Goal: Task Accomplishment & Management: Use online tool/utility

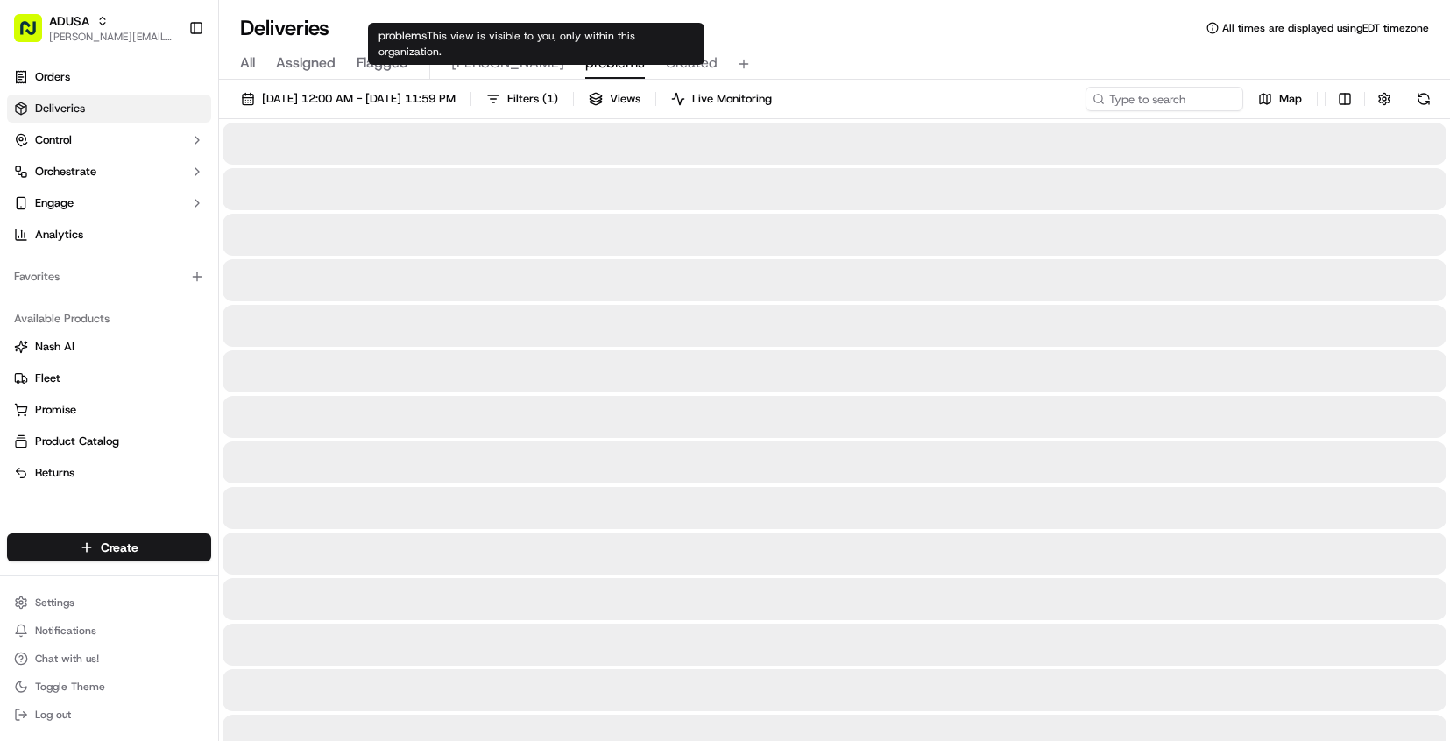
click at [585, 59] on span "problems" at bounding box center [615, 63] width 60 height 21
click at [457, 67] on span "Chris" at bounding box center [507, 63] width 113 height 21
click at [585, 61] on span "problems" at bounding box center [615, 63] width 60 height 21
click at [446, 68] on div "All Assigned Flagged Chris problems Created" at bounding box center [834, 64] width 1231 height 31
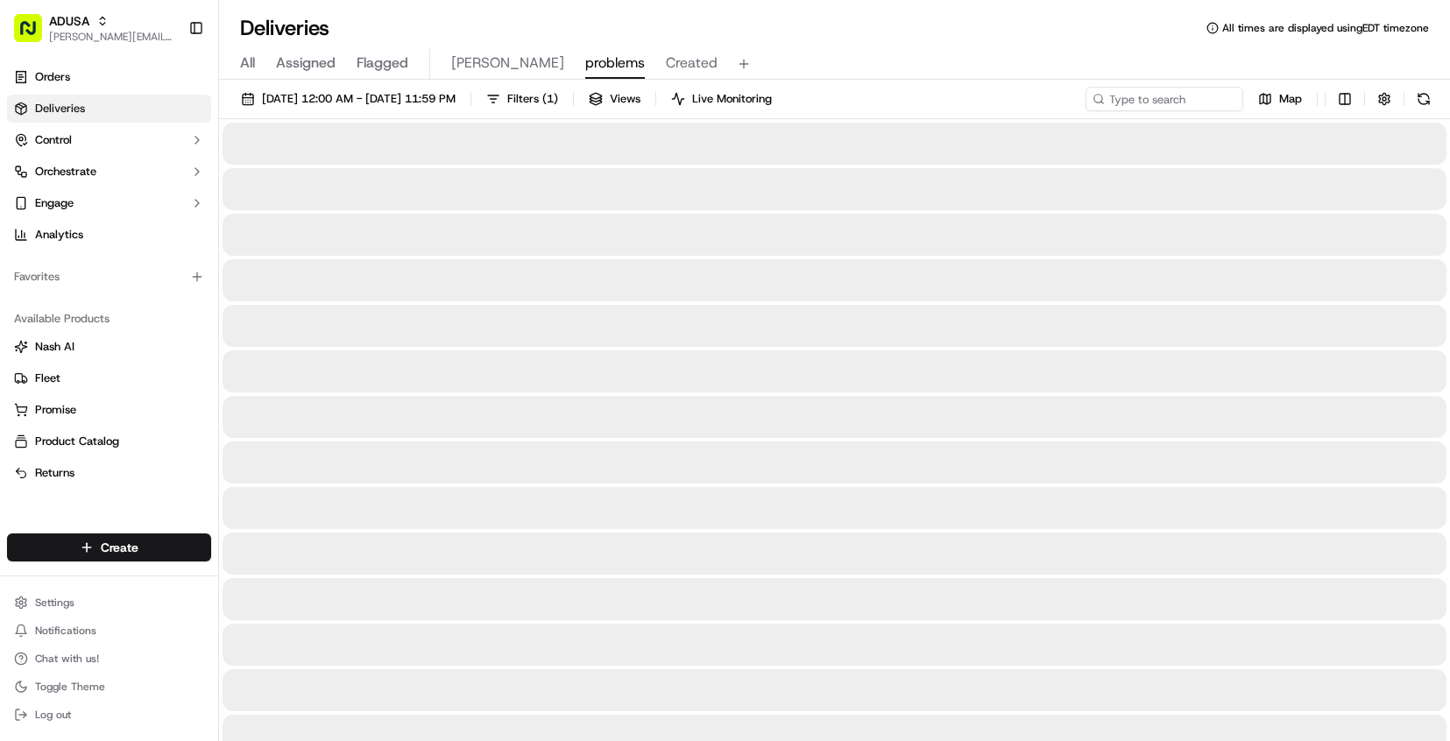
click at [458, 69] on span "Chris" at bounding box center [507, 63] width 113 height 21
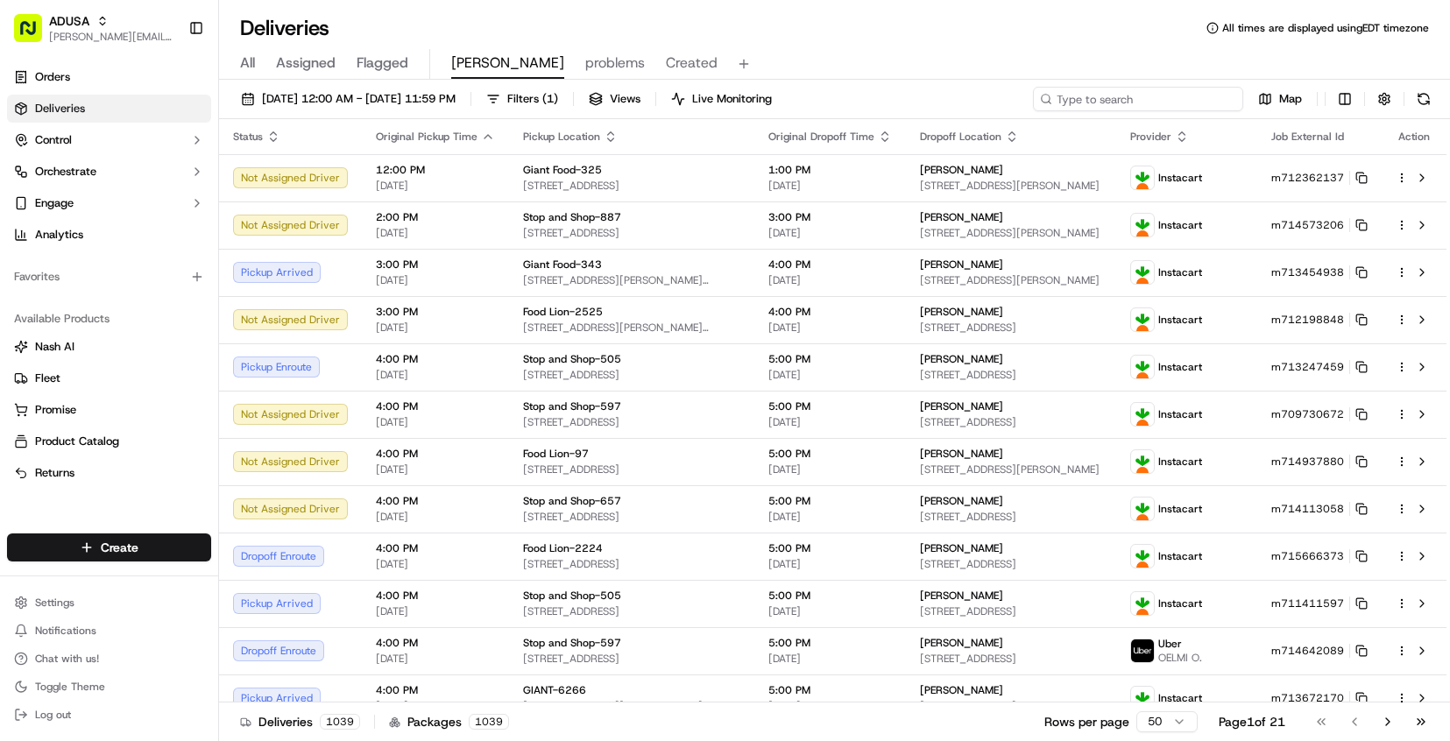
paste input "m714573206"
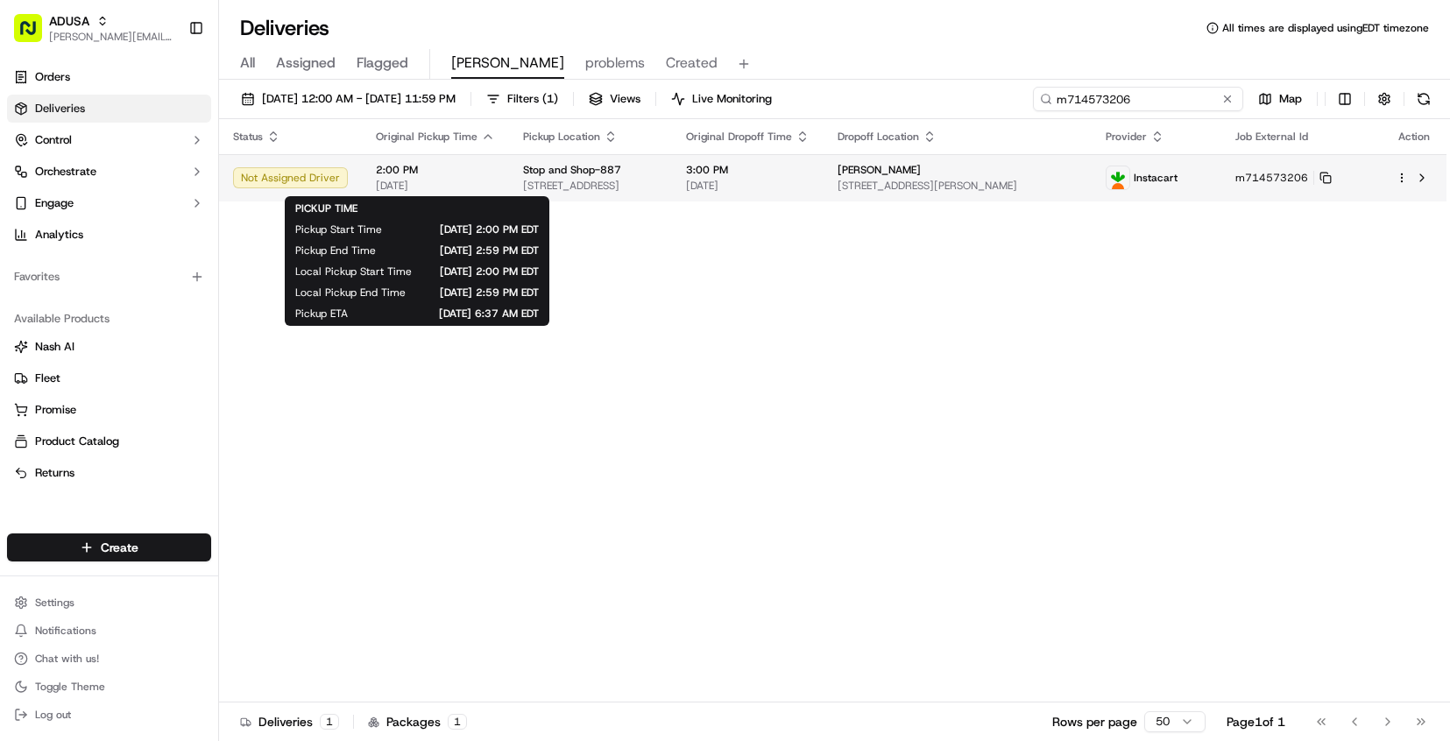
type input "m714573206"
click at [486, 170] on span "2:00 PM" at bounding box center [435, 170] width 119 height 14
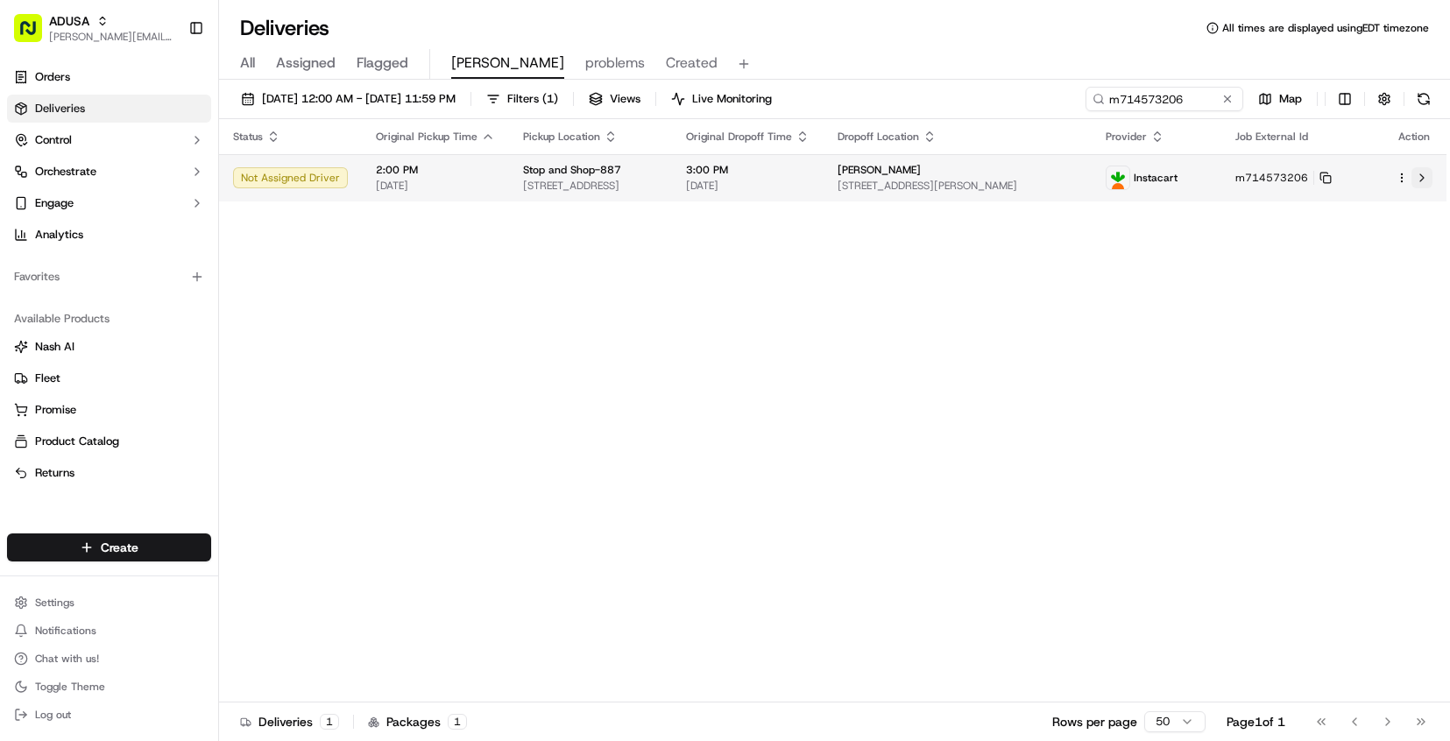
click at [1428, 175] on button at bounding box center [1422, 177] width 21 height 21
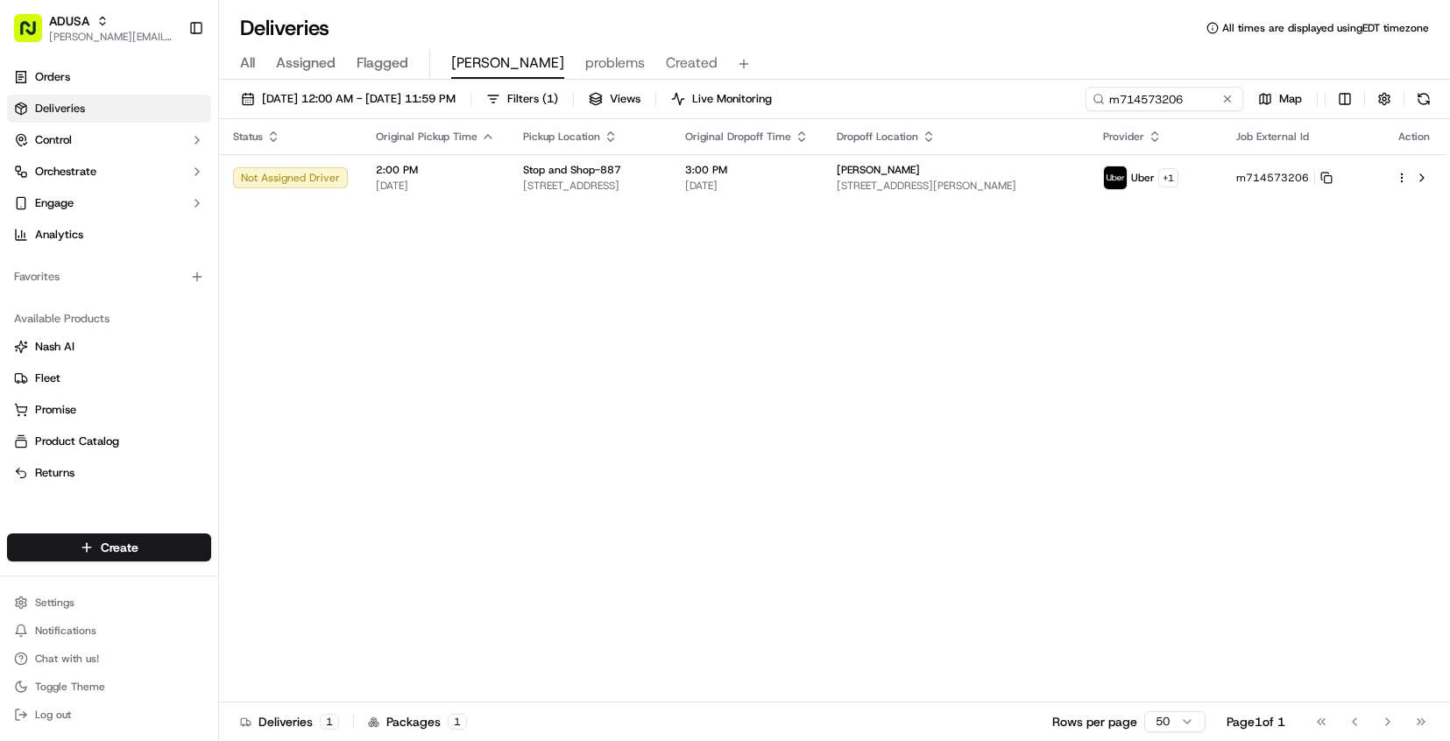
click at [839, 489] on div "Status Original Pickup Time Pickup Location Original Dropoff Time Dropoff Locat…" at bounding box center [833, 411] width 1228 height 584
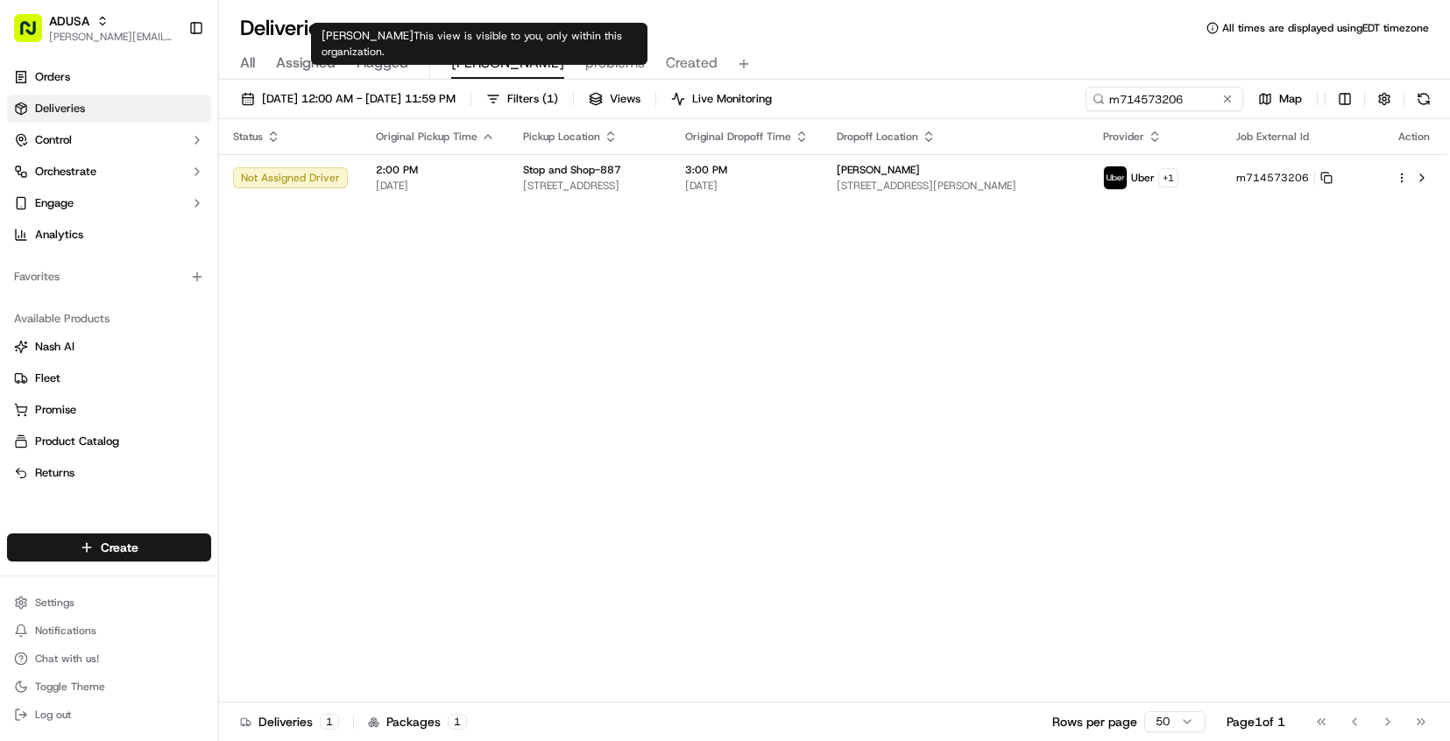
click at [467, 65] on span "[PERSON_NAME]" at bounding box center [507, 63] width 113 height 21
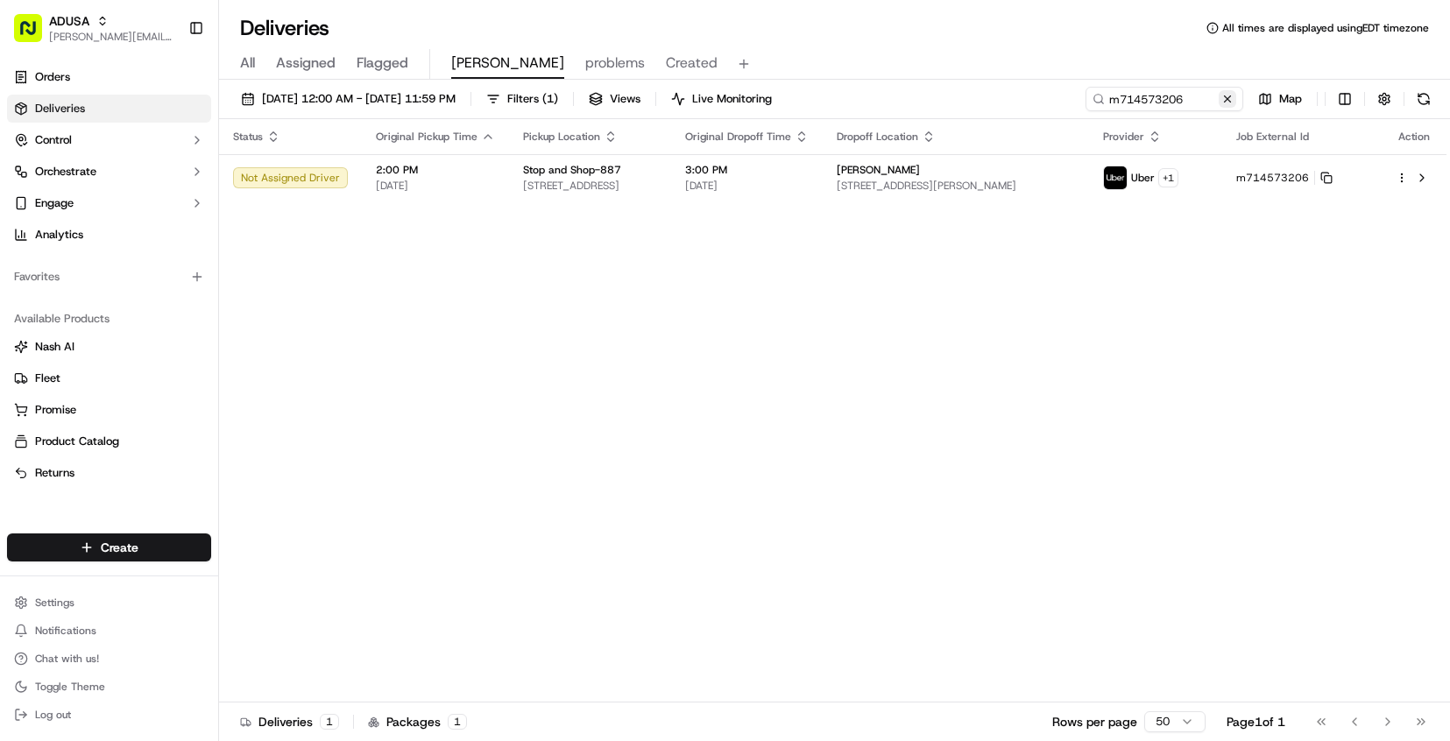
click at [1228, 101] on button at bounding box center [1228, 99] width 18 height 18
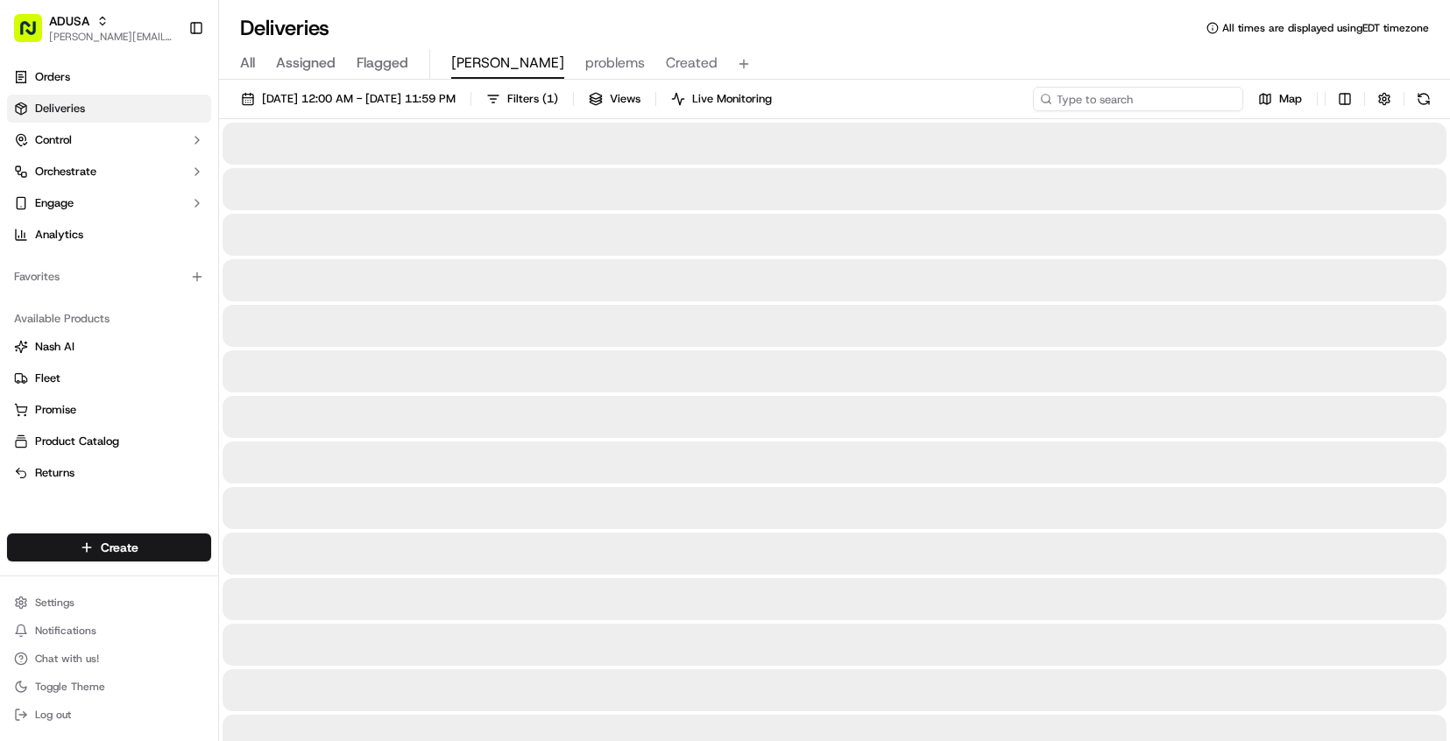
paste input "m715722301"
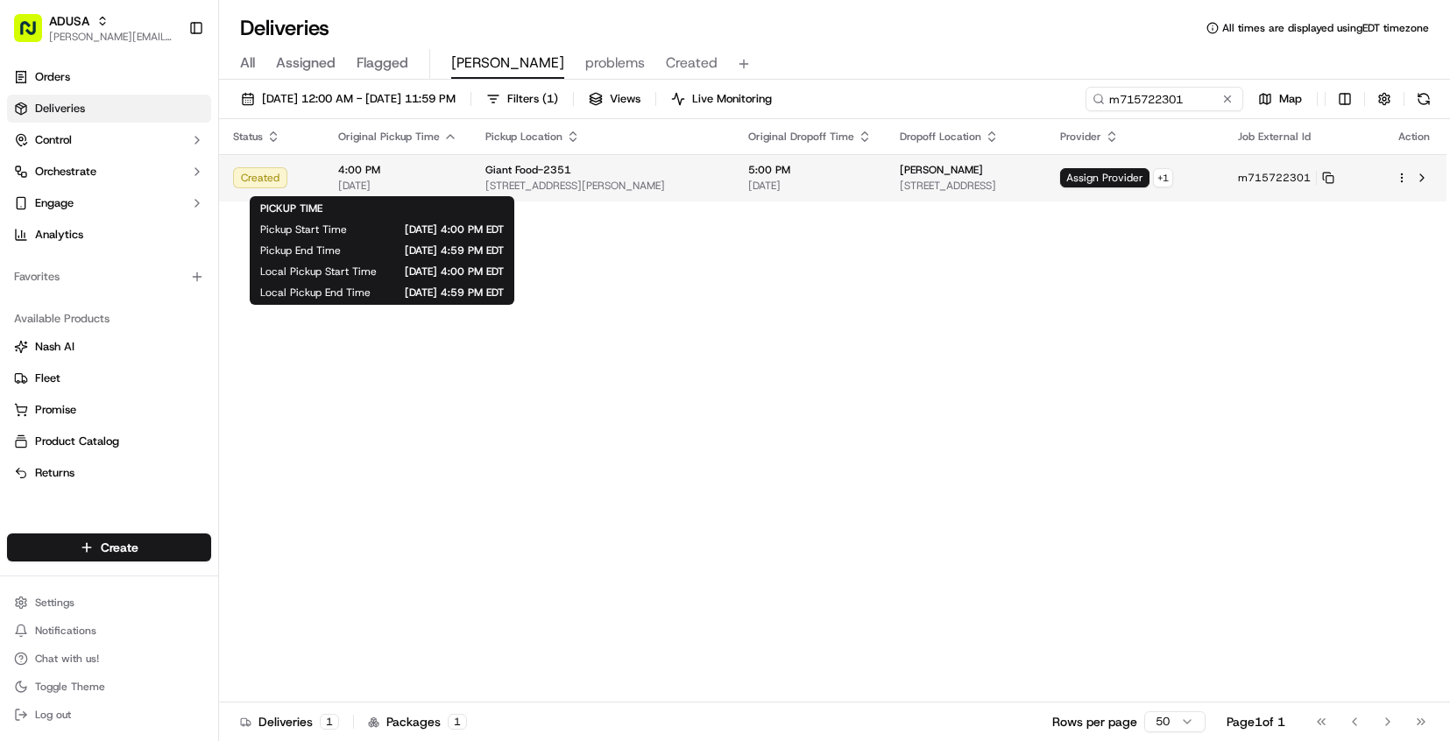
click at [452, 177] on span "4:00 PM" at bounding box center [397, 170] width 119 height 14
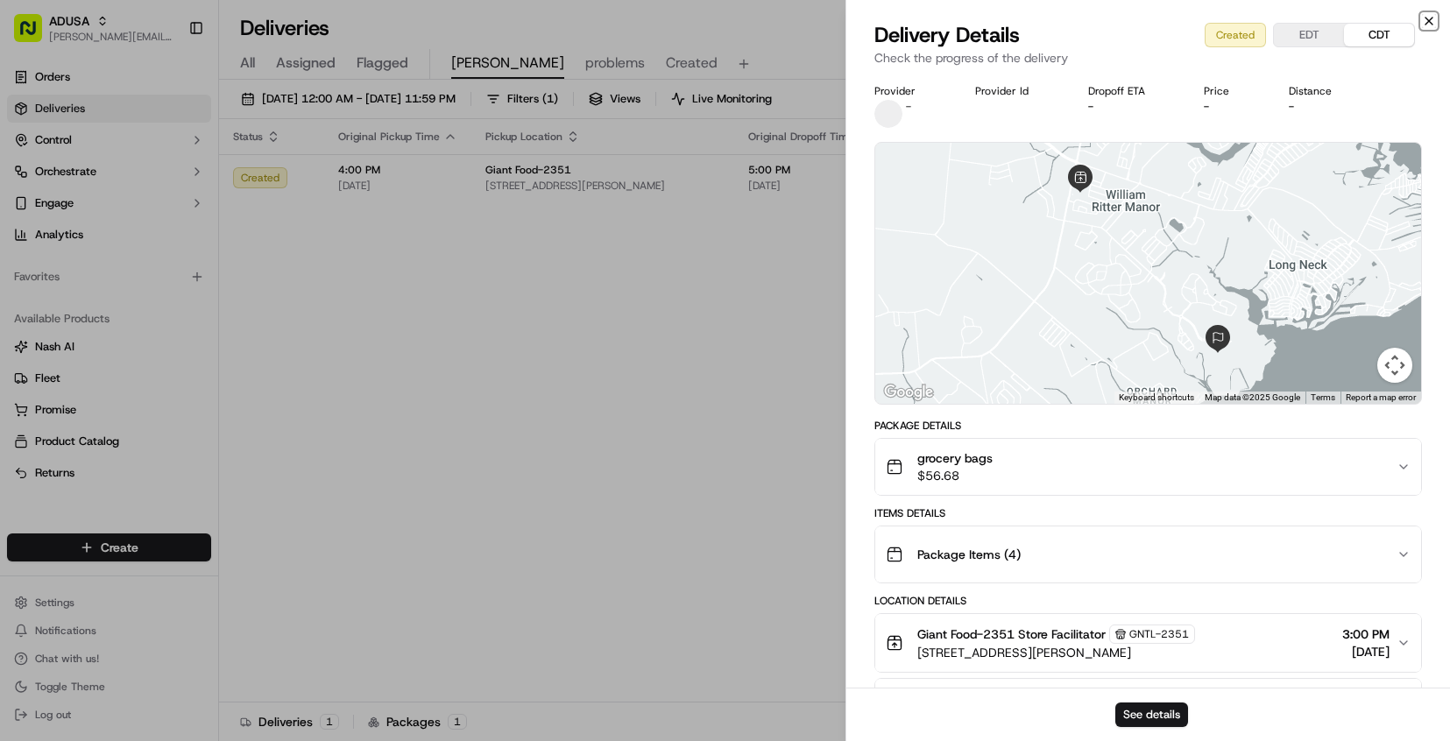
click at [1425, 19] on icon "button" at bounding box center [1429, 21] width 14 height 14
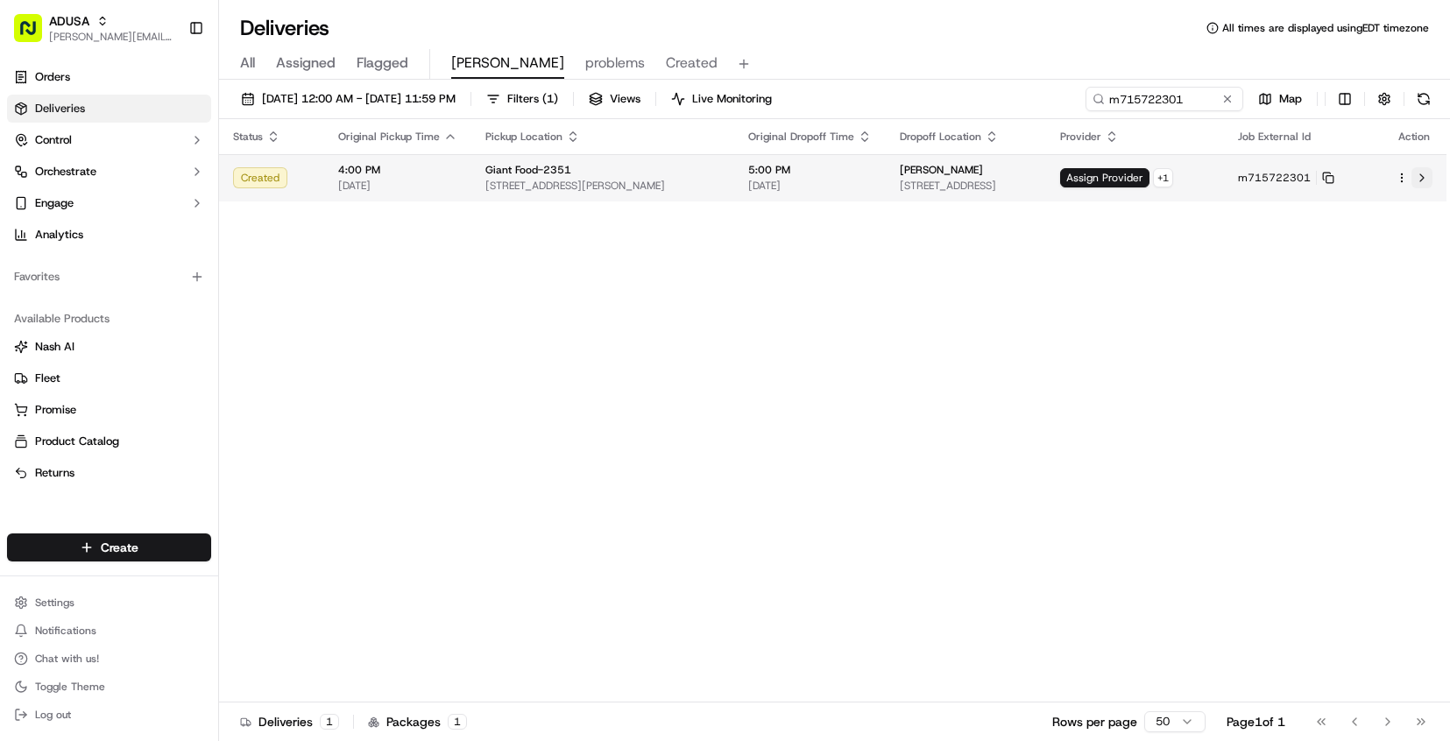
click at [1420, 175] on button at bounding box center [1422, 177] width 21 height 21
click at [1334, 177] on rect at bounding box center [1330, 179] width 7 height 7
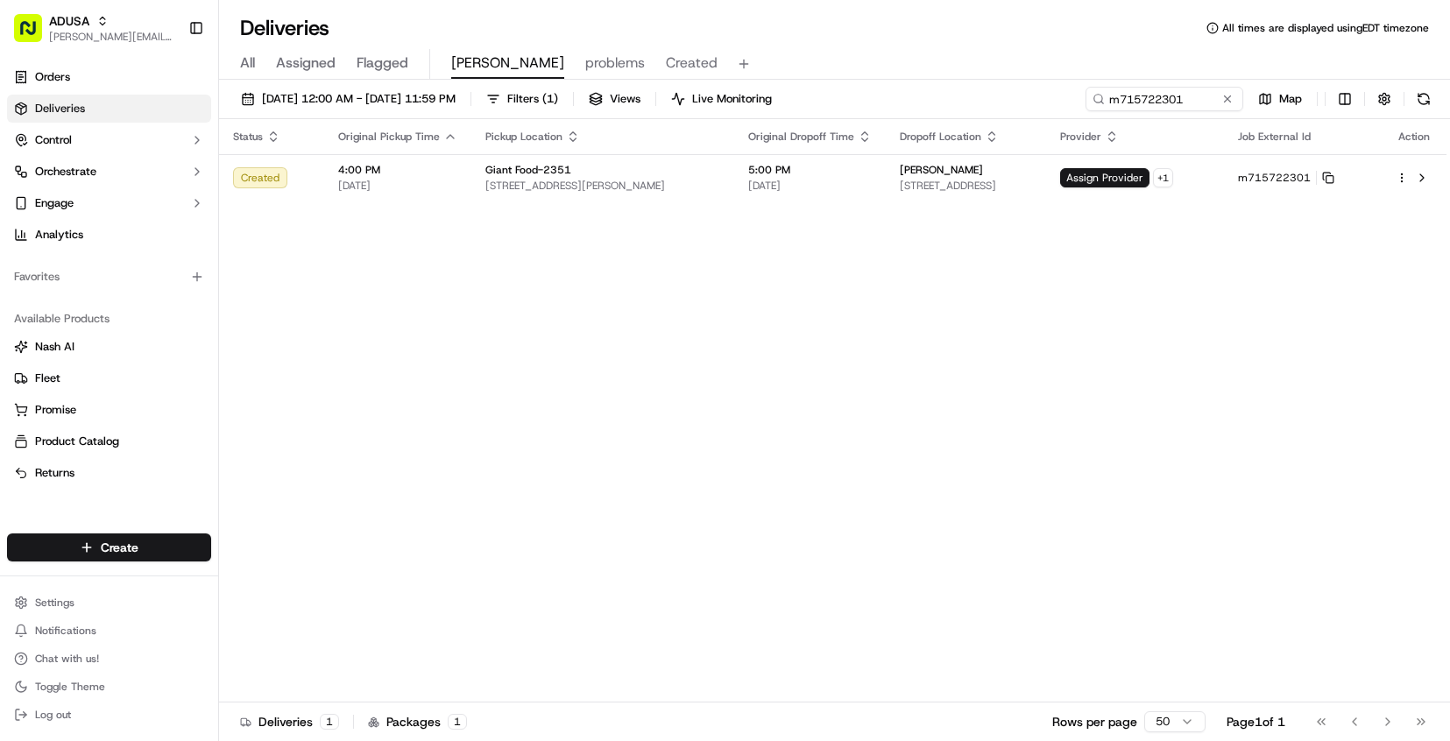
click at [471, 62] on span "[PERSON_NAME]" at bounding box center [507, 63] width 113 height 21
drag, startPoint x: 1190, startPoint y: 100, endPoint x: 1066, endPoint y: 103, distance: 124.5
click at [1066, 103] on input "m715722301" at bounding box center [1138, 99] width 210 height 25
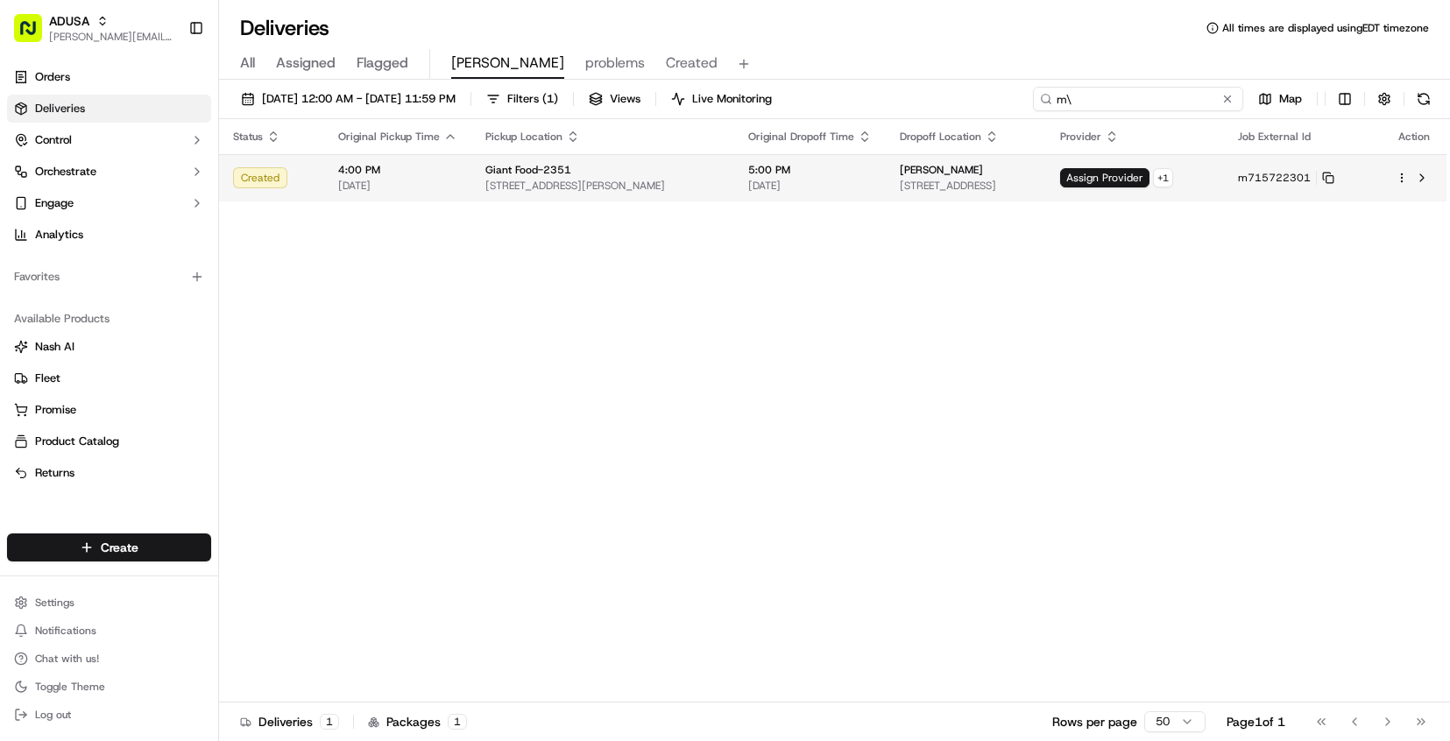
type input "m"
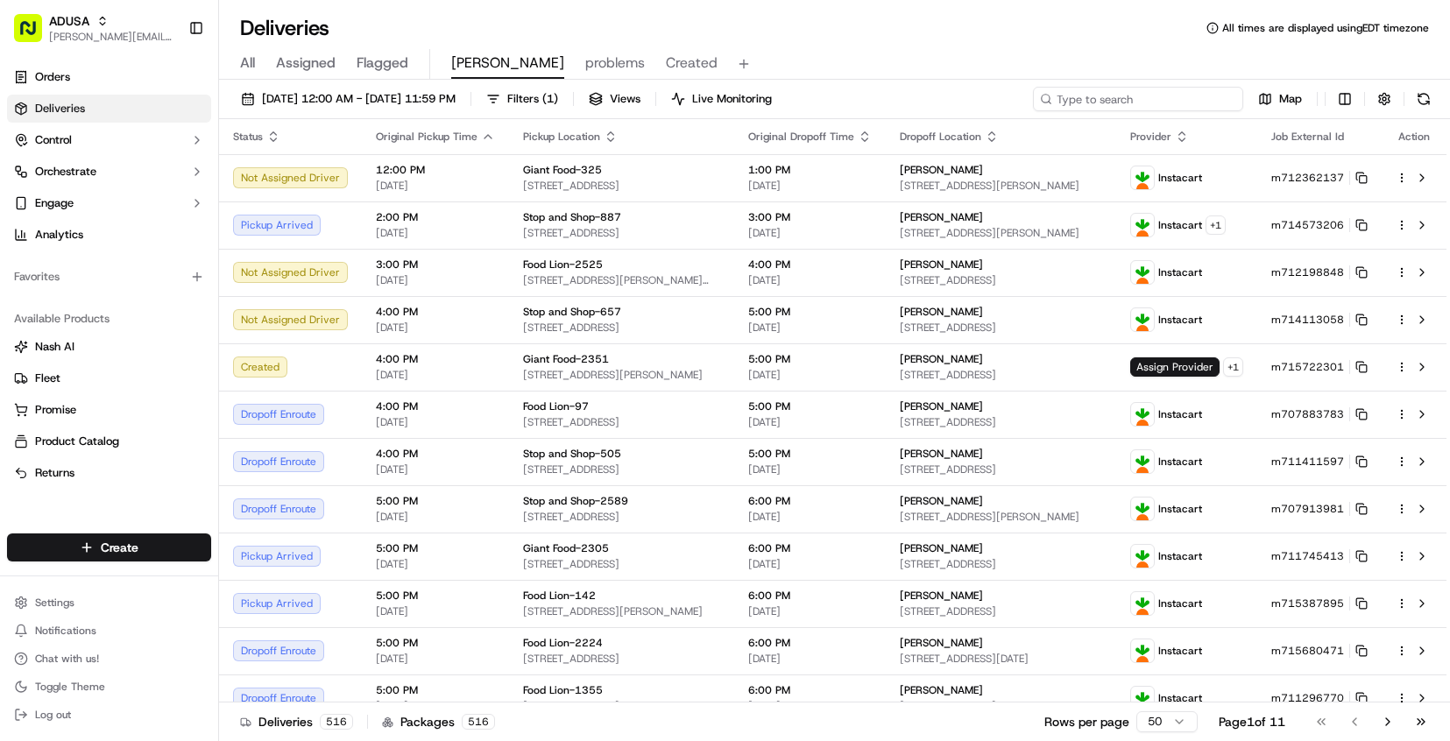
paste input "m713046748"
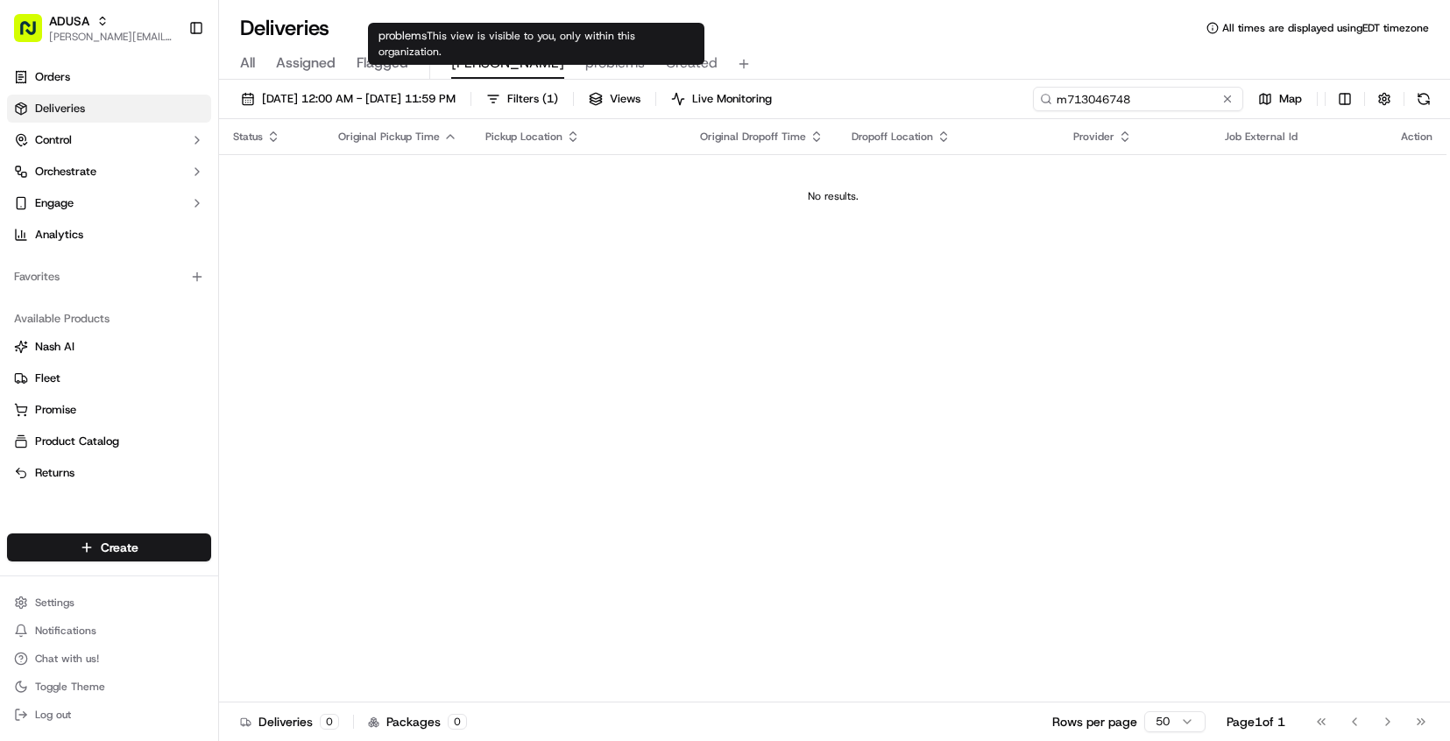
type input "m713046748"
click at [585, 67] on span "problems" at bounding box center [615, 63] width 60 height 21
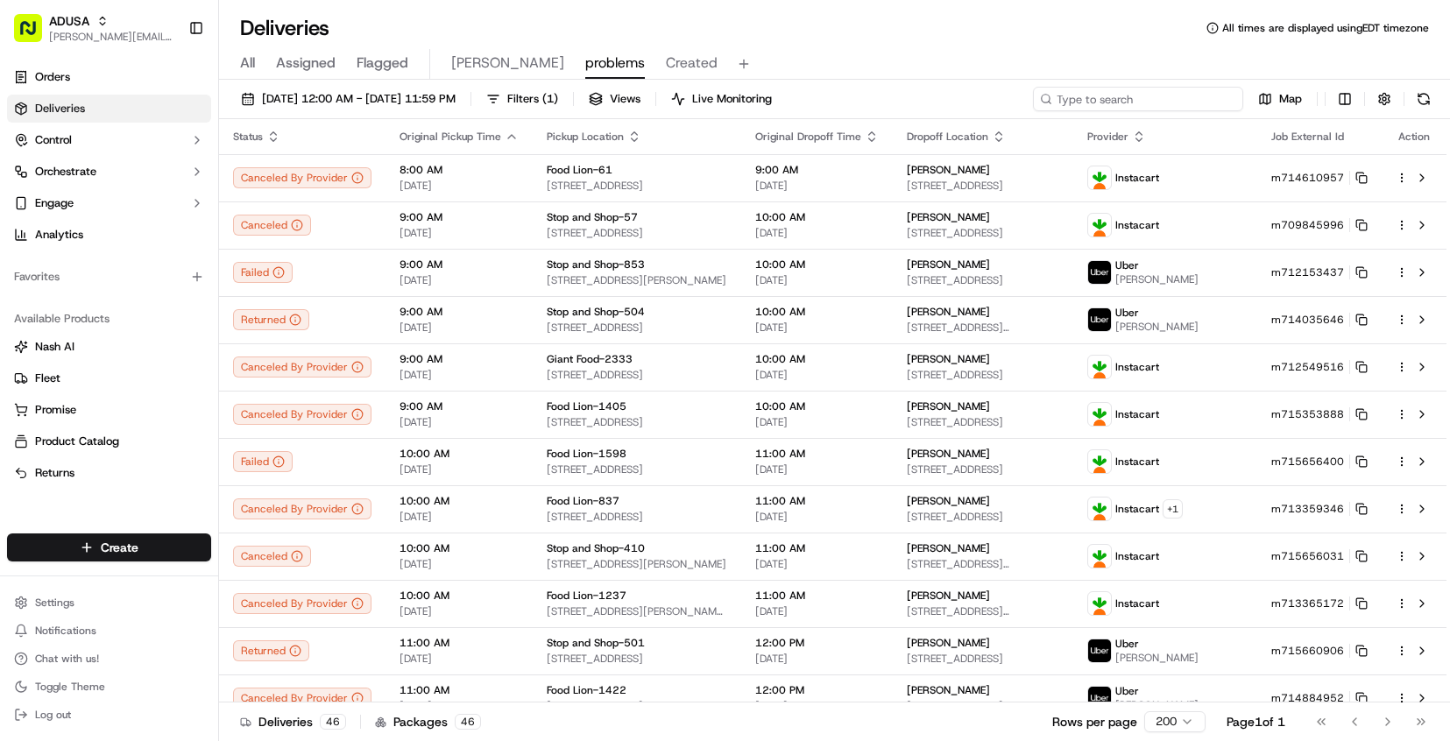
paste input "m713046748"
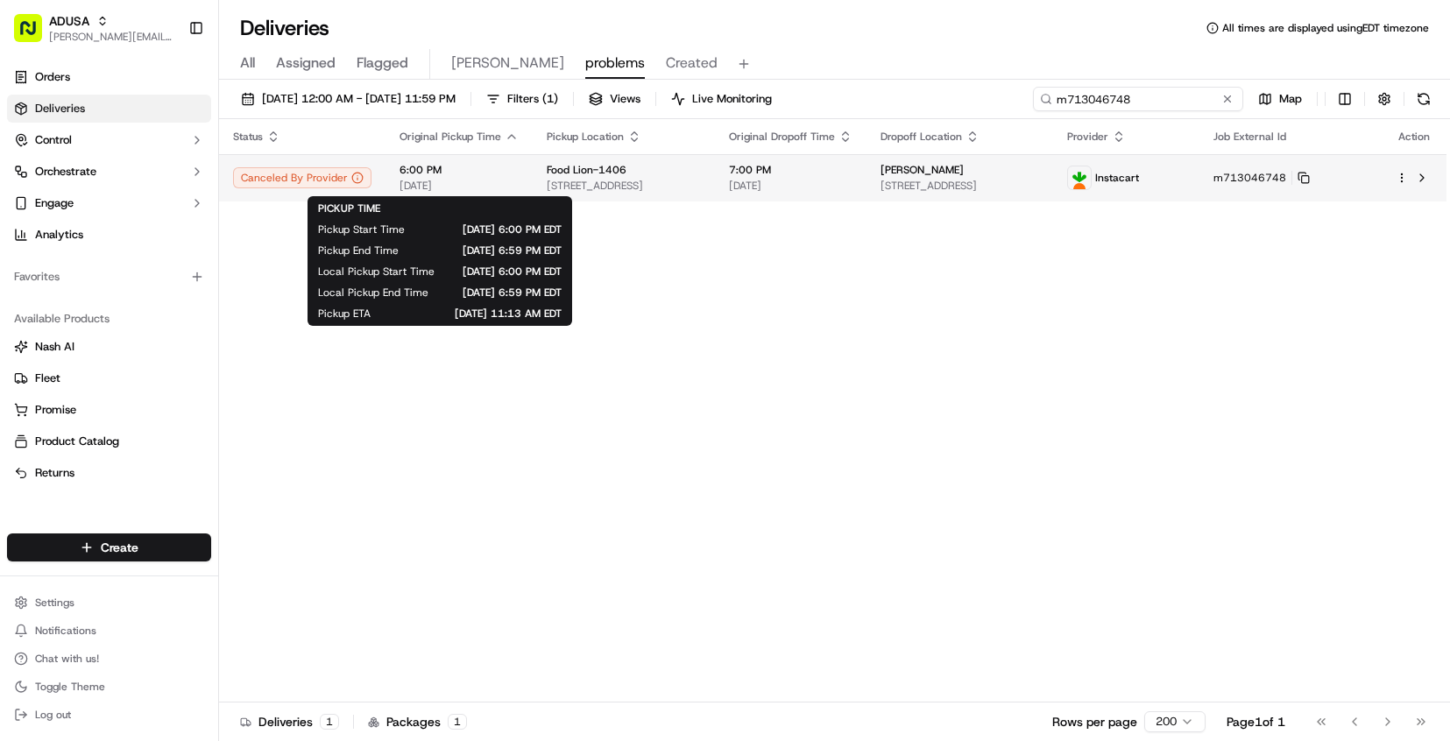
type input "m713046748"
click at [502, 175] on span "6:00 PM" at bounding box center [459, 170] width 119 height 14
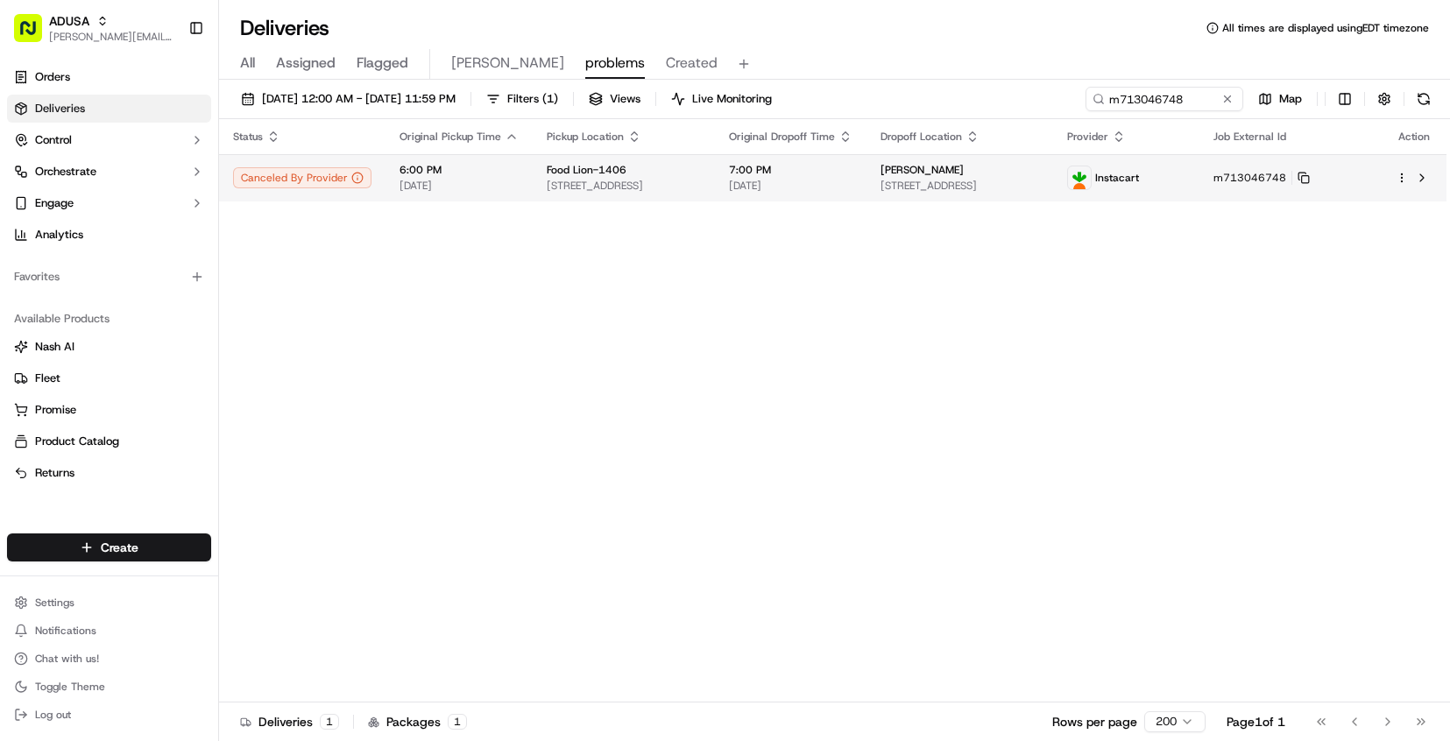
click at [478, 180] on span "[DATE]" at bounding box center [459, 186] width 119 height 14
click at [1417, 179] on button at bounding box center [1422, 177] width 21 height 21
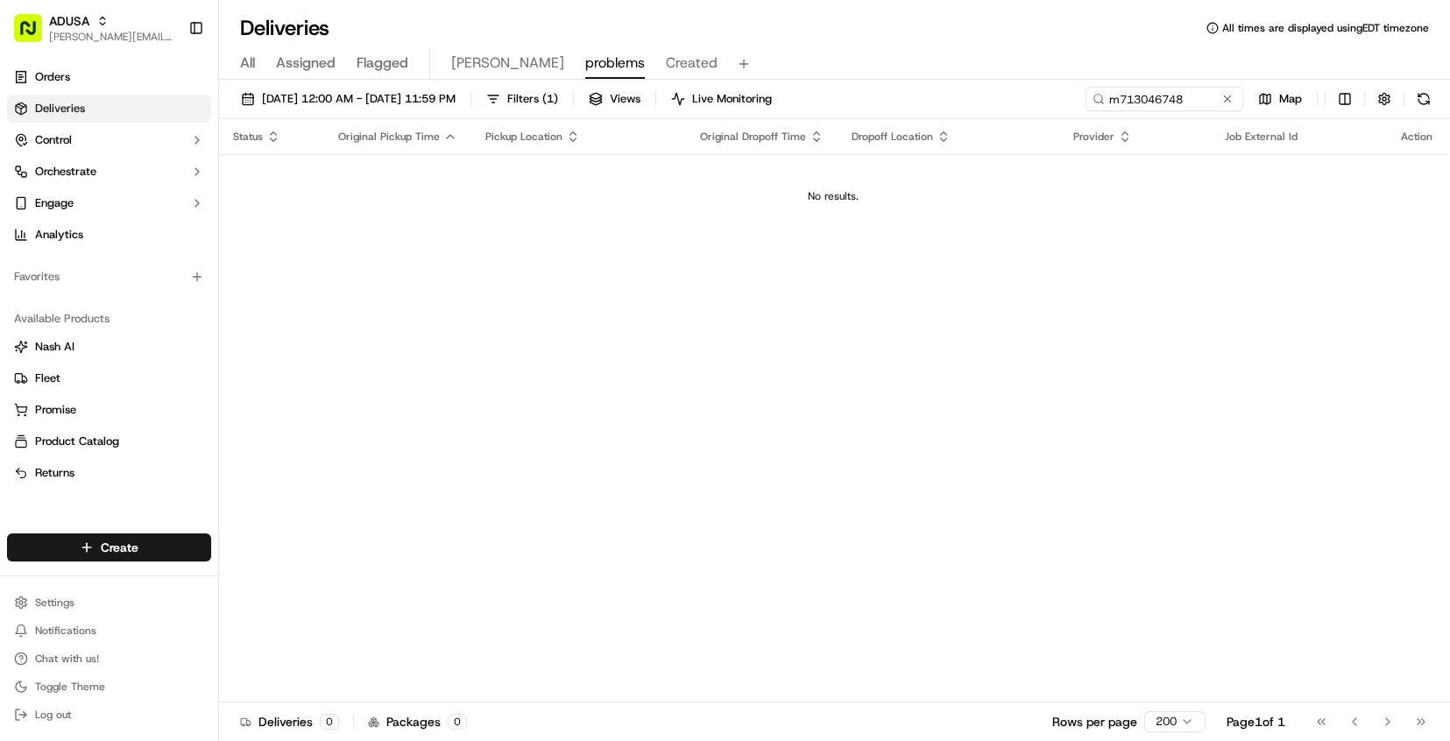
drag, startPoint x: 1219, startPoint y: 100, endPoint x: 1178, endPoint y: 98, distance: 41.2
click at [1184, 100] on div "m713046748" at bounding box center [1165, 99] width 158 height 25
click at [1223, 104] on button at bounding box center [1228, 99] width 18 height 18
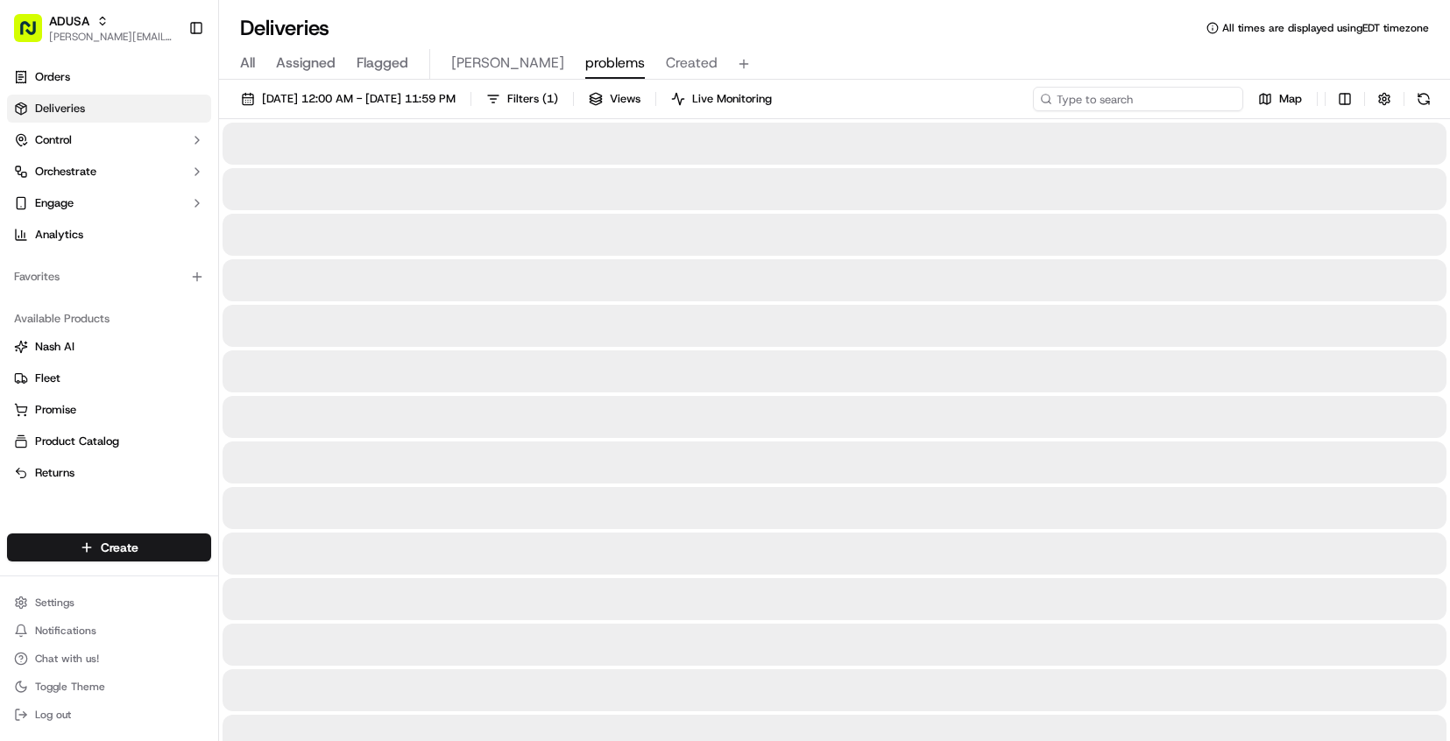
paste input "m714113058"
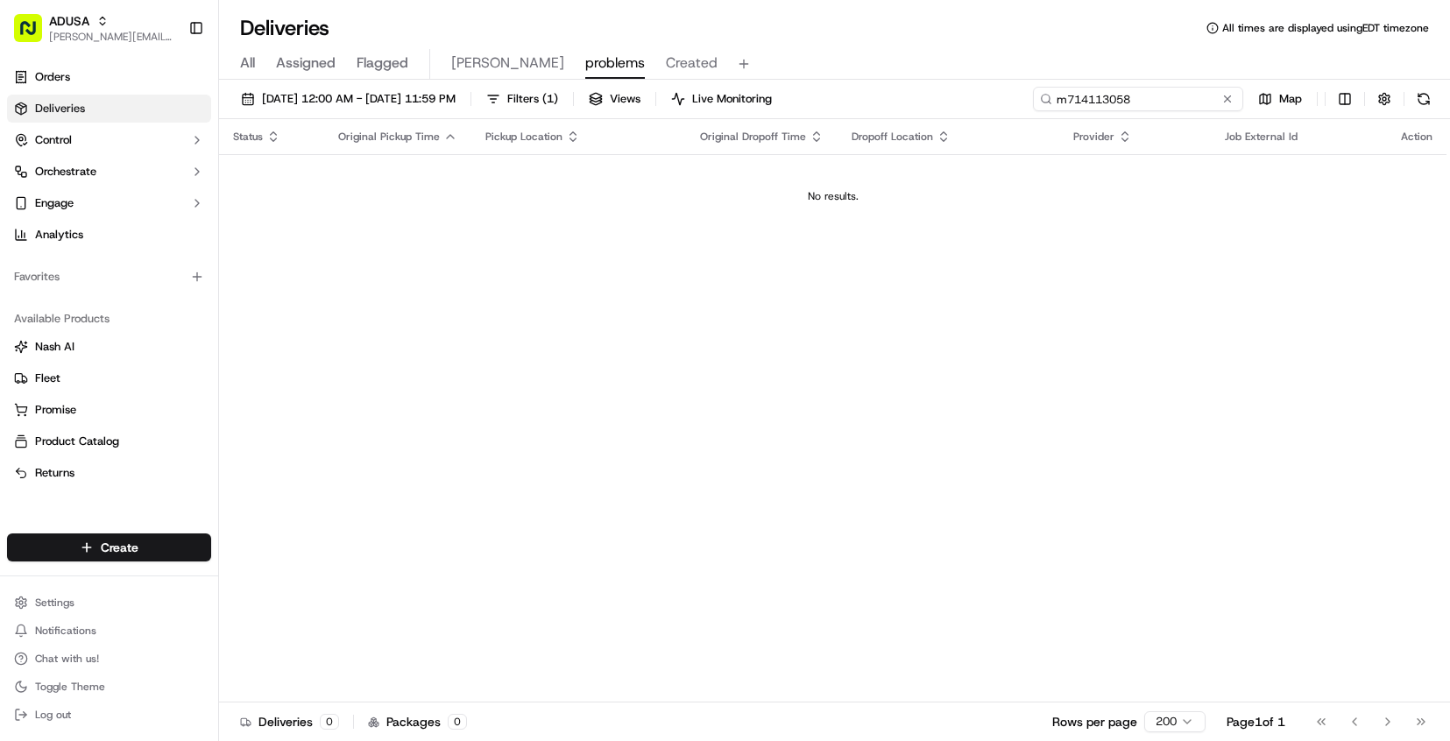
type input "m714113058"
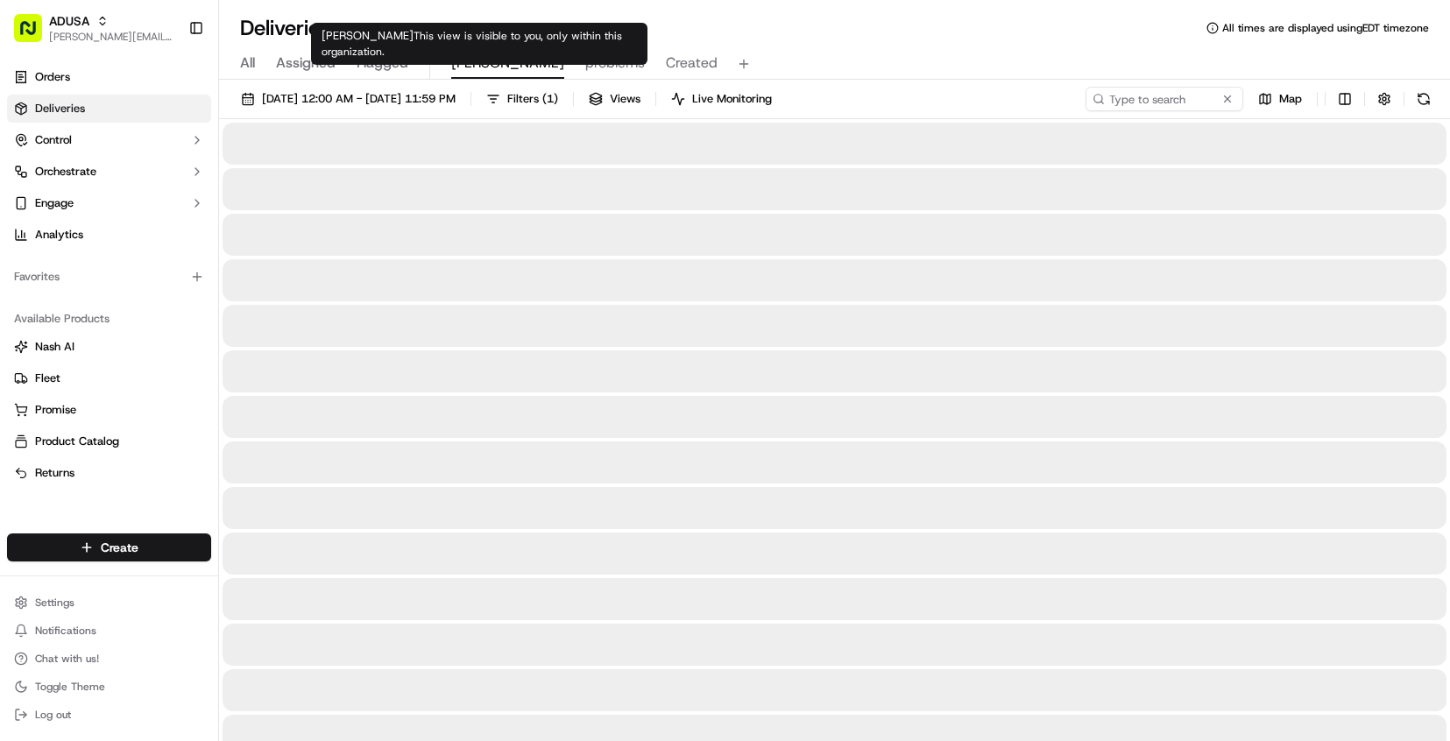
click at [471, 56] on span "Chris" at bounding box center [507, 63] width 113 height 21
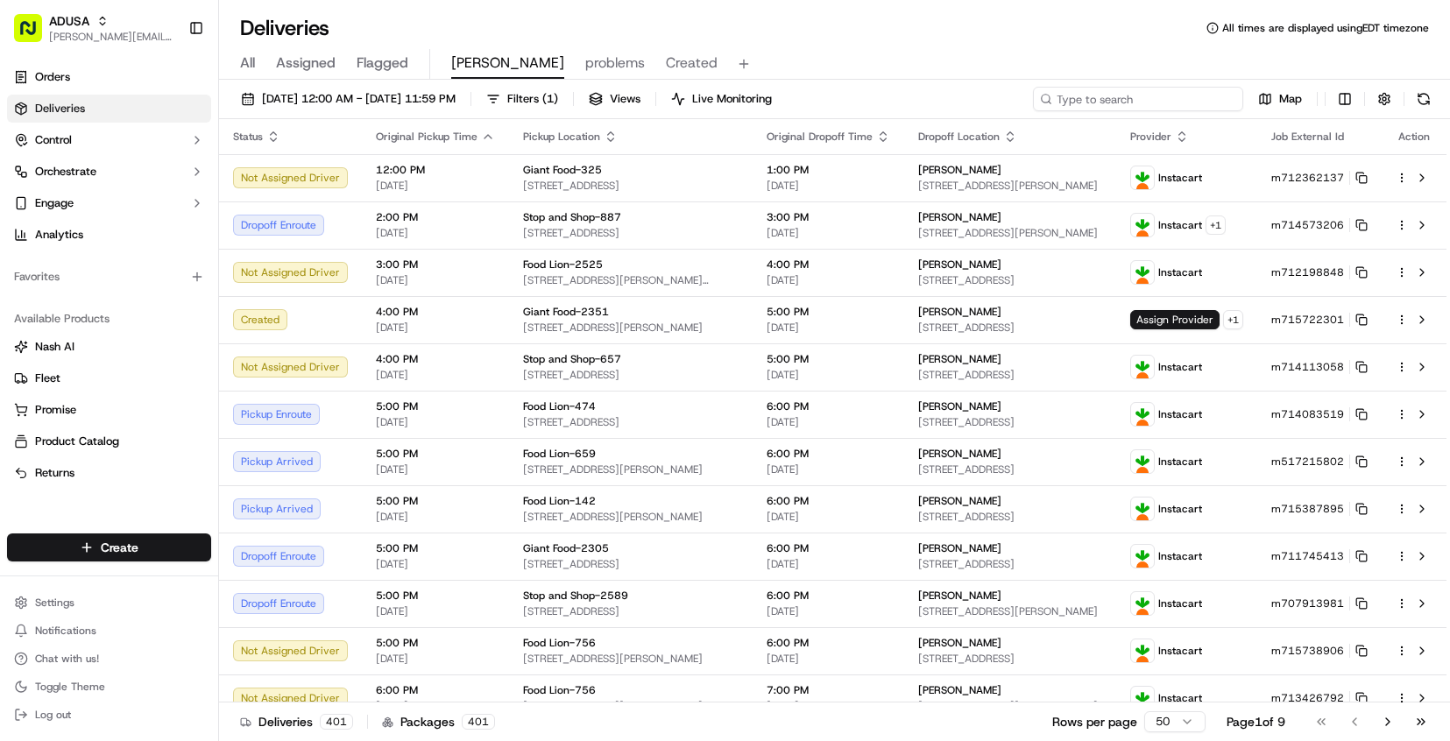
paste input "m714113058"
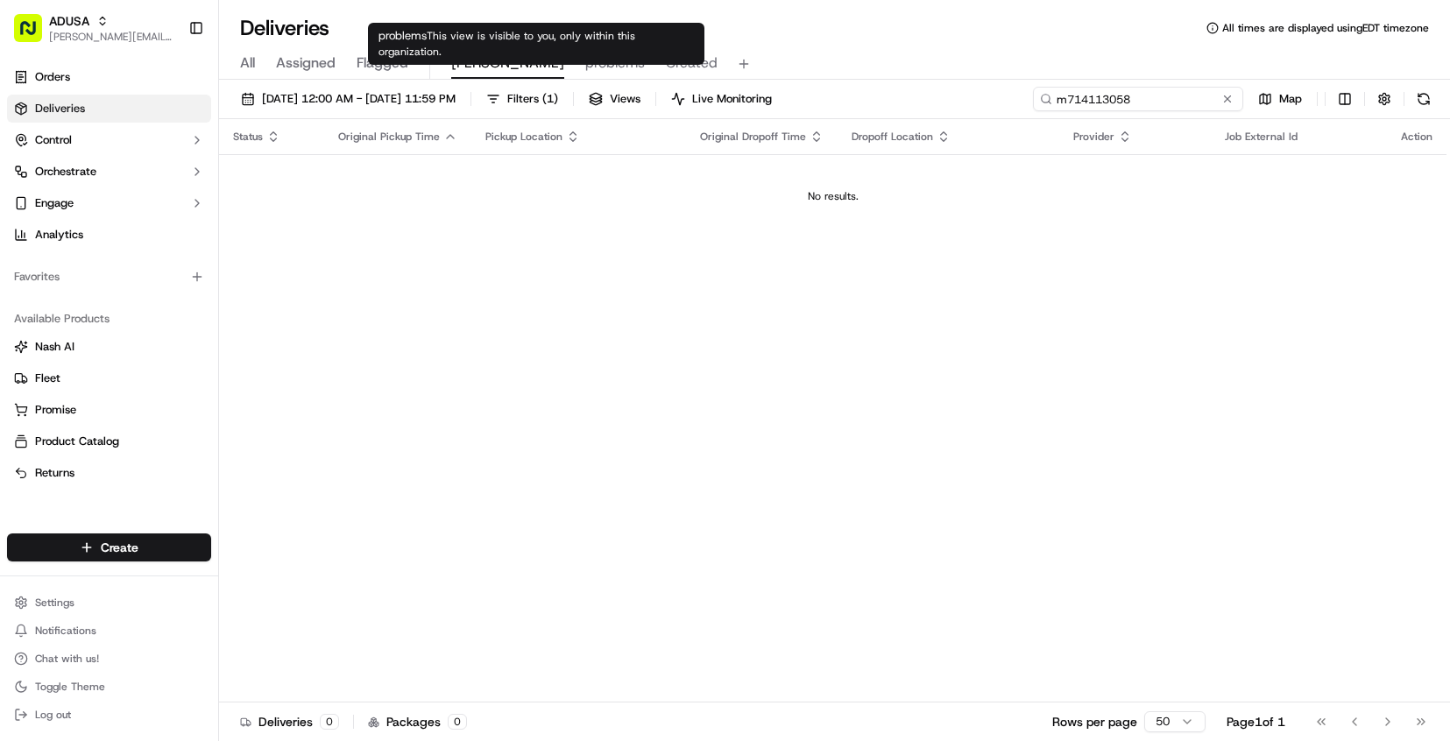
type input "m714113058"
click at [475, 67] on span "Chris" at bounding box center [507, 63] width 113 height 21
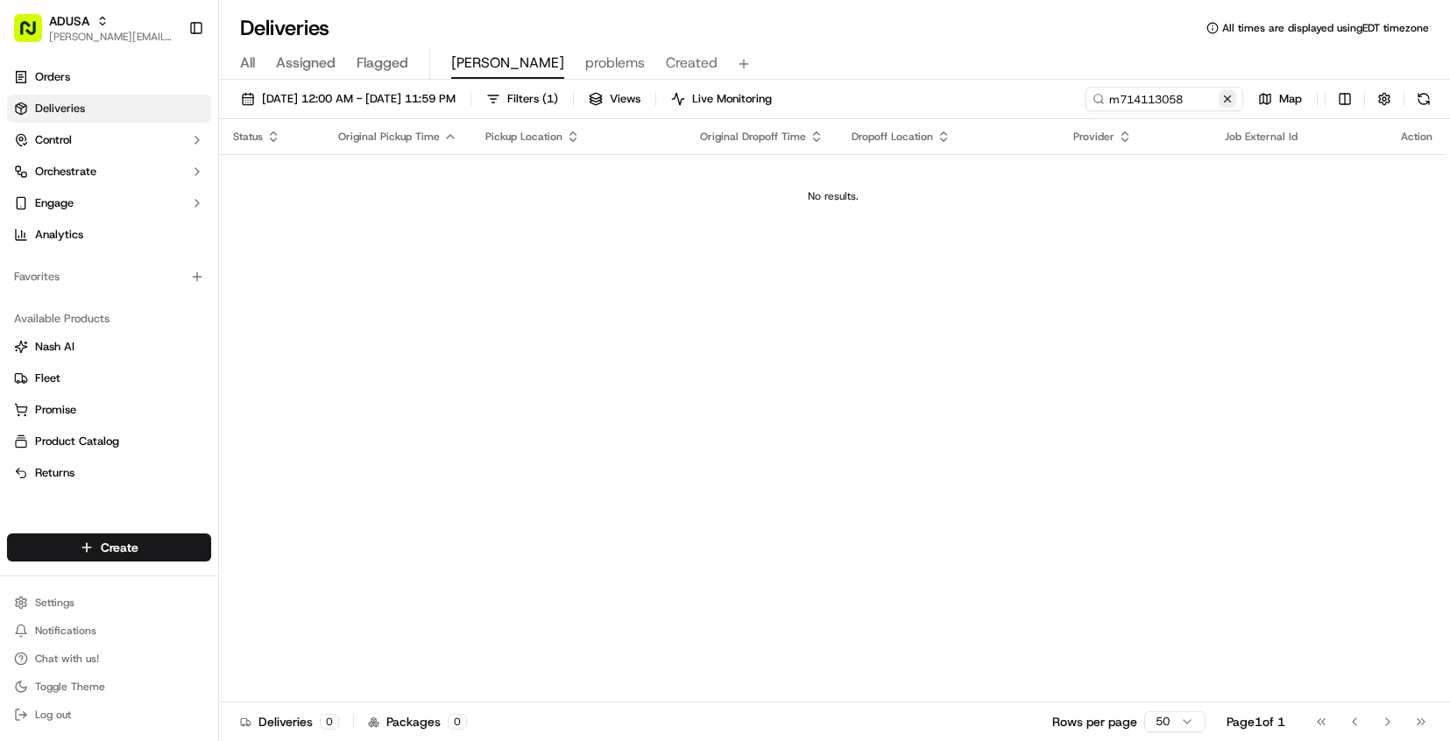
click at [1223, 103] on button at bounding box center [1228, 99] width 18 height 18
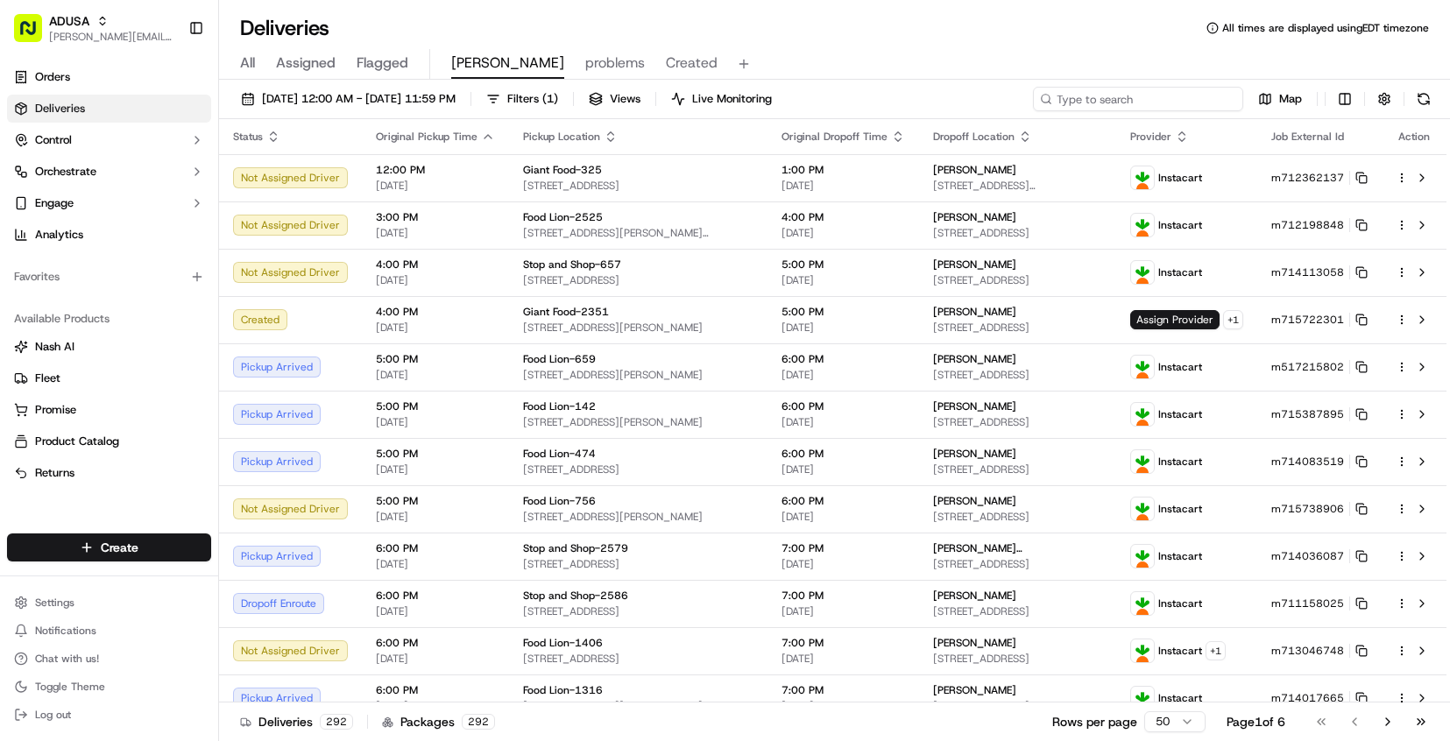
paste input "m714640508"
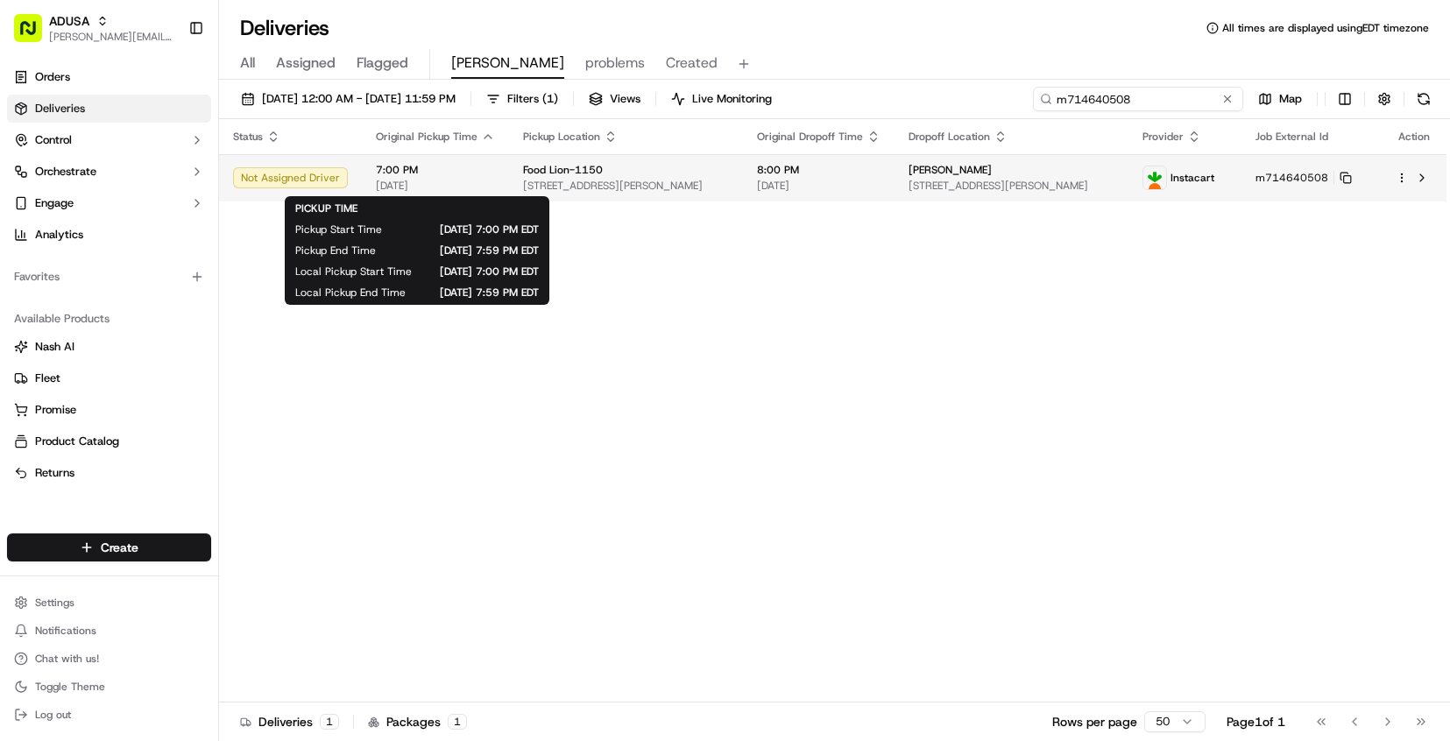
type input "m714640508"
click at [475, 172] on span "7:00 PM" at bounding box center [435, 170] width 119 height 14
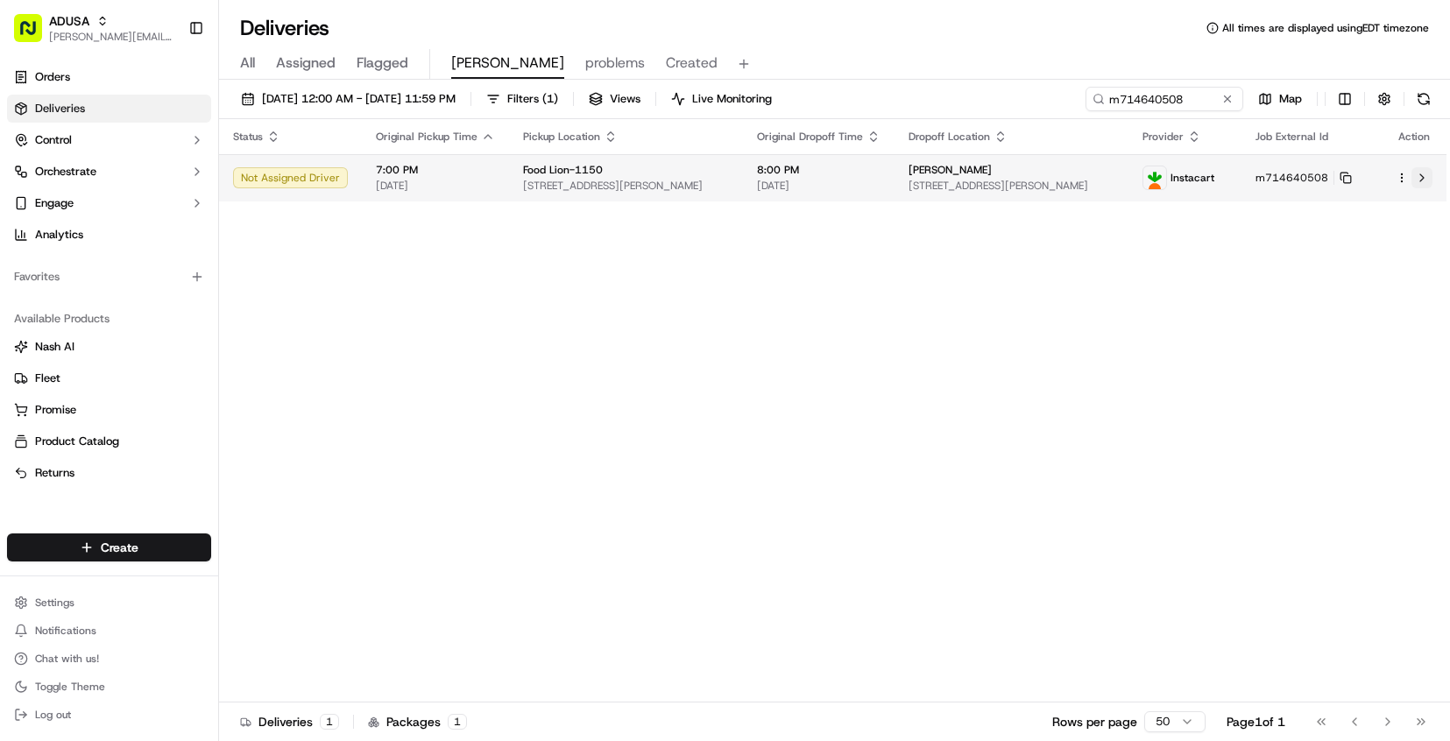
click at [1416, 183] on button at bounding box center [1422, 177] width 21 height 21
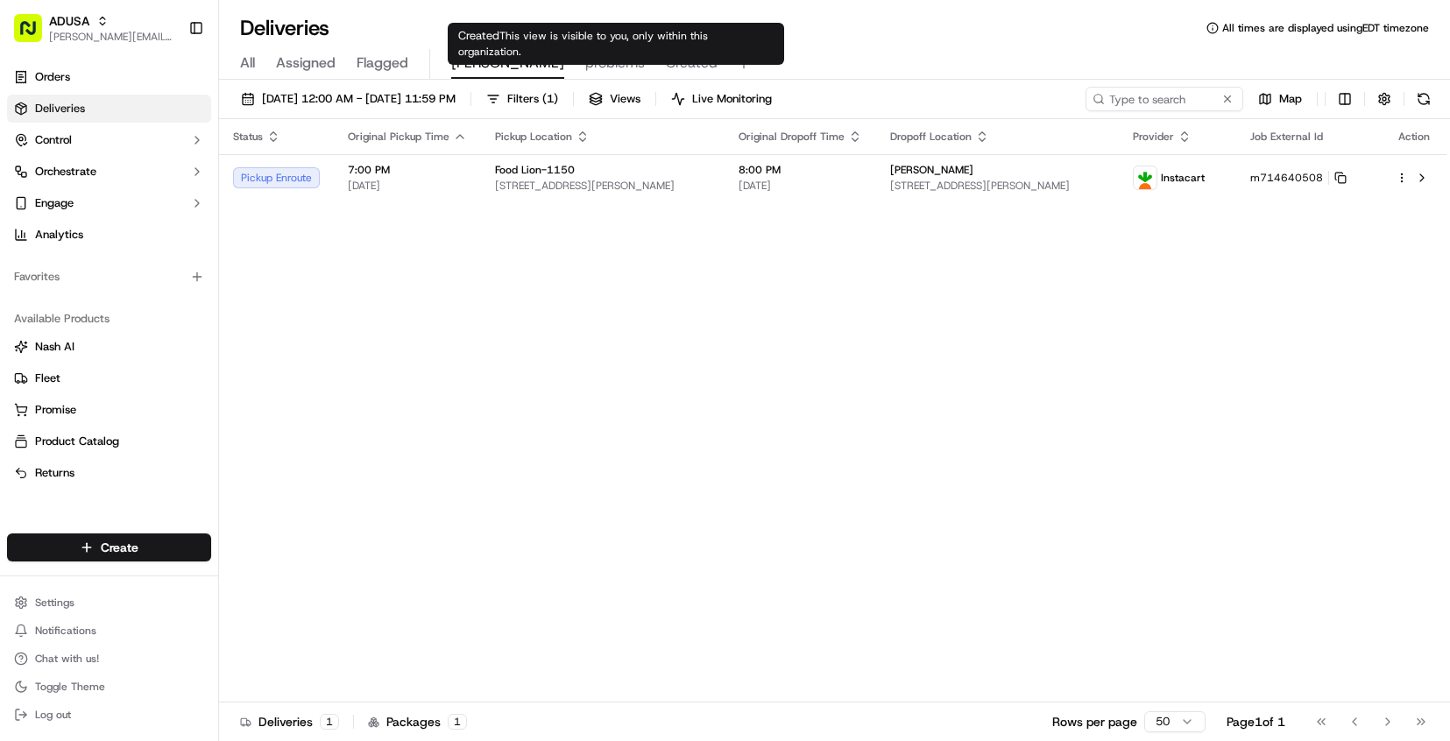
click at [666, 66] on span "Created" at bounding box center [692, 63] width 52 height 21
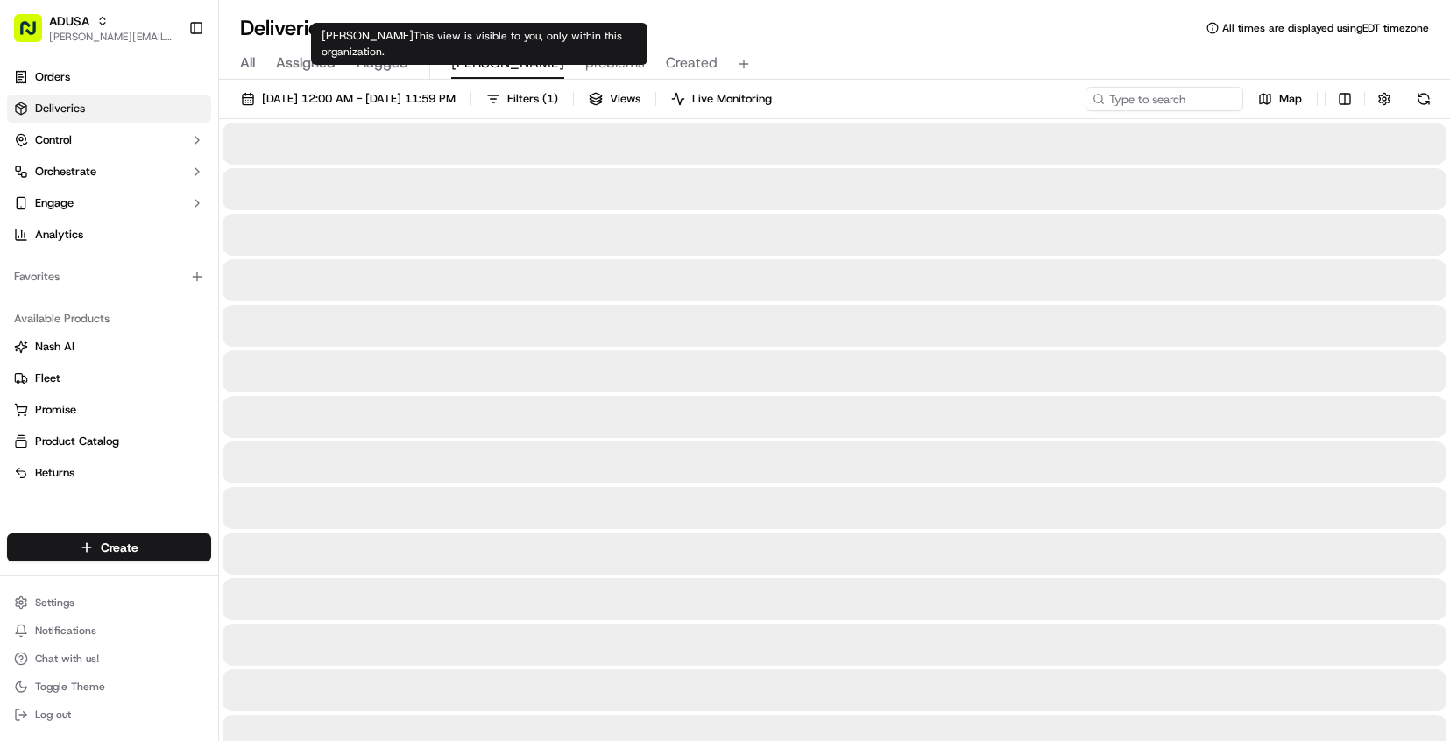
click at [473, 61] on span "Chris" at bounding box center [507, 63] width 113 height 21
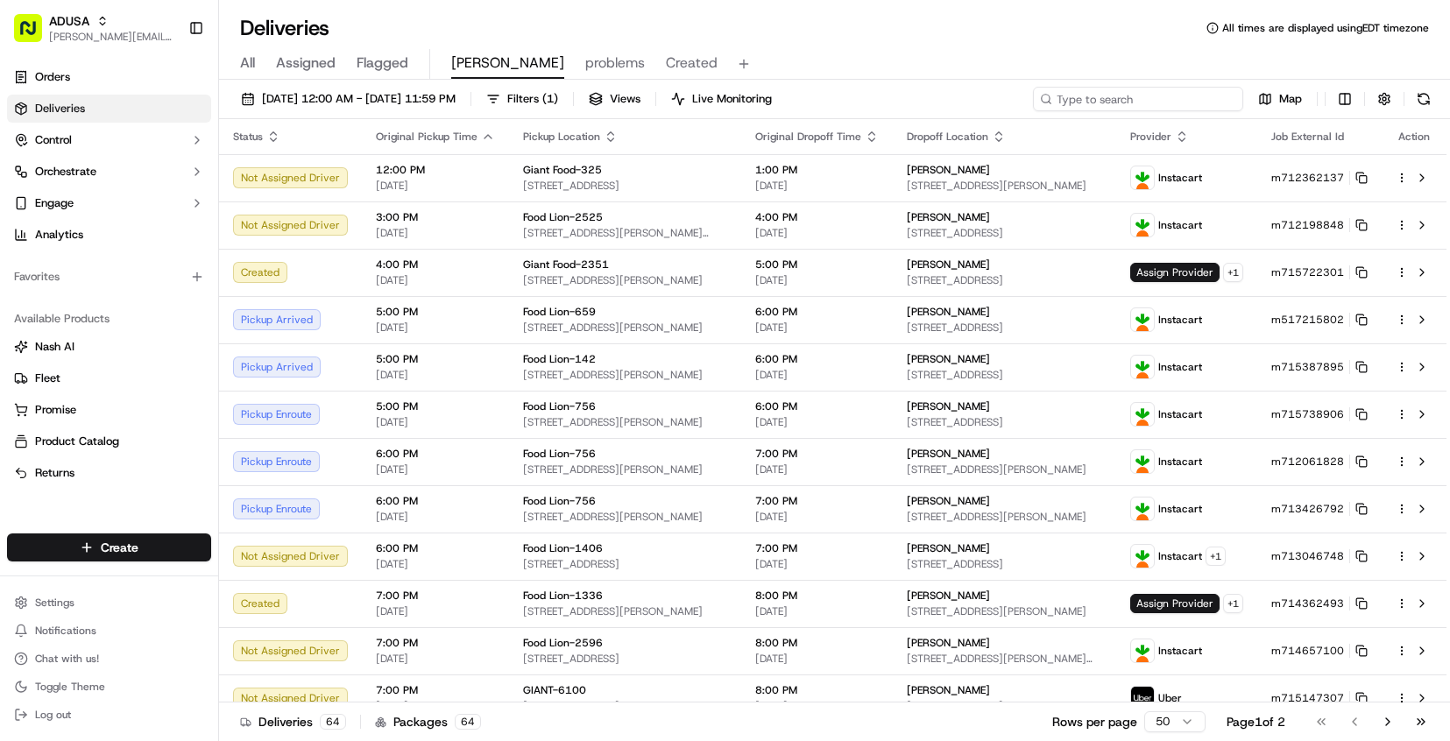
paste input "m715752222"
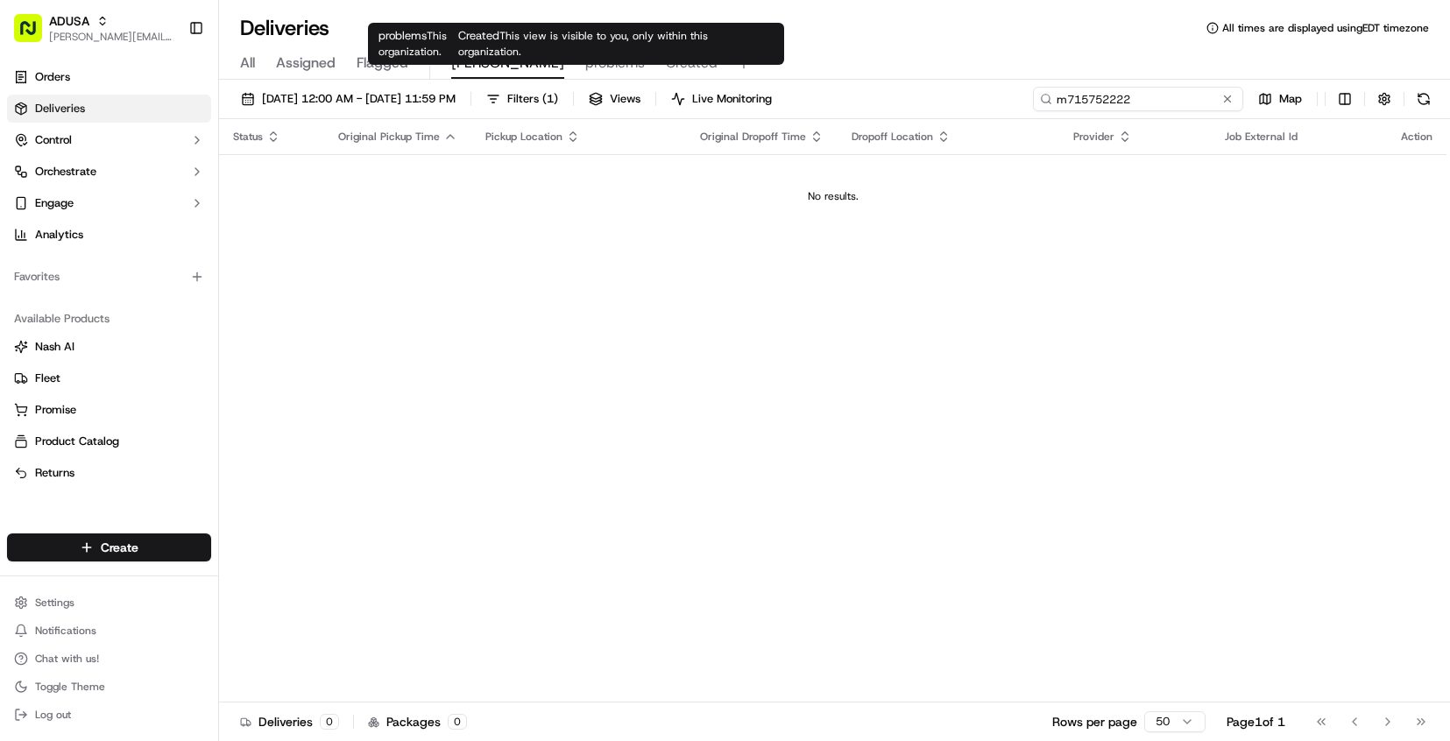
type input "m715752222"
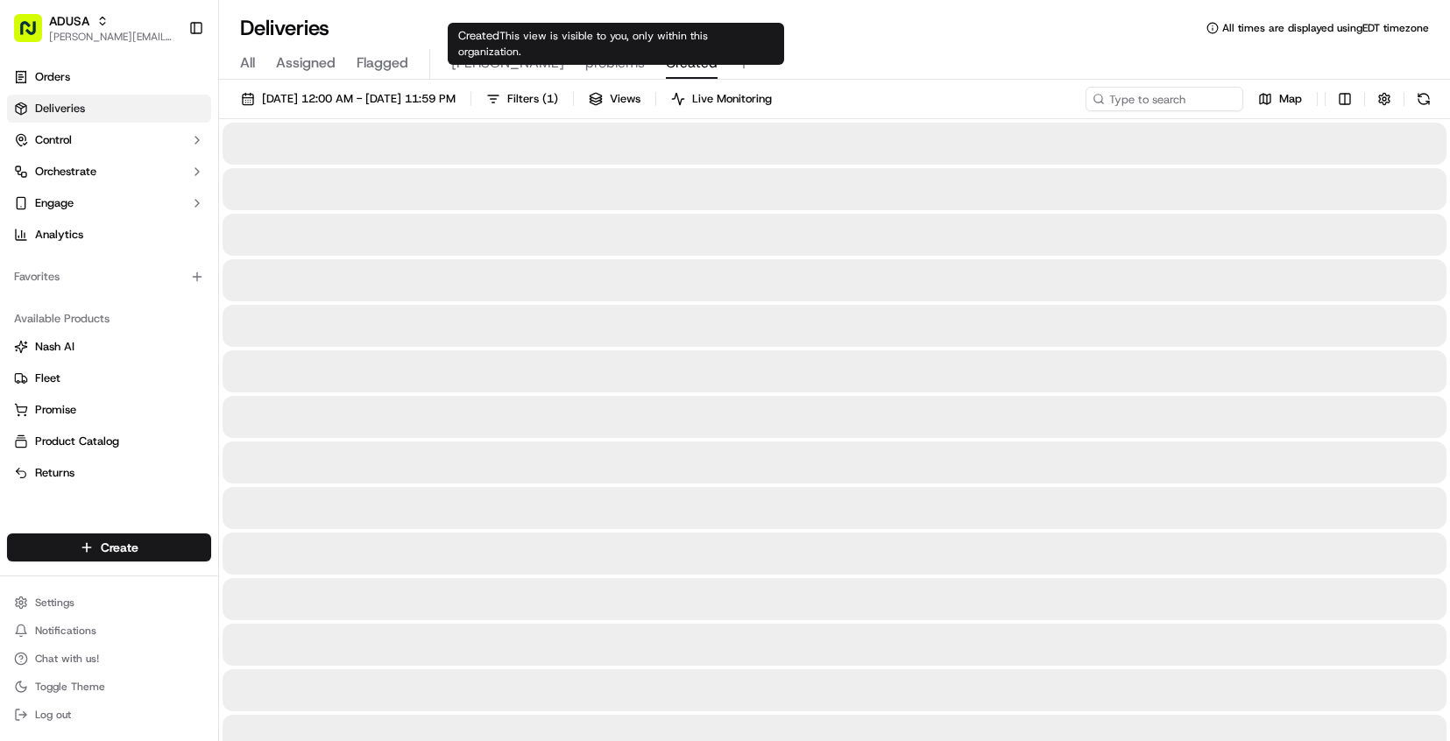
click at [666, 65] on span "Created" at bounding box center [692, 63] width 52 height 21
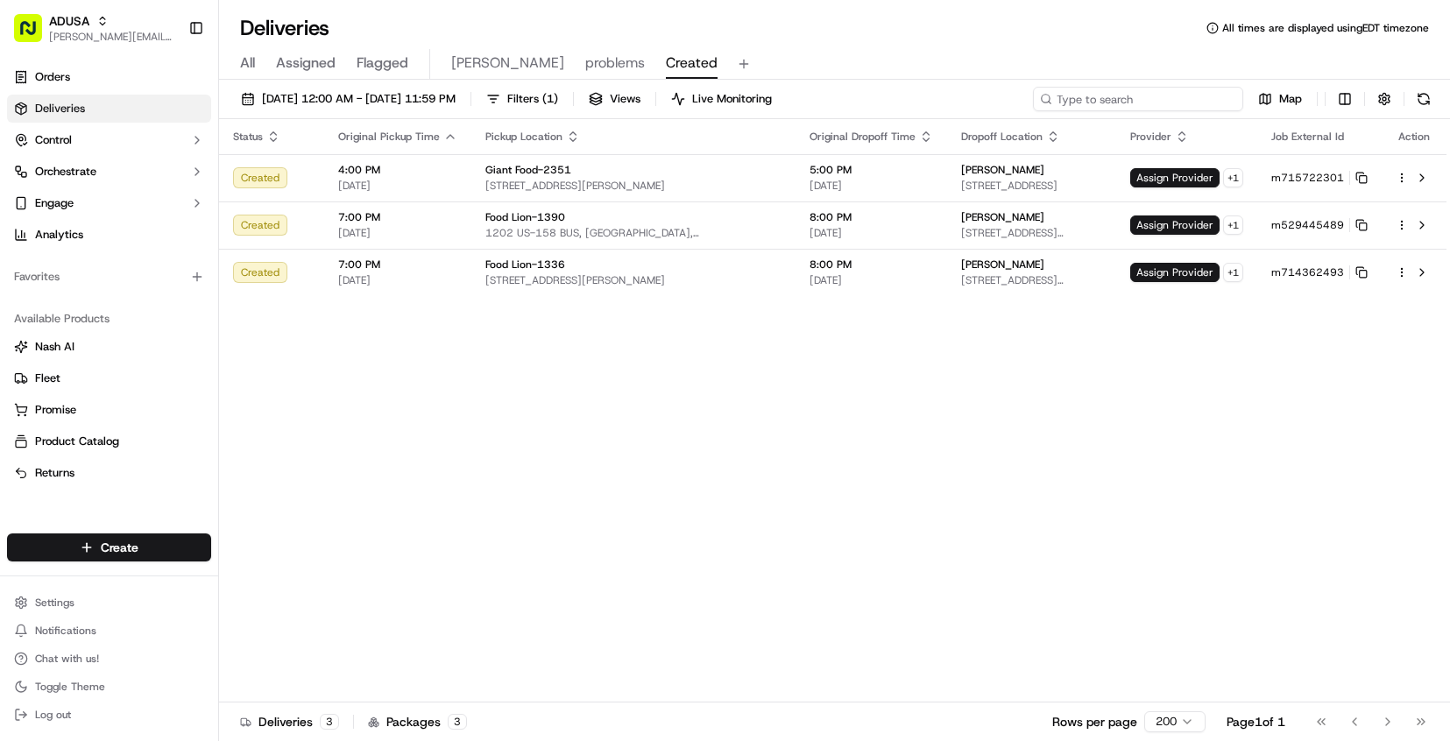
drag, startPoint x: 1141, startPoint y: 96, endPoint x: 1106, endPoint y: 95, distance: 35.1
paste input "m715752222"
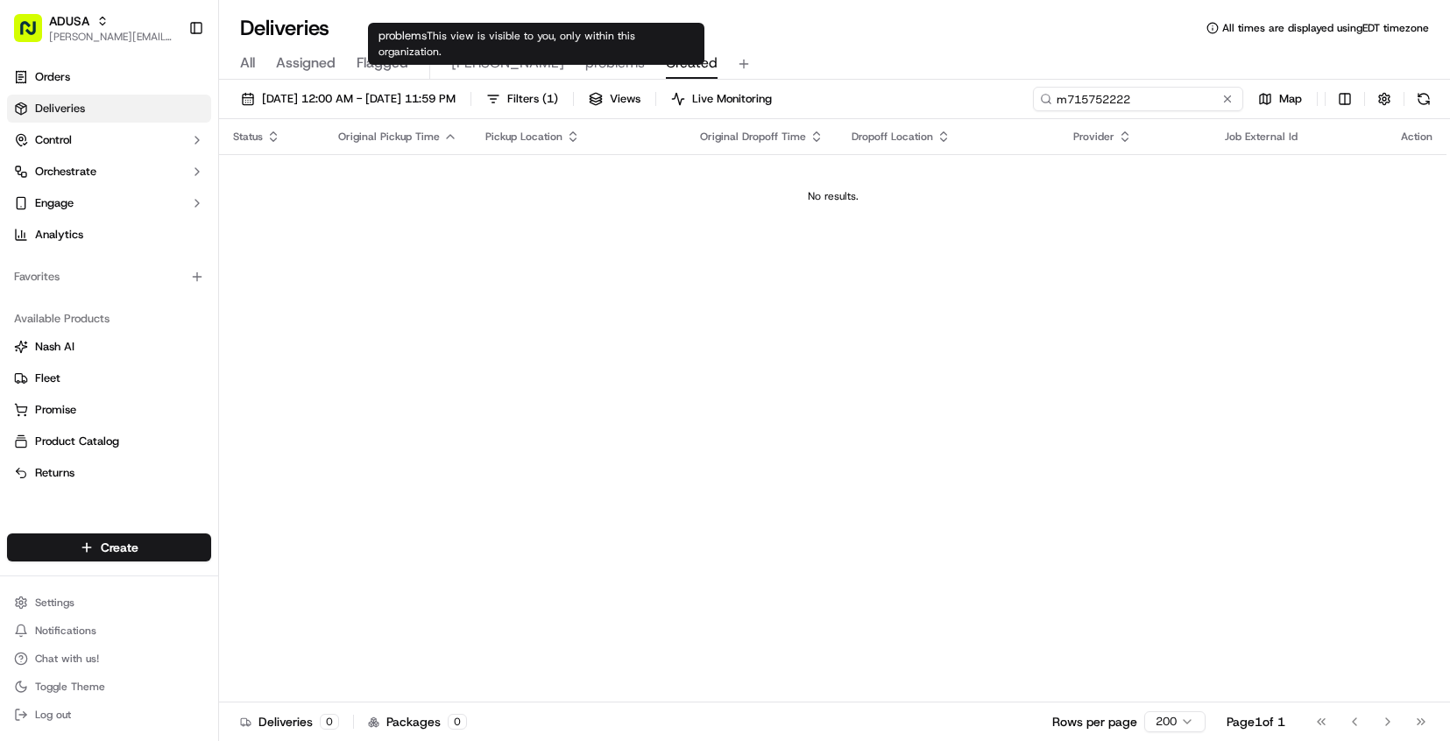
type input "m715752222"
click at [585, 65] on span "problems" at bounding box center [615, 63] width 60 height 21
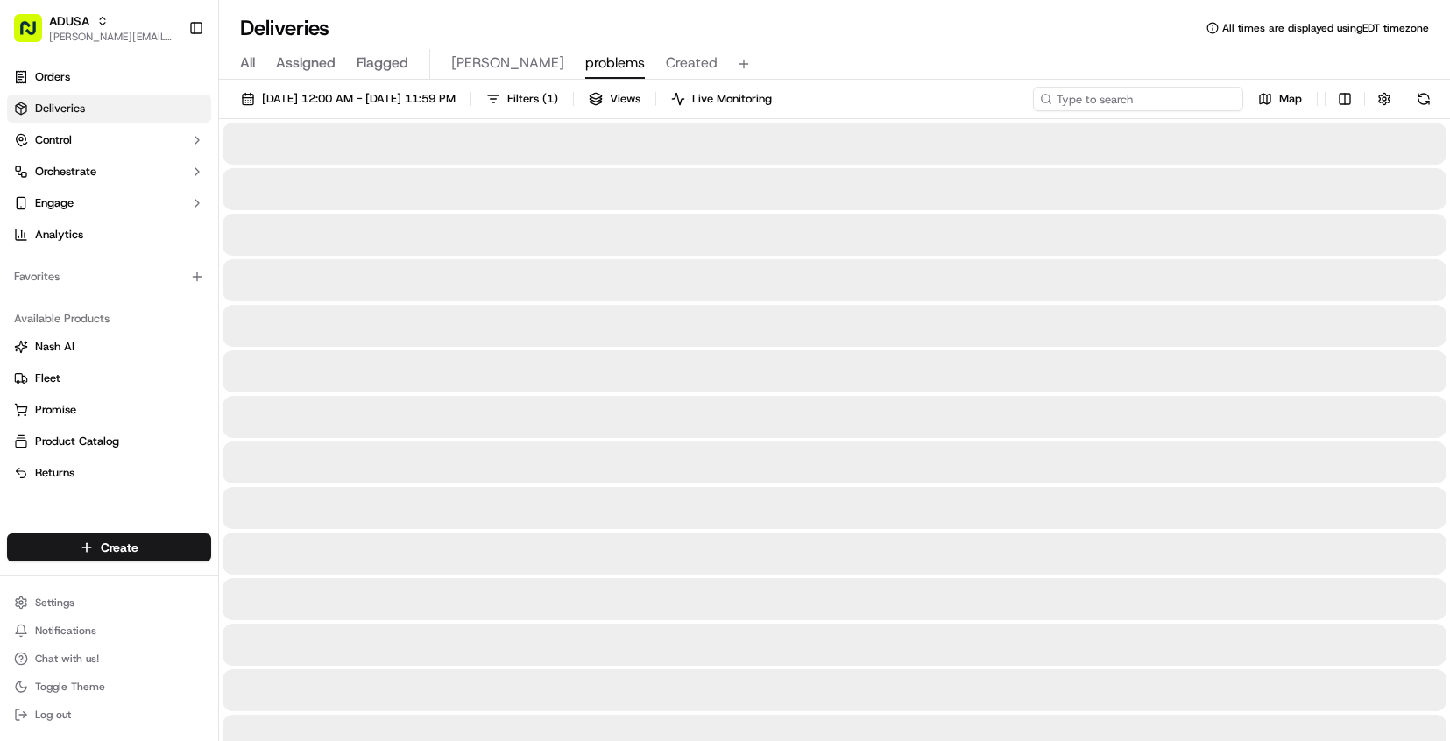
paste input "m715752222"
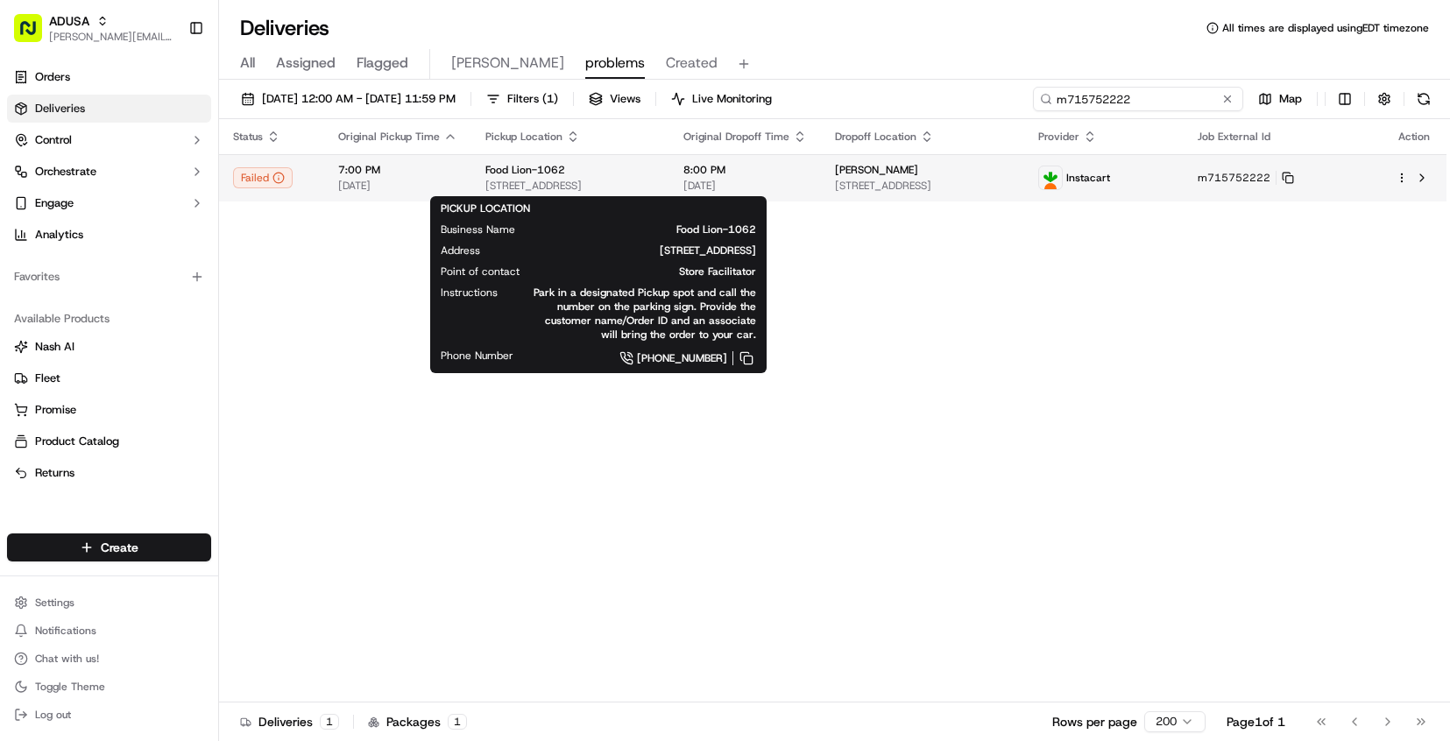
type input "m715752222"
click at [656, 165] on div "Food Lion-1062" at bounding box center [571, 170] width 170 height 14
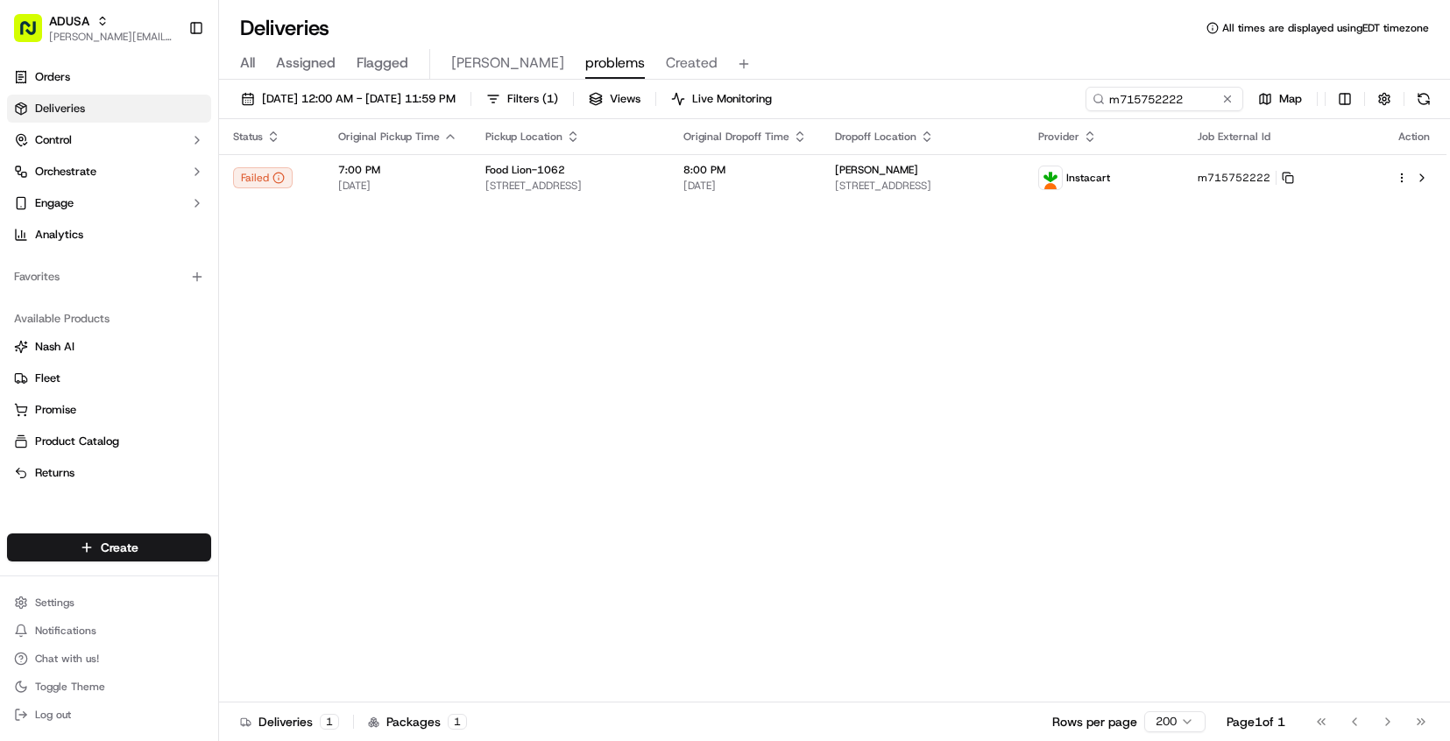
drag, startPoint x: 691, startPoint y: 356, endPoint x: 735, endPoint y: 319, distance: 57.2
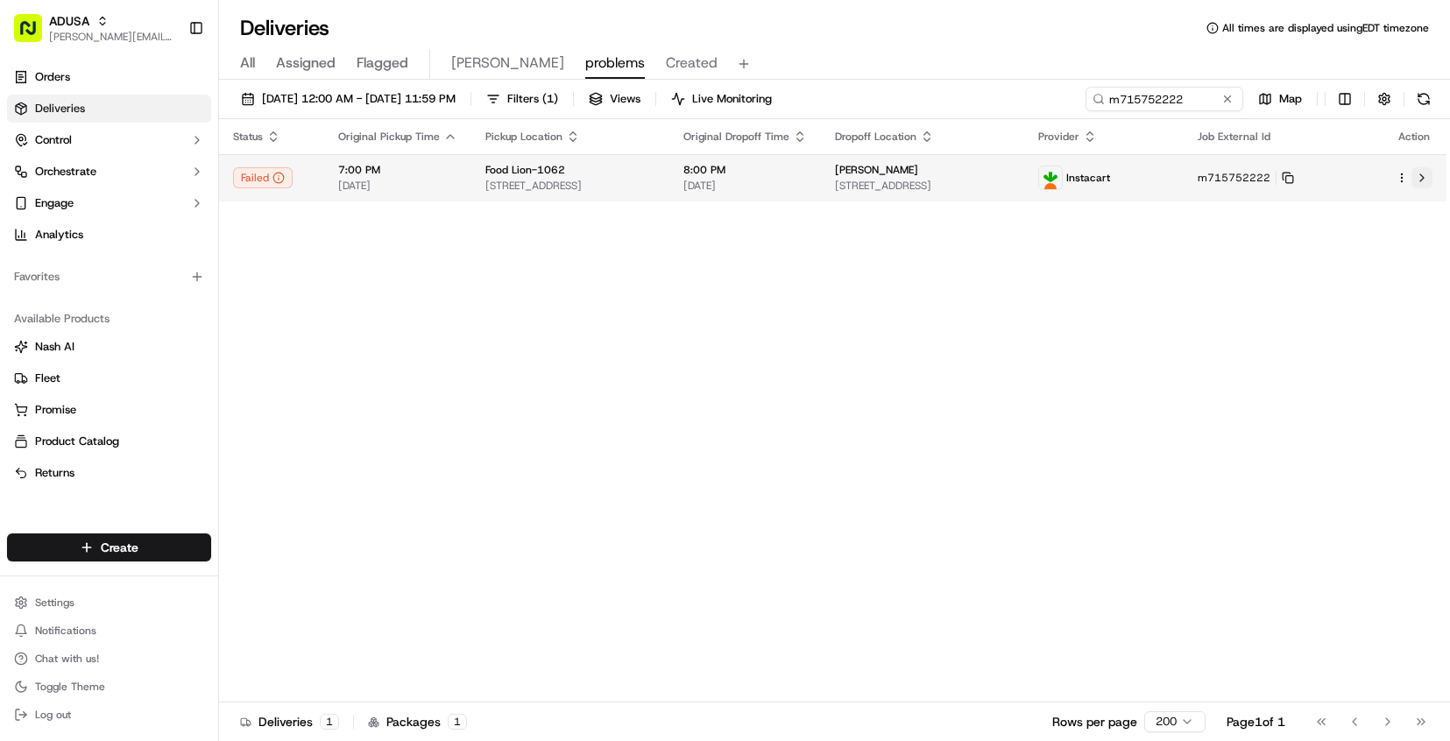
click at [1430, 178] on button at bounding box center [1422, 177] width 21 height 21
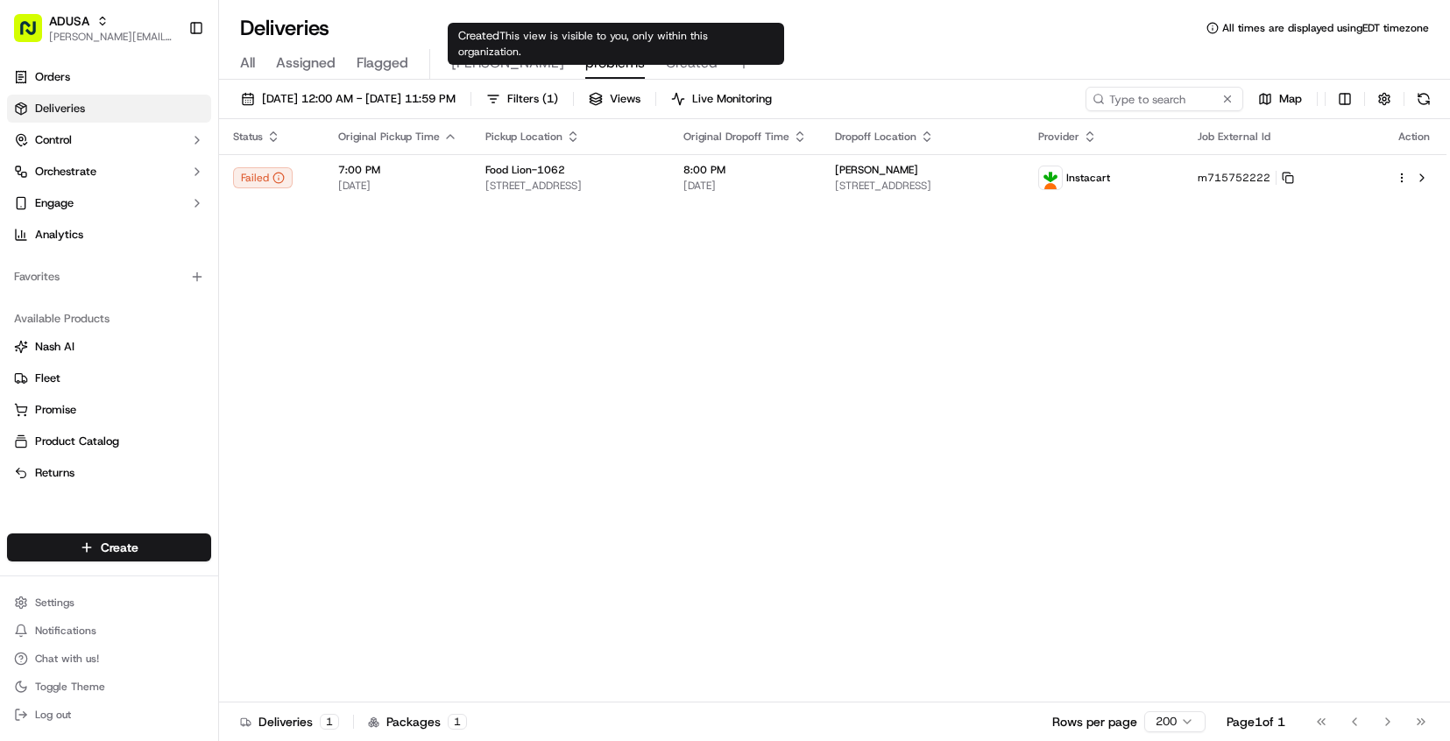
click at [666, 68] on span "Created" at bounding box center [692, 63] width 52 height 21
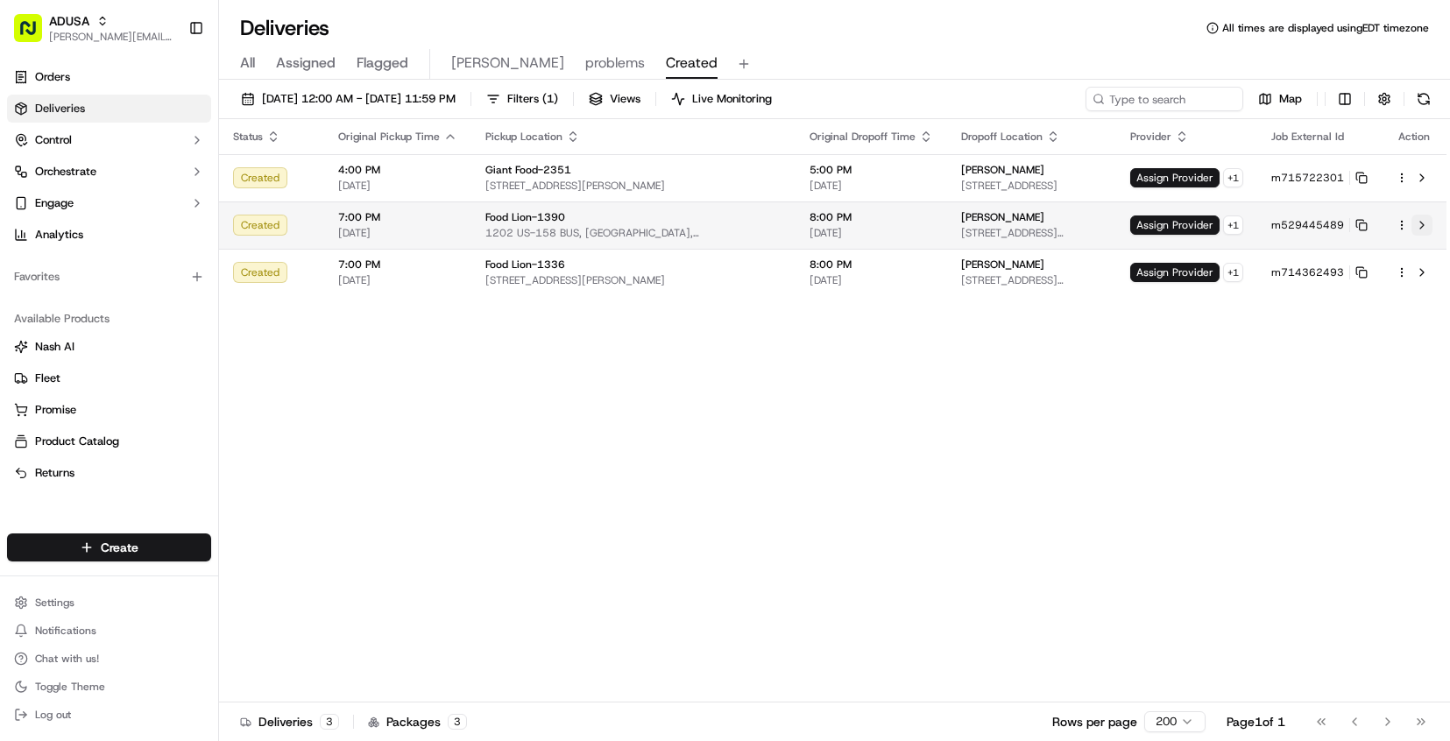
click at [1418, 223] on button at bounding box center [1422, 225] width 21 height 21
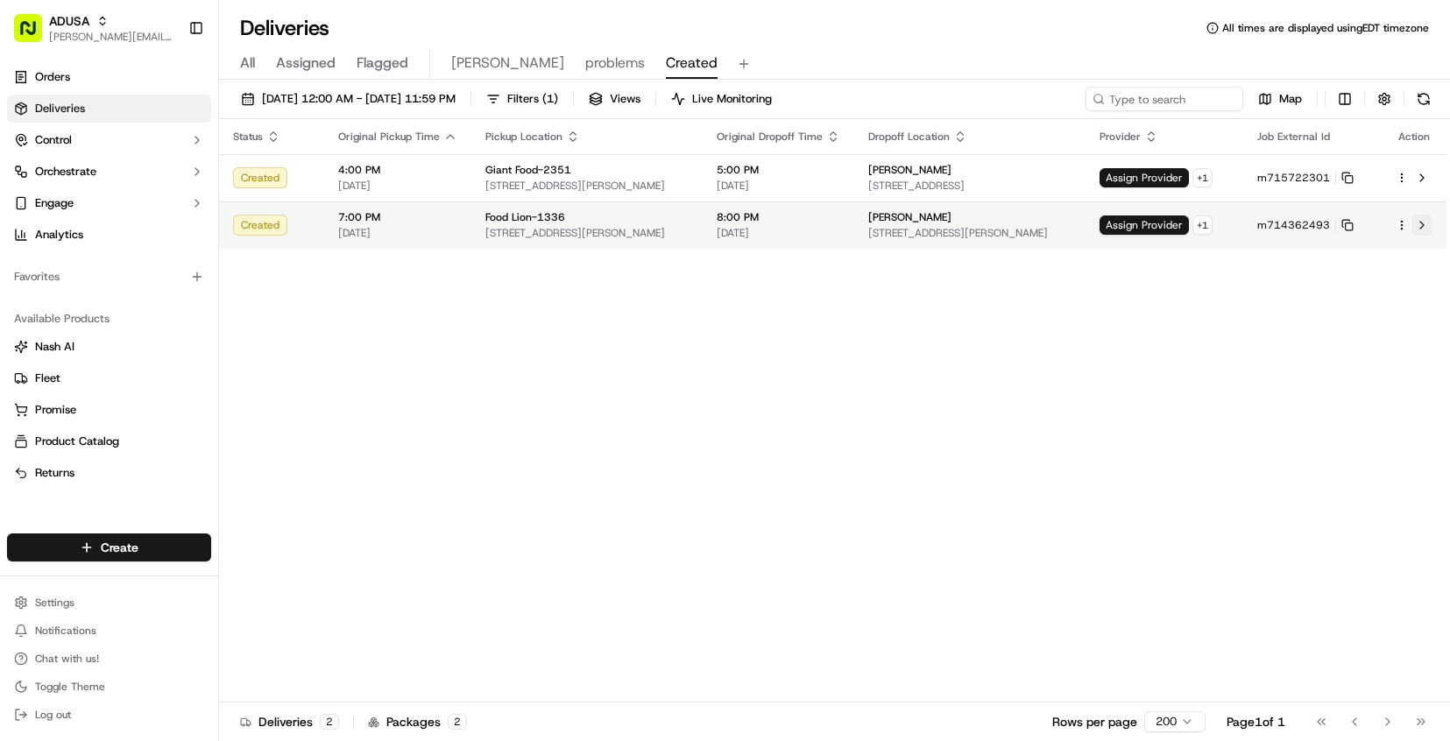
click at [1417, 223] on button at bounding box center [1422, 225] width 21 height 21
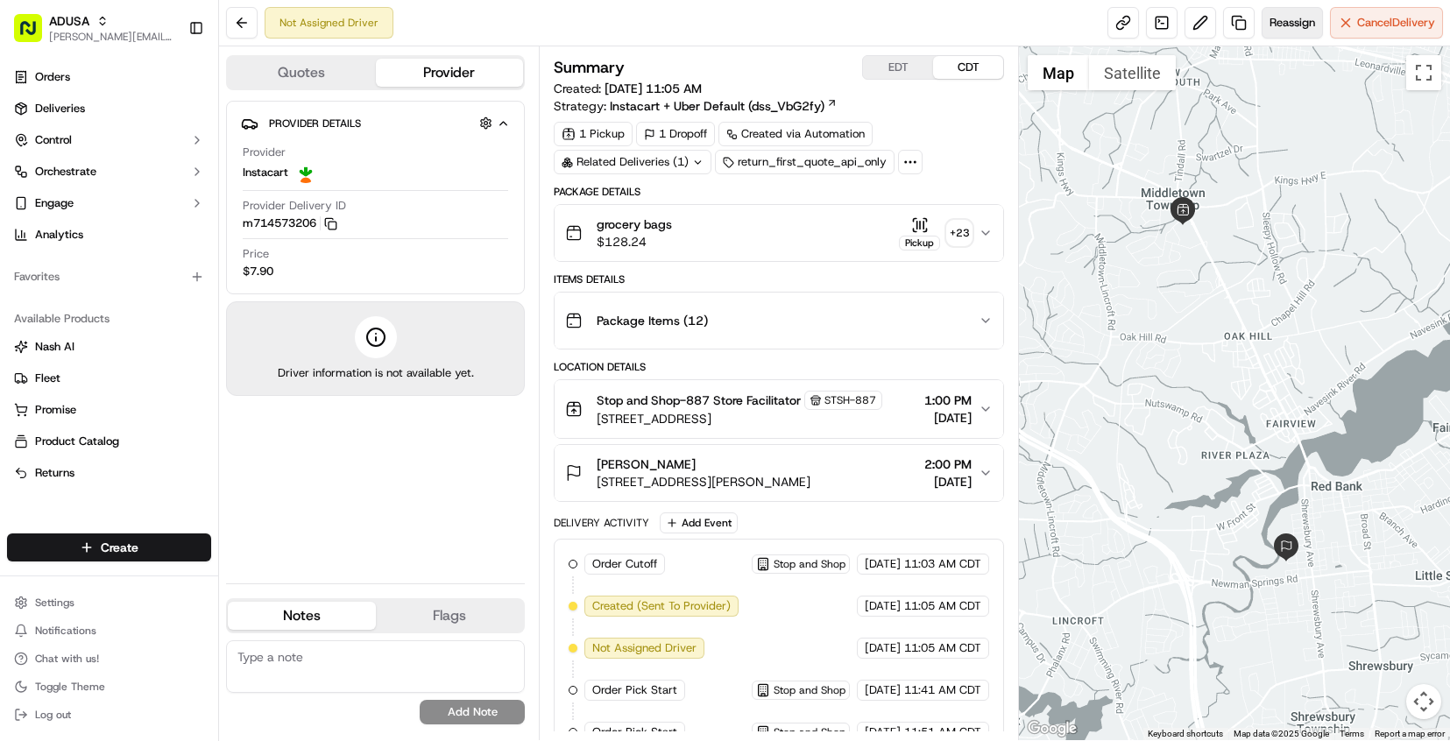
click at [1295, 21] on span "Reassign" at bounding box center [1293, 23] width 46 height 16
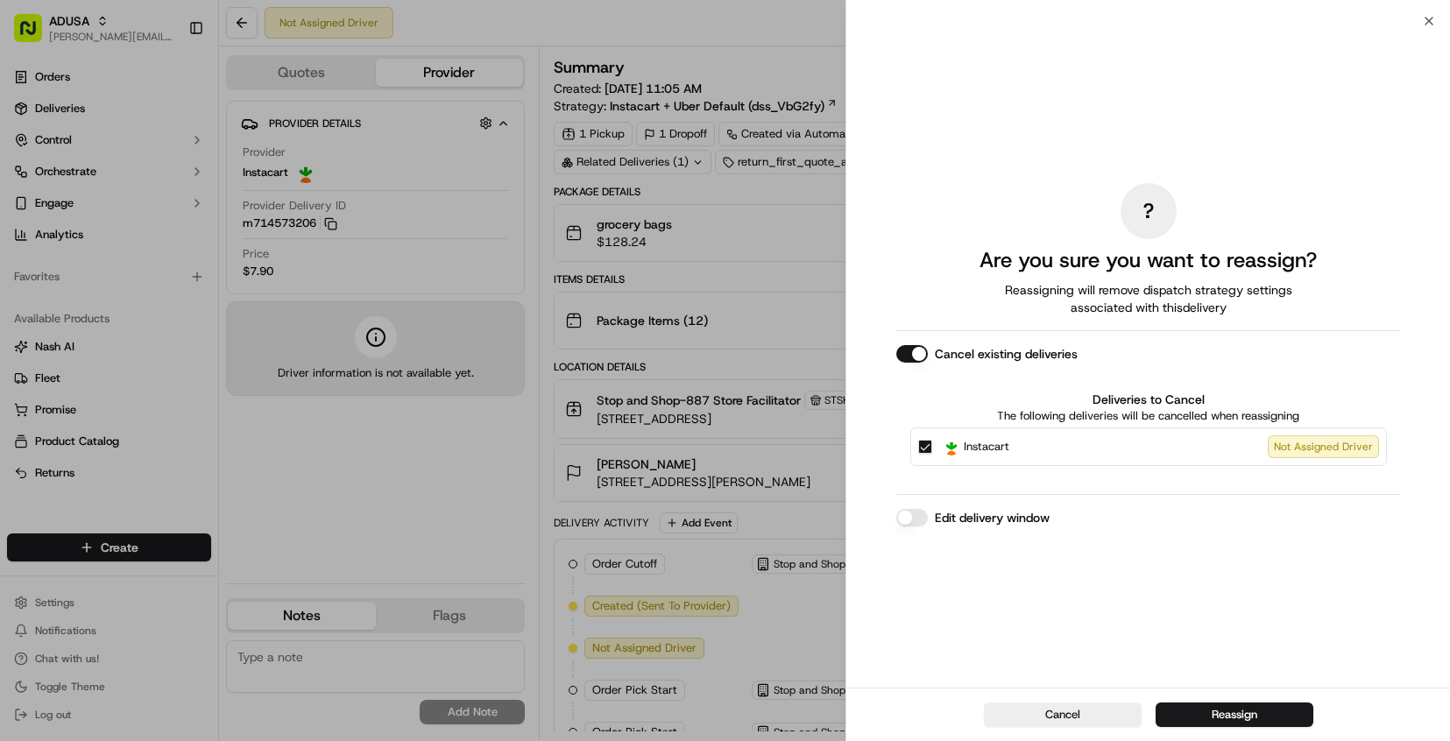
click at [912, 520] on button "Edit delivery window" at bounding box center [913, 518] width 32 height 18
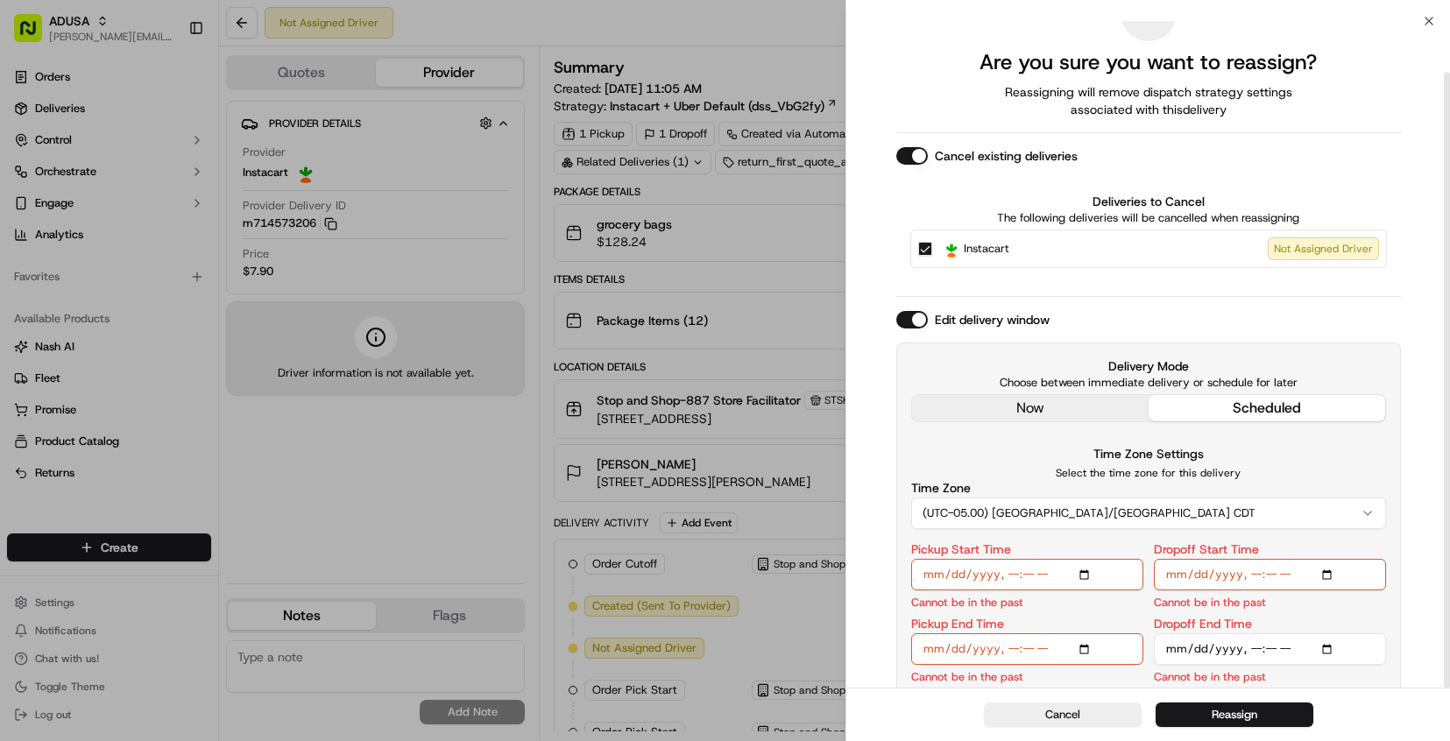
scroll to position [55, 0]
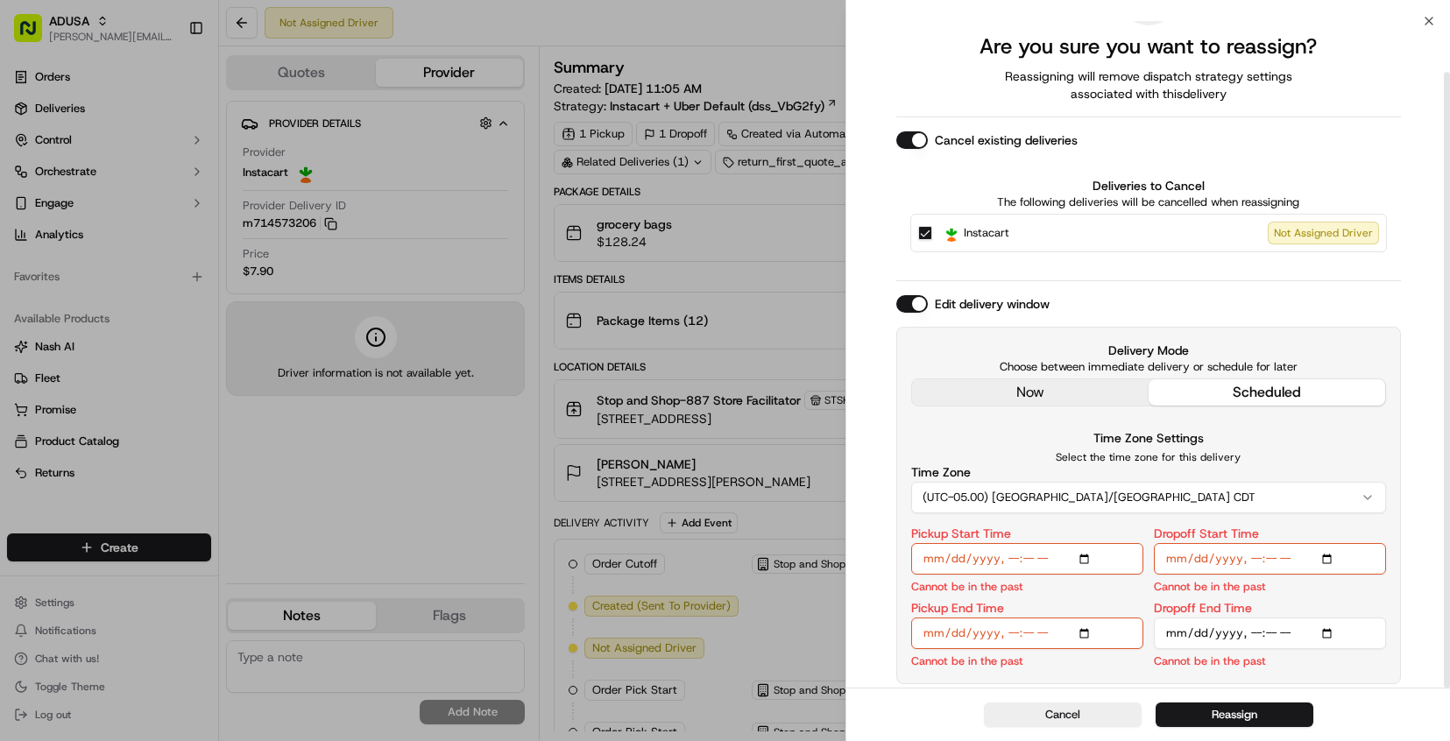
click at [1017, 564] on input "Pickup Start Time" at bounding box center [1027, 559] width 232 height 32
type input "2025-09-15T18:30"
click at [1013, 635] on input "Pickup End Time" at bounding box center [1027, 634] width 232 height 32
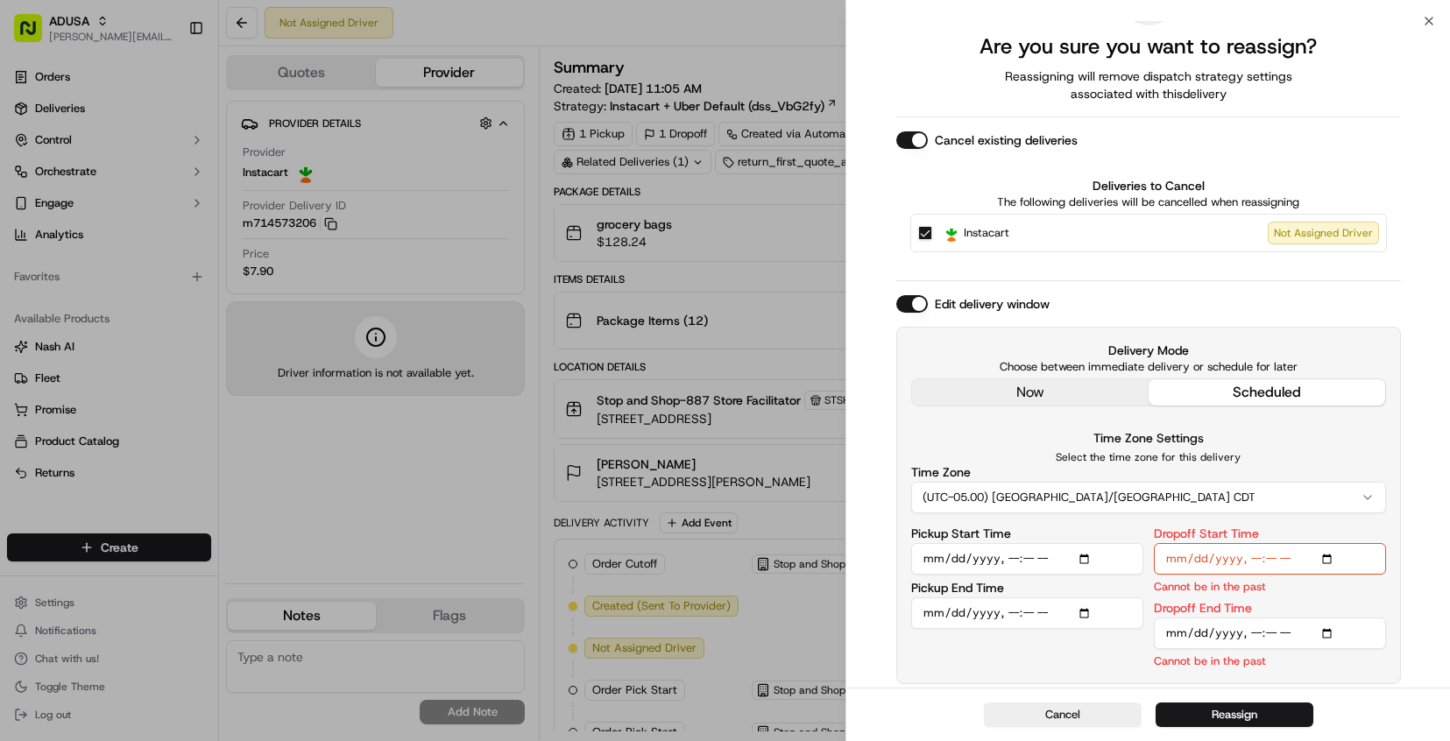
type input "2025-09-15T19:30"
click at [1255, 561] on input "Dropoff Start Time" at bounding box center [1270, 559] width 232 height 32
click at [1009, 557] on input "Pickup Start Time" at bounding box center [1027, 559] width 232 height 32
click at [1014, 560] on input "Pickup Start Time" at bounding box center [1027, 559] width 232 height 32
type input "2025-09-15T18:30"
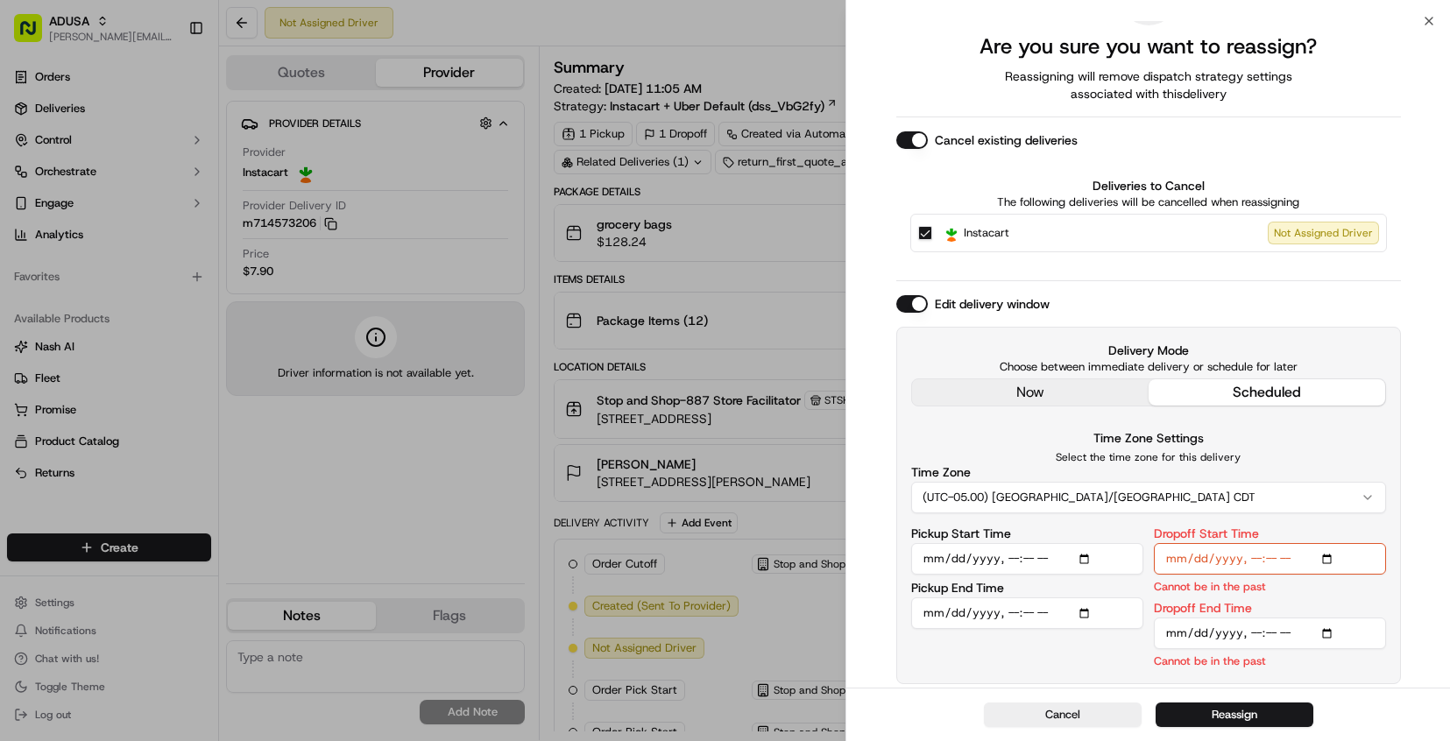
click at [1259, 557] on input "Dropoff Start Time" at bounding box center [1270, 559] width 232 height 32
click at [1260, 631] on input "Dropoff End Time" at bounding box center [1270, 634] width 232 height 32
click at [1281, 557] on input "Dropoff Start Time" at bounding box center [1270, 559] width 232 height 32
click at [1273, 562] on input "Dropoff Start Time" at bounding box center [1270, 559] width 232 height 32
type input "2025-09-15T19:30"
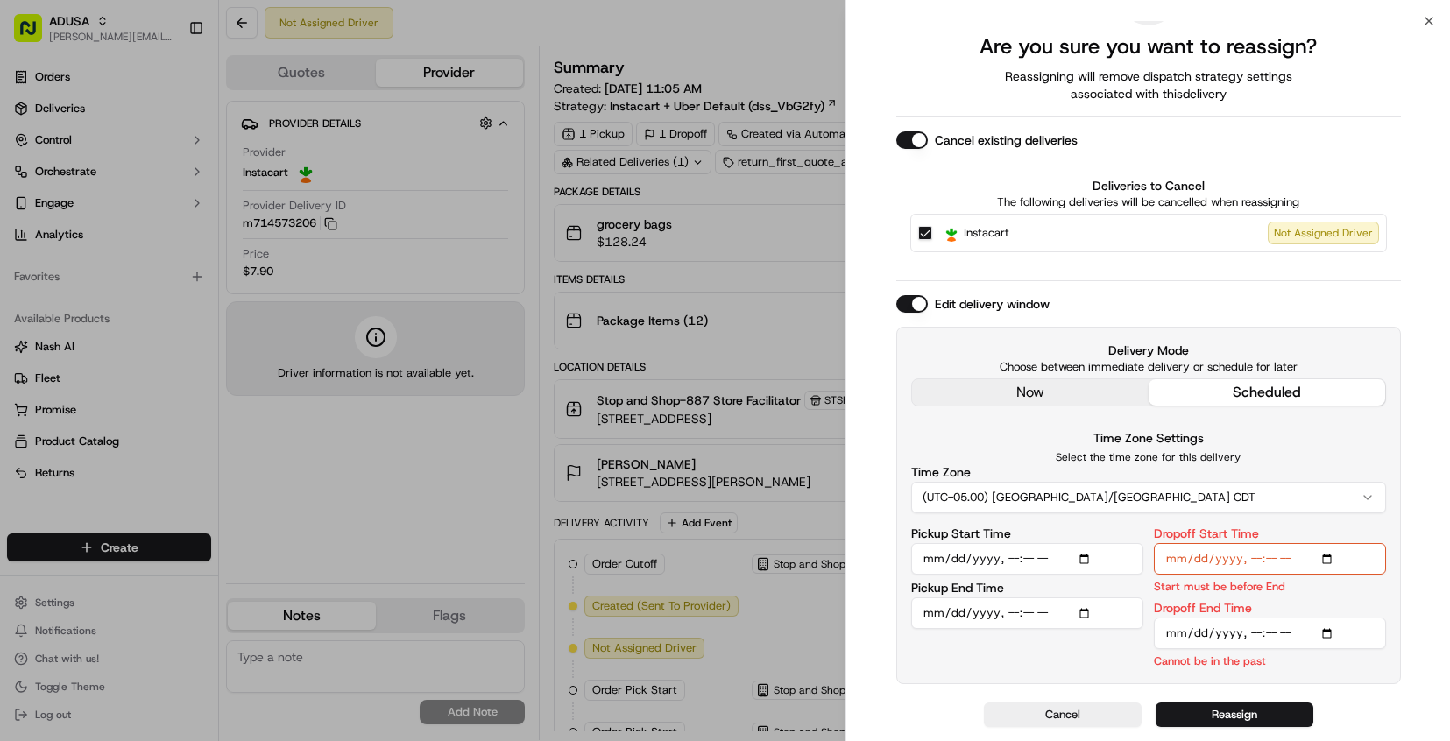
click at [1251, 635] on input "Dropoff End Time" at bounding box center [1270, 634] width 232 height 32
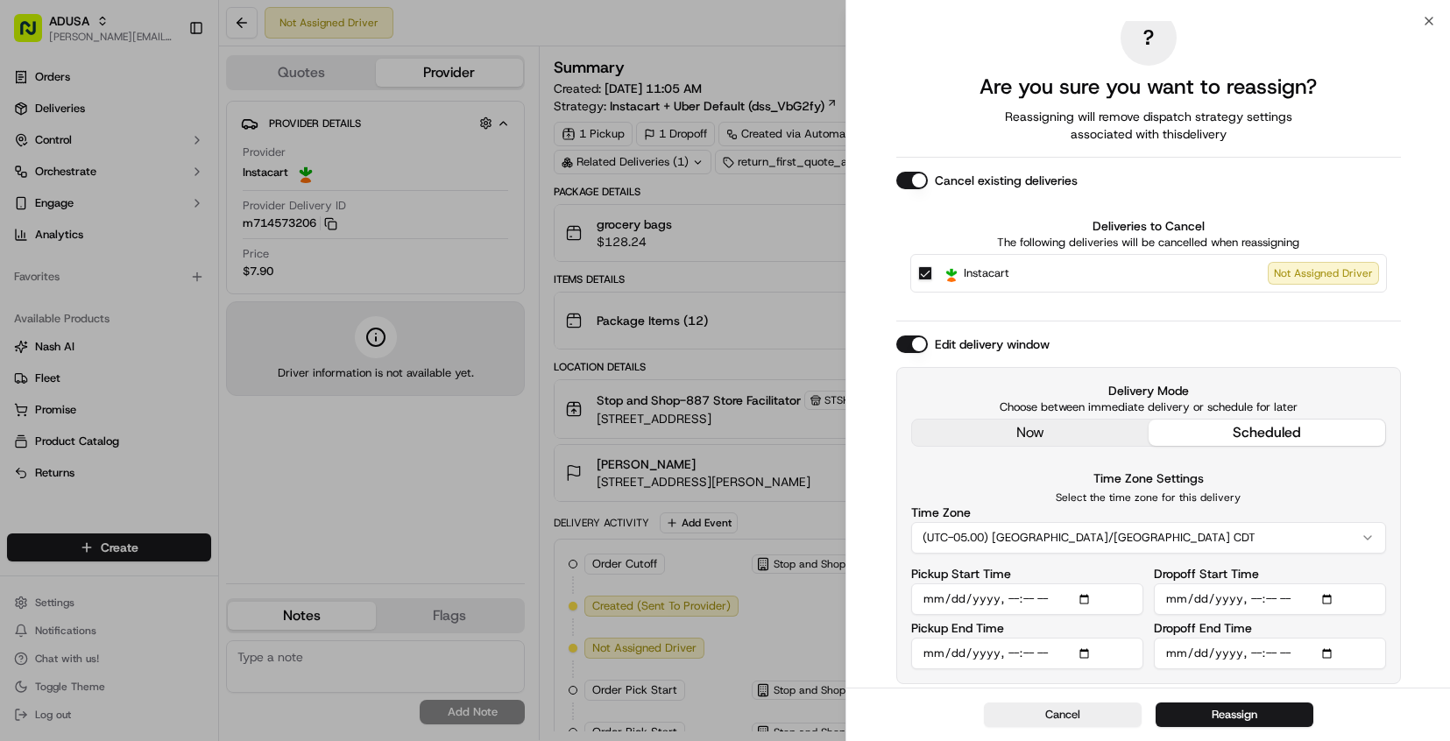
type input "[DATE]T20:30"
click at [1258, 715] on button "Reassign" at bounding box center [1235, 715] width 158 height 25
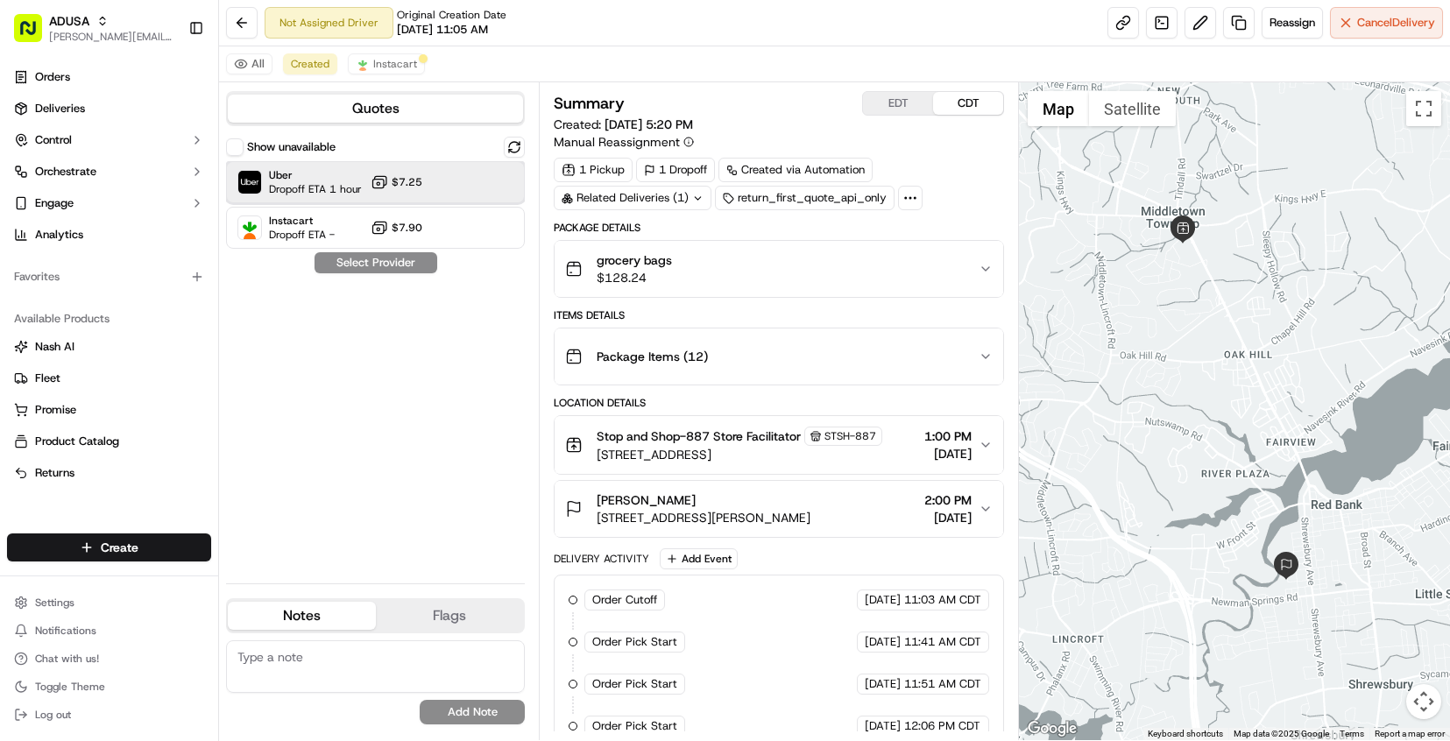
click at [449, 185] on div "Uber Dropoff ETA 1 hour $7.25" at bounding box center [375, 182] width 299 height 42
click at [372, 264] on button "Assign Provider" at bounding box center [376, 262] width 124 height 21
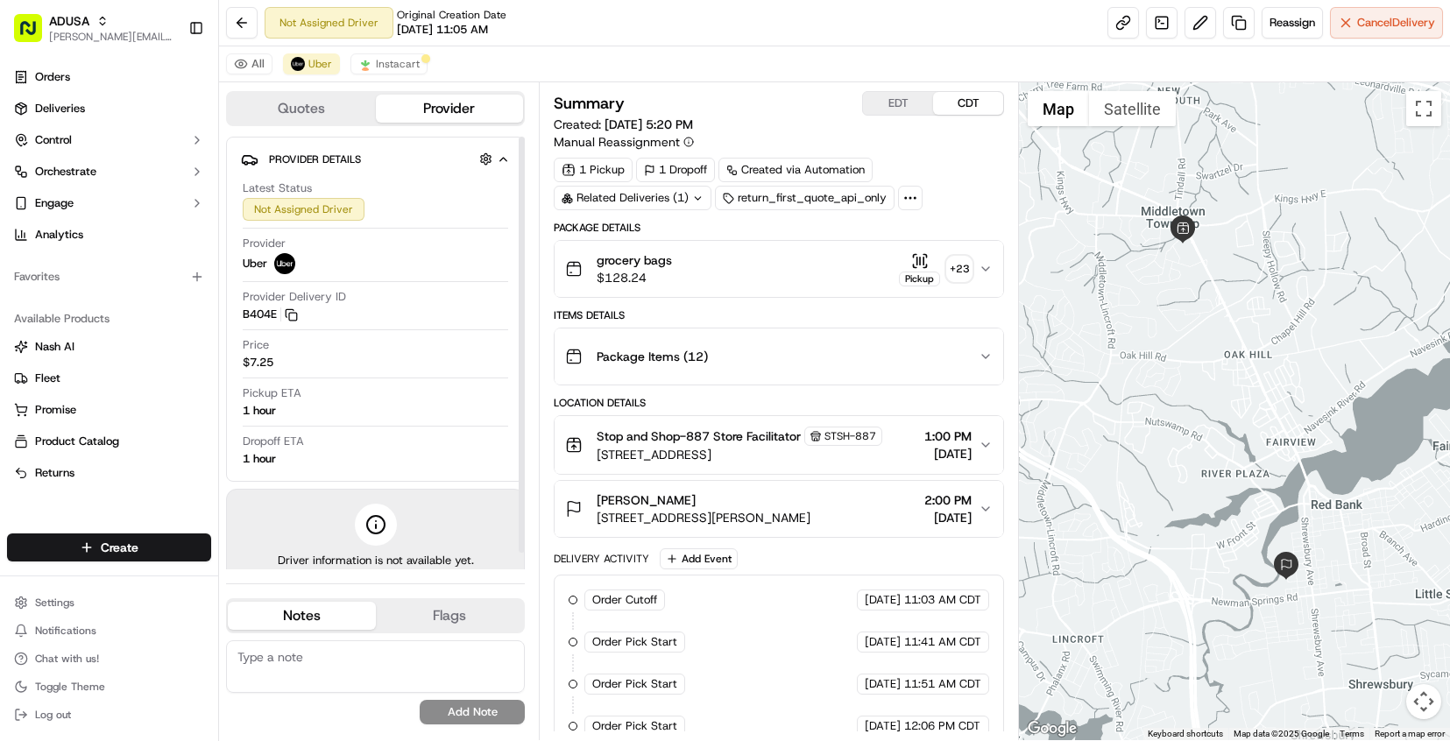
click at [738, 23] on div "Not Assigned Driver Original Creation Date 09/15/2025 11:05 AM Reassign Cancel …" at bounding box center [834, 23] width 1231 height 46
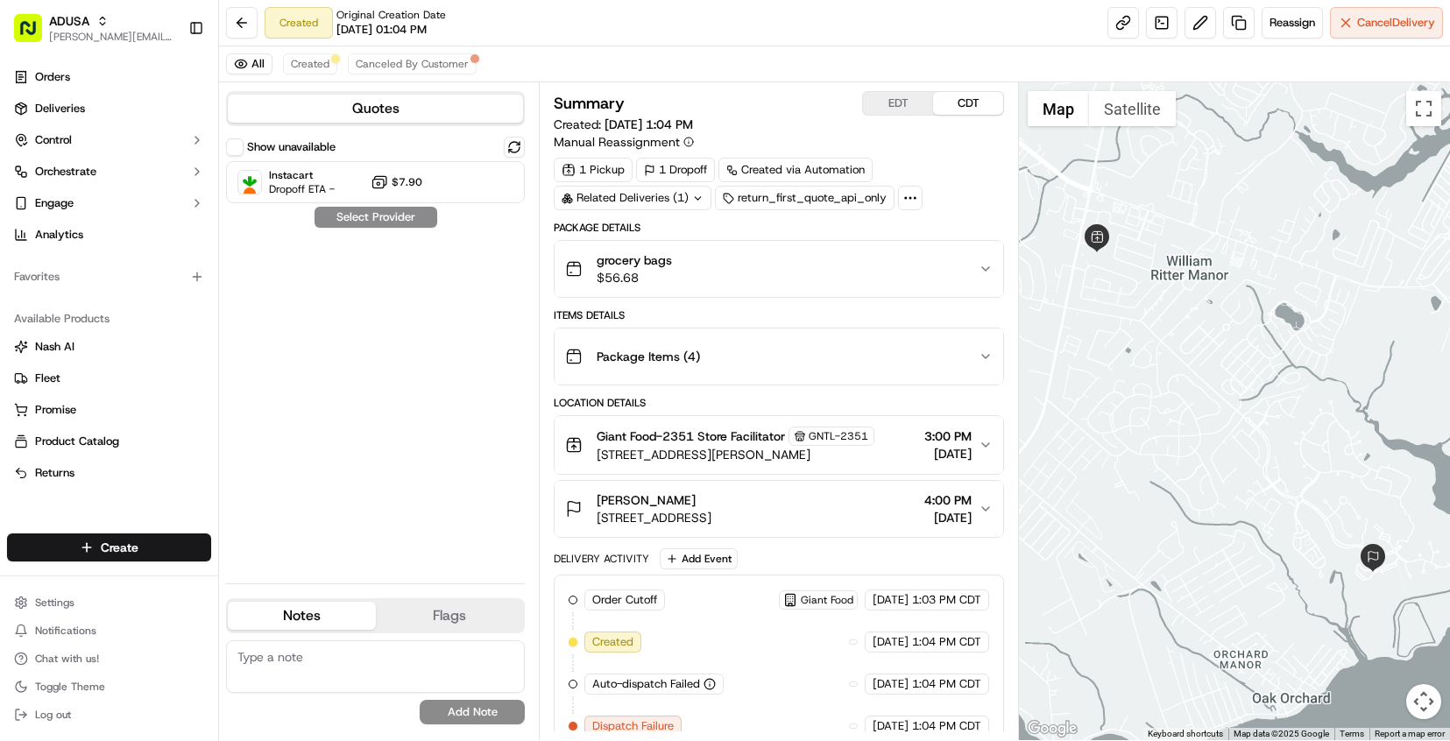
click at [312, 649] on textarea at bounding box center [375, 667] width 299 height 53
type textarea "This customer has decided to go pick up their order"
click at [479, 698] on div "This customer has decided to go pick up their order No results found Add Note" at bounding box center [375, 683] width 299 height 84
click at [478, 709] on button "Add Note" at bounding box center [472, 712] width 105 height 25
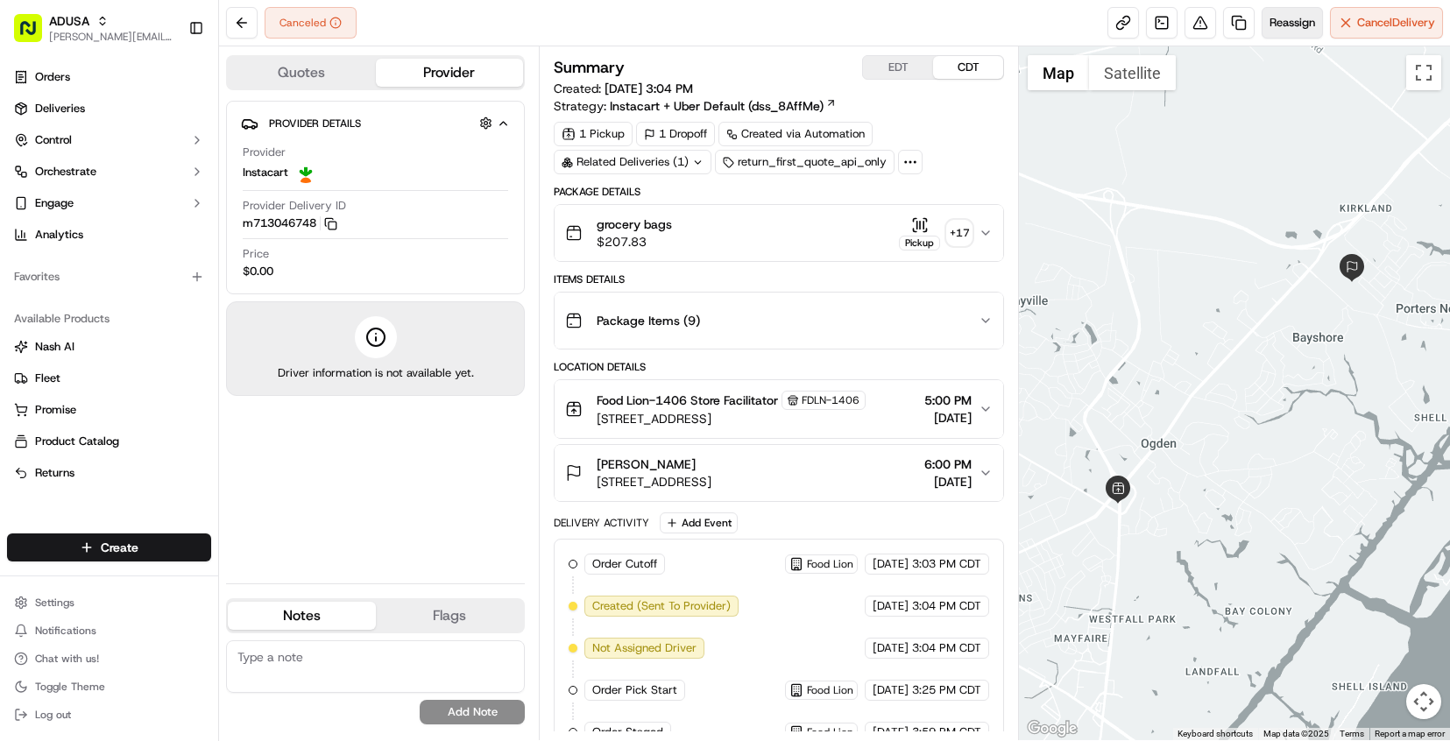
click at [1288, 32] on button "Reassign" at bounding box center [1292, 23] width 61 height 32
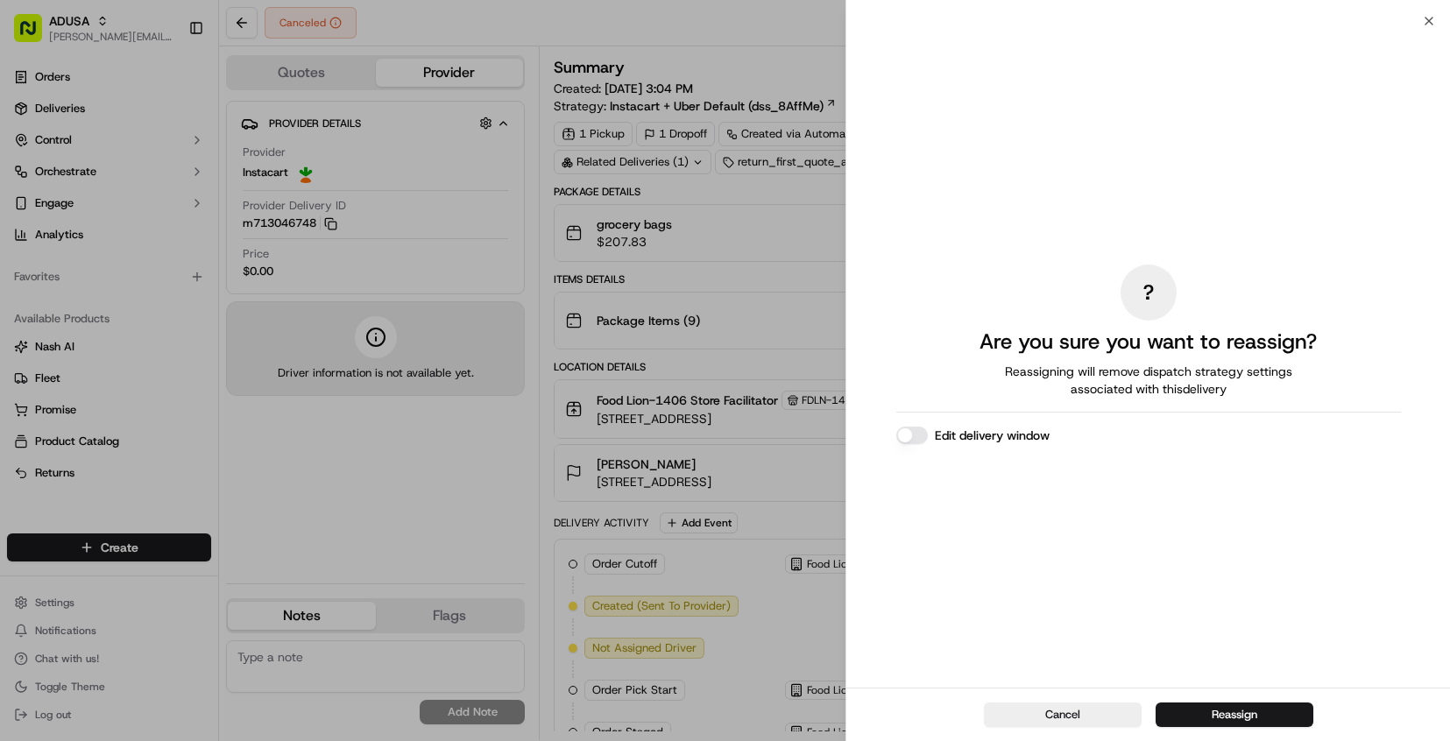
click at [912, 434] on button "Edit delivery window" at bounding box center [913, 436] width 32 height 18
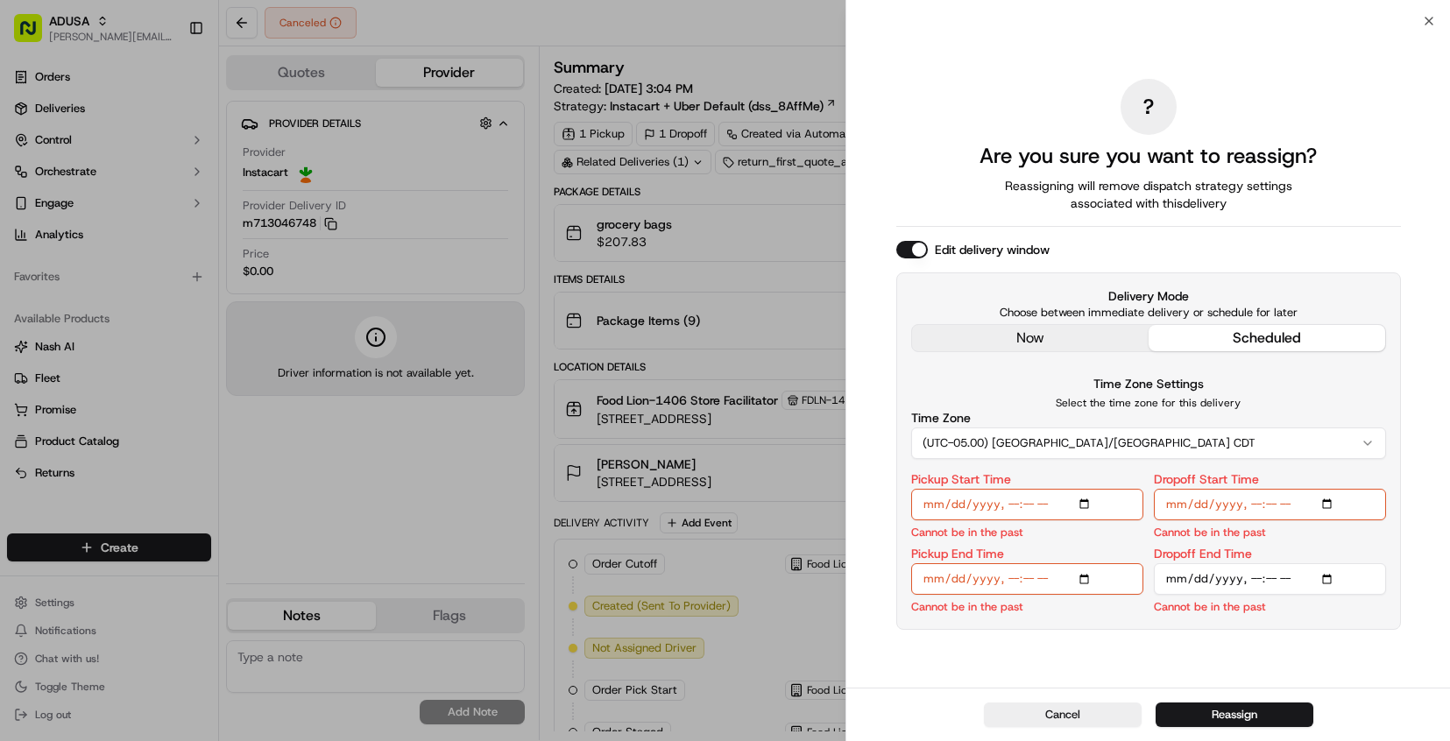
click at [1018, 503] on input "Pickup Start Time" at bounding box center [1027, 505] width 232 height 32
click at [1013, 504] on input "Pickup Start Time" at bounding box center [1027, 505] width 232 height 32
type input "2025-09-15T19:30"
click at [1014, 583] on input "Pickup End Time" at bounding box center [1027, 580] width 232 height 32
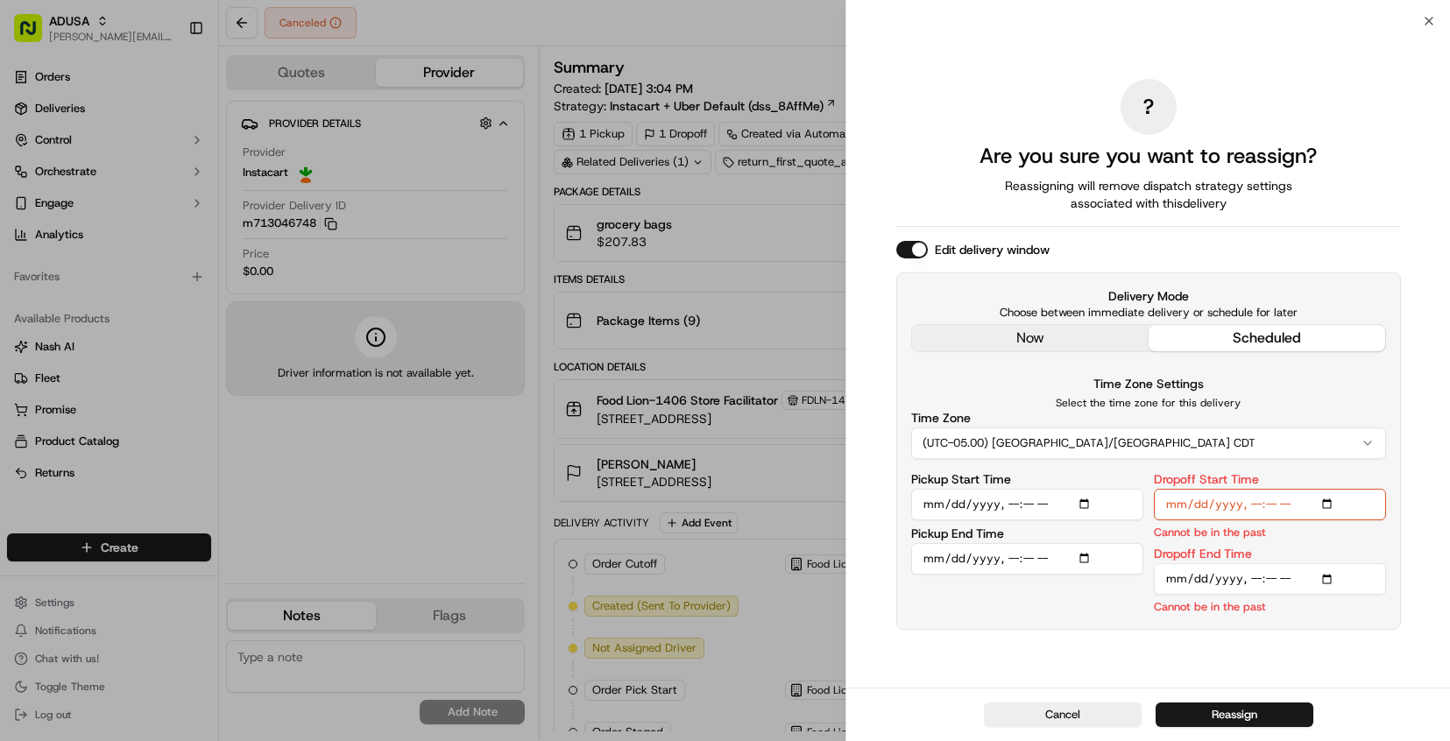
type input "2025-09-15T20:00"
click at [1254, 505] on input "Dropoff Start Time" at bounding box center [1270, 505] width 232 height 32
type input "2025-09-15T20:00"
click at [1250, 573] on input "Dropoff End Time" at bounding box center [1270, 580] width 232 height 32
type input "2025-09-15T21:00"
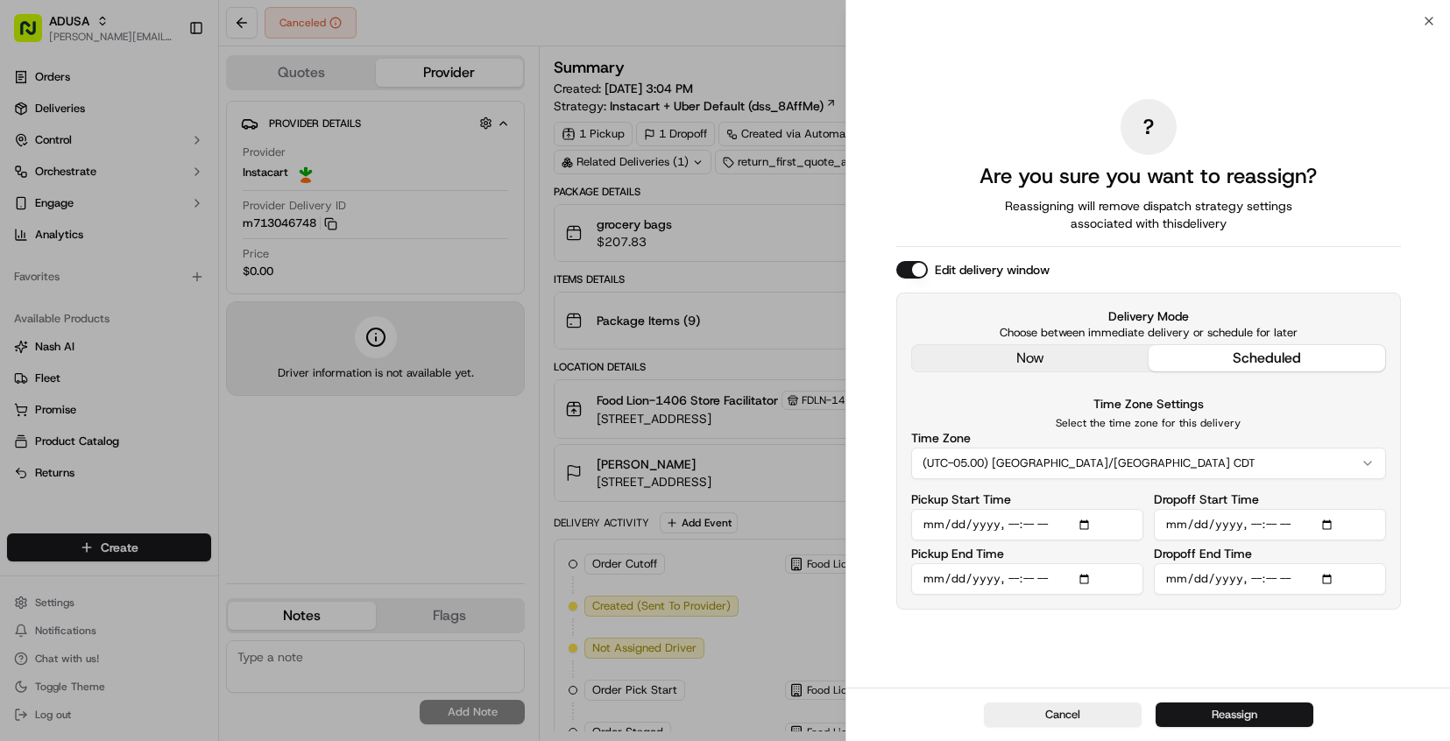
click at [1272, 714] on button "Reassign" at bounding box center [1235, 715] width 158 height 25
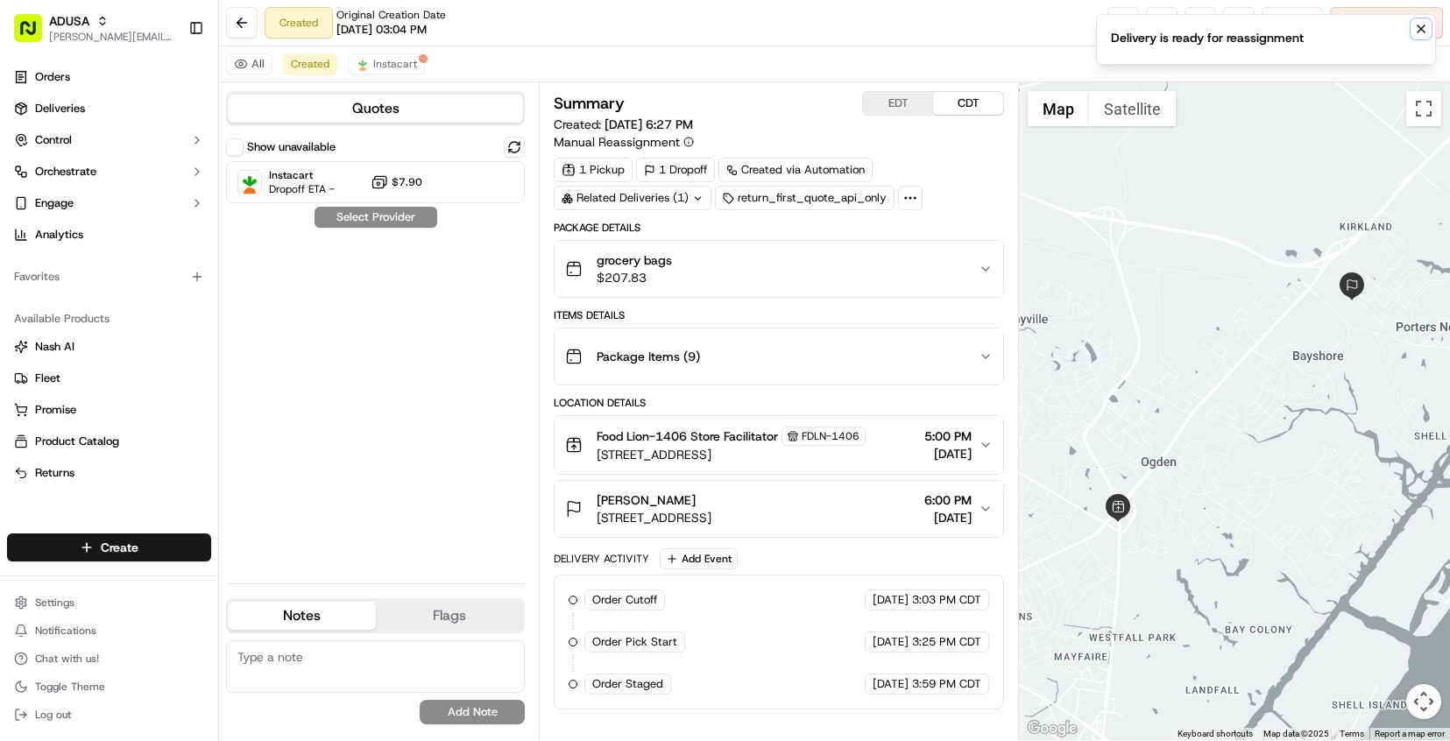
click at [1422, 28] on icon "Notifications (F8)" at bounding box center [1421, 28] width 7 height 7
click at [517, 142] on button at bounding box center [514, 147] width 21 height 21
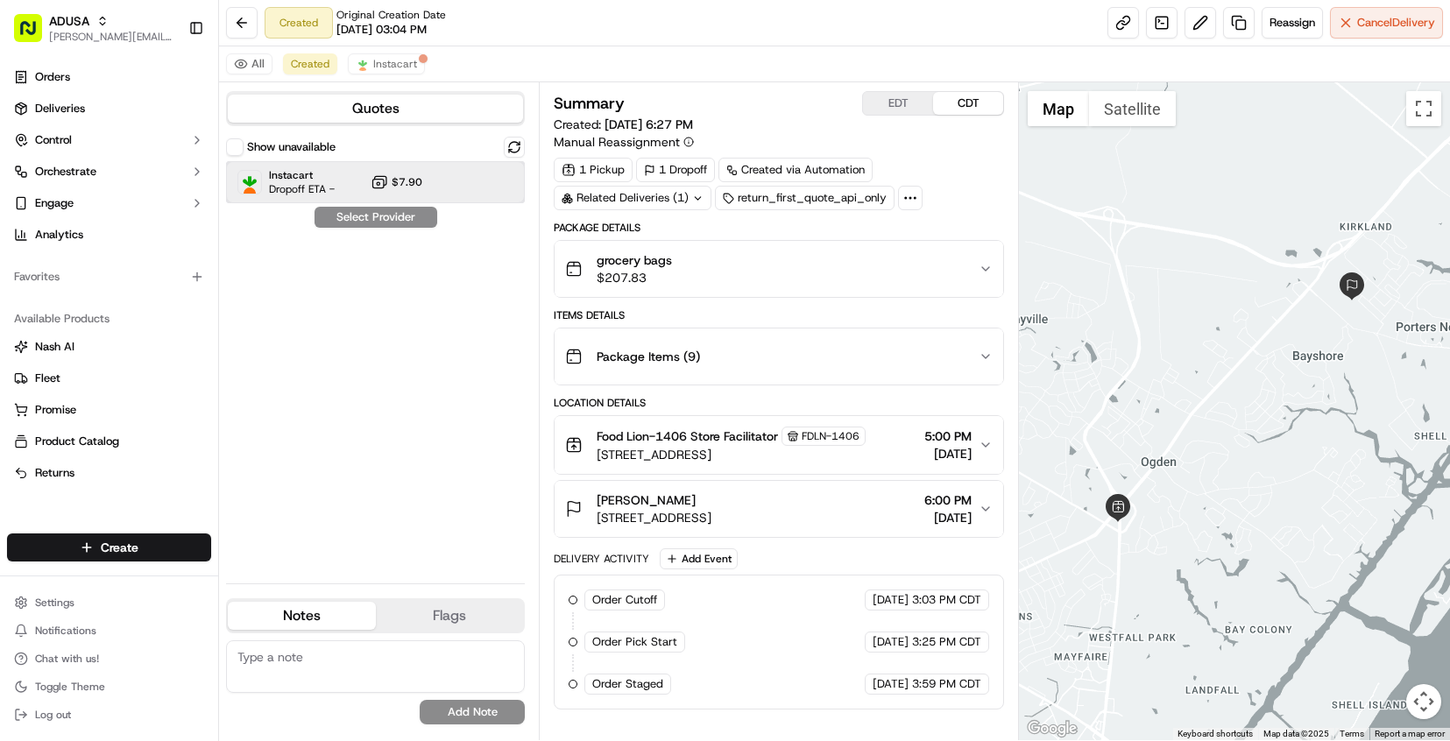
click at [315, 172] on span "Instacart" at bounding box center [302, 175] width 66 height 14
click at [388, 211] on button "Assign Provider" at bounding box center [376, 217] width 124 height 21
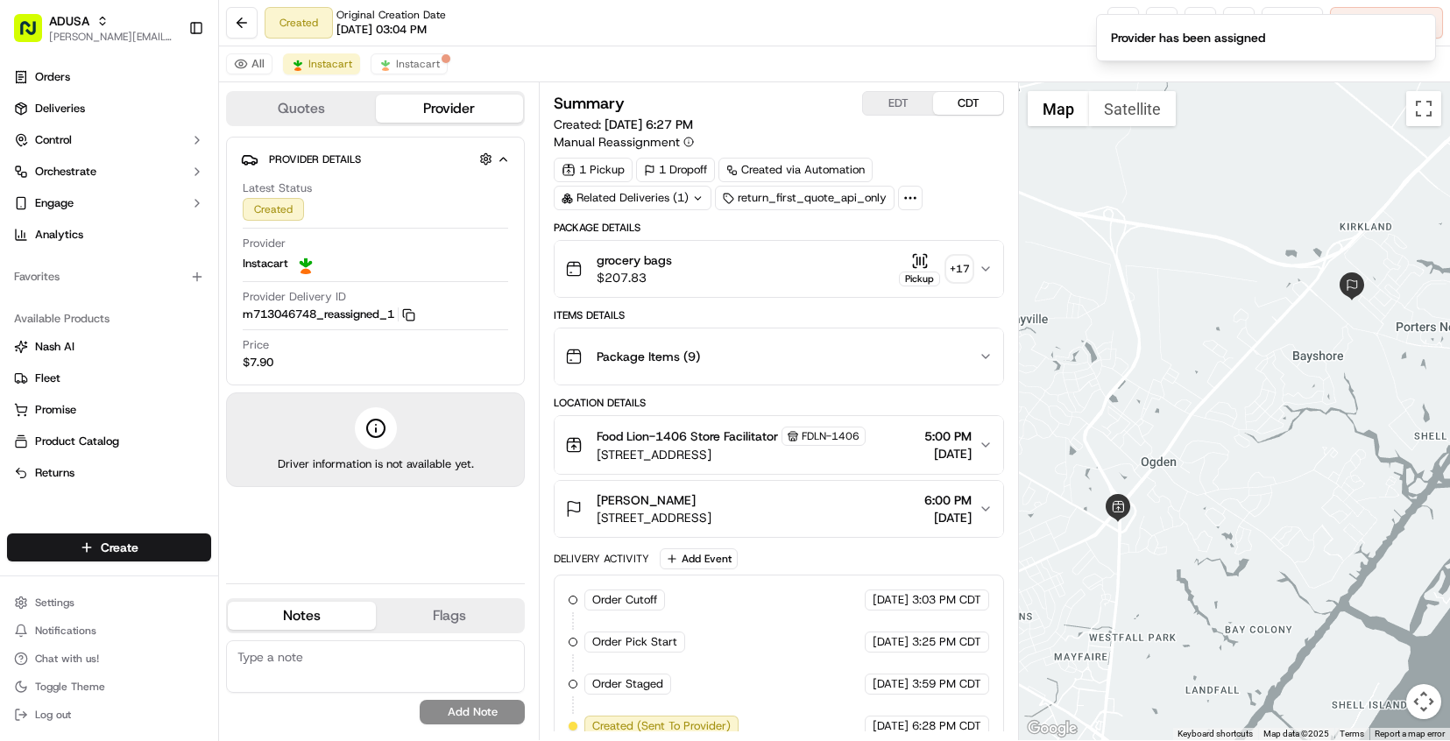
click at [657, 39] on div "Created Original Creation Date 09/15/2025 03:04 PM Reassign Cancel Delivery" at bounding box center [834, 23] width 1231 height 46
click at [706, 35] on div "Created Original Creation Date 09/15/2025 03:04 PM Reassign Cancel Delivery" at bounding box center [834, 23] width 1231 height 46
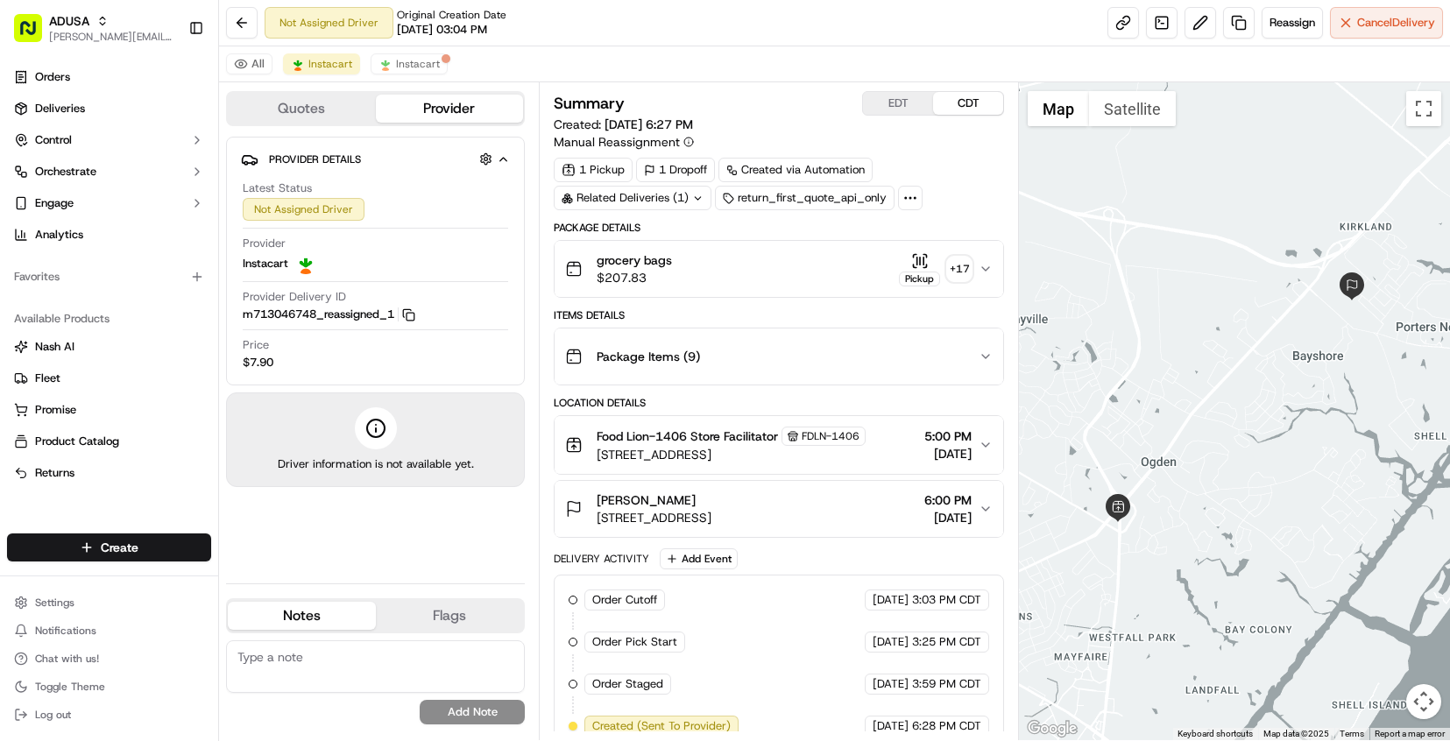
click at [719, 29] on div "Not Assigned Driver Original Creation Date 09/15/2025 03:04 PM Reassign Cancel …" at bounding box center [834, 23] width 1231 height 46
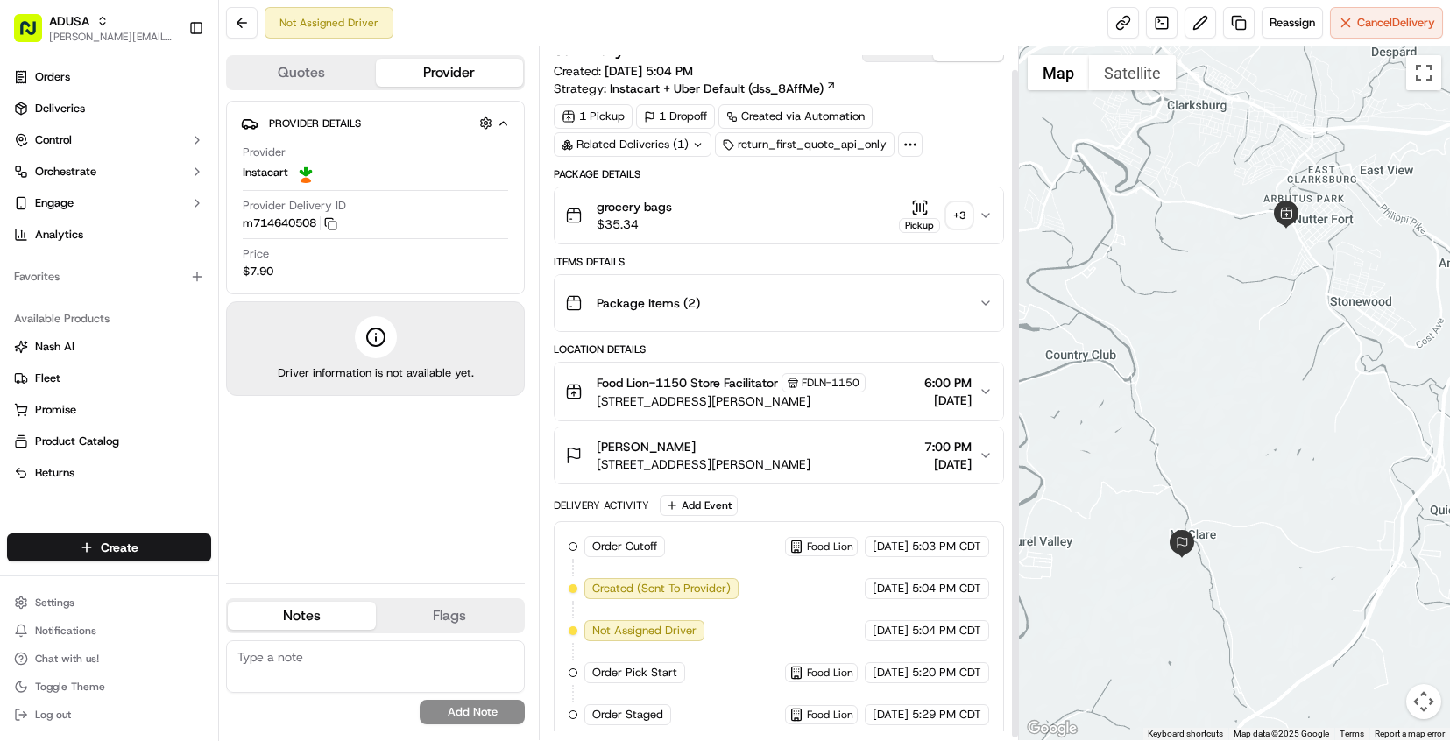
scroll to position [26, 0]
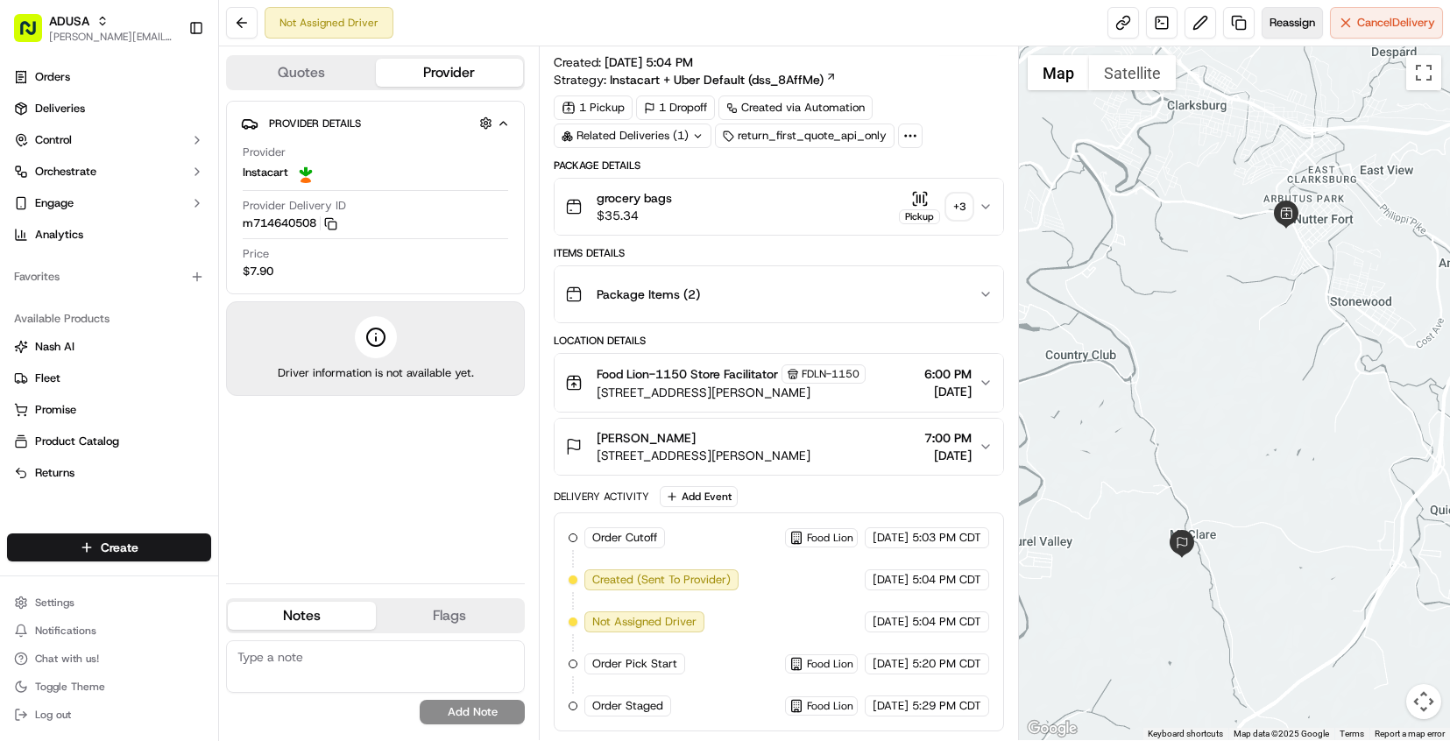
click at [1290, 31] on button "Reassign" at bounding box center [1292, 23] width 61 height 32
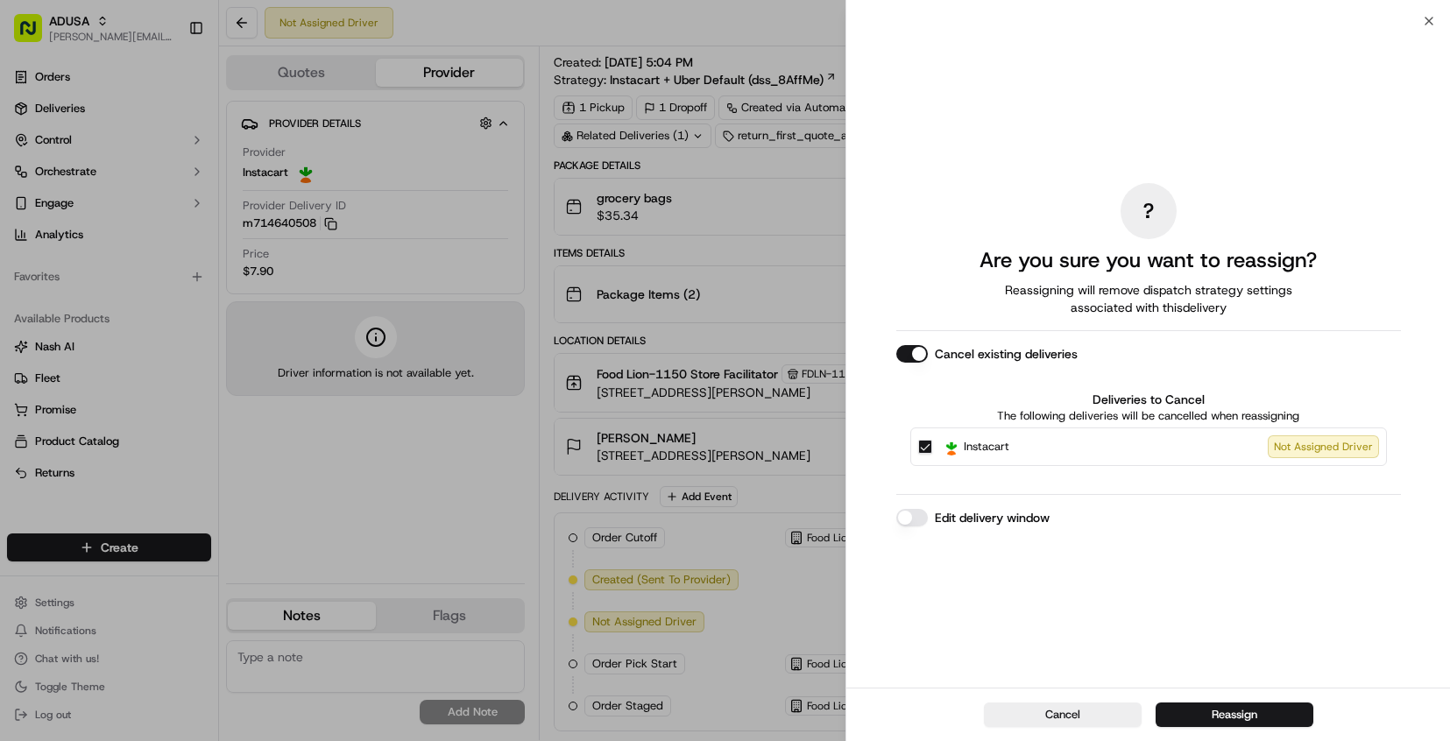
click at [910, 518] on button "Edit delivery window" at bounding box center [913, 518] width 32 height 18
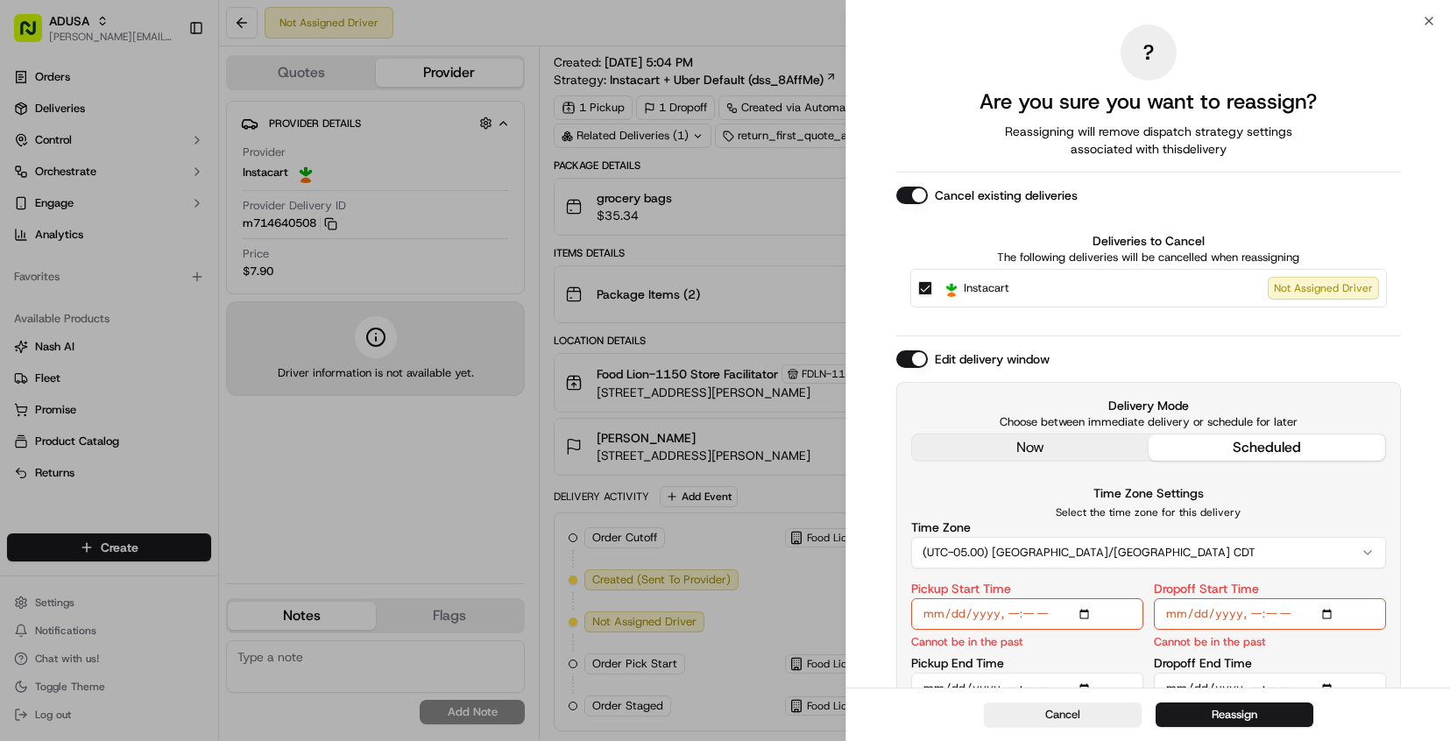
click at [1010, 608] on input "Pickup Start Time" at bounding box center [1027, 615] width 232 height 32
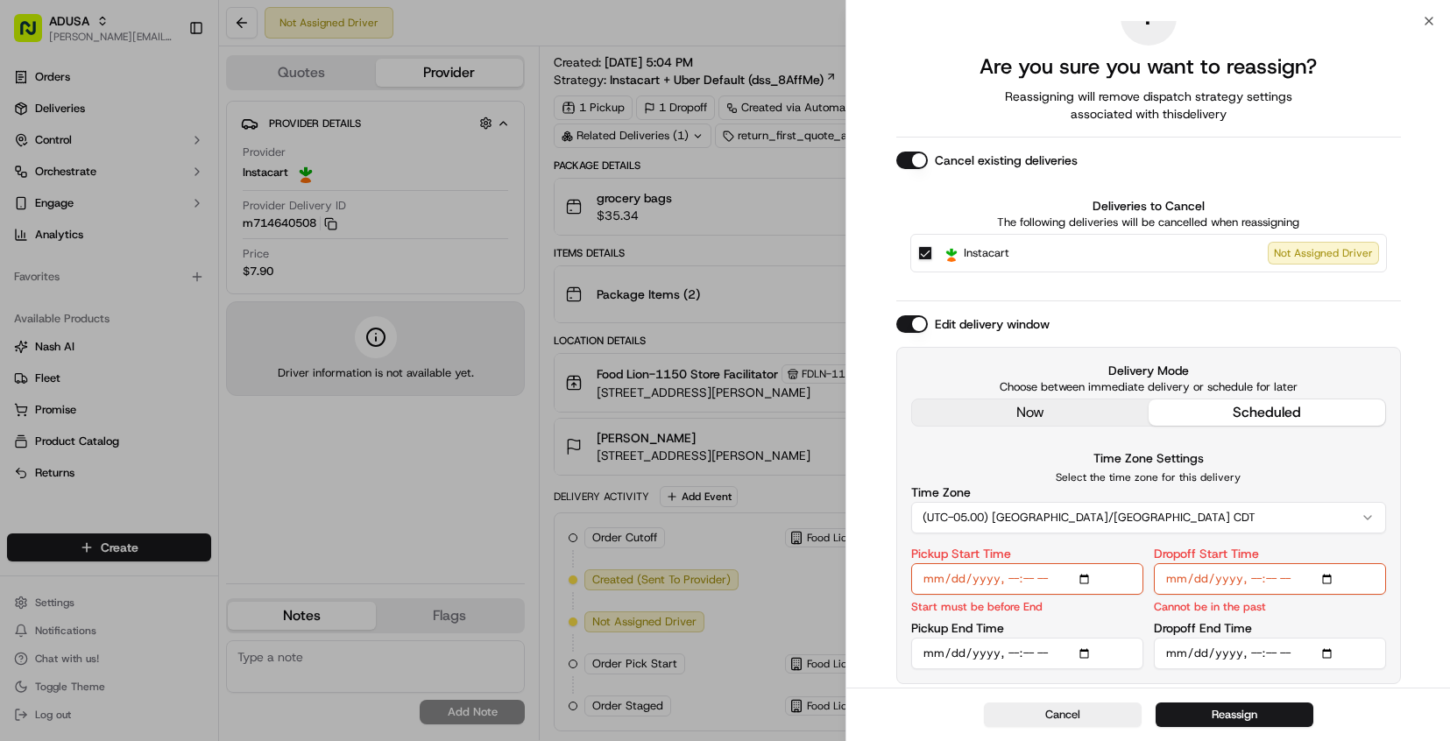
click at [1007, 584] on input "Pickup Start Time" at bounding box center [1027, 580] width 232 height 32
type input "[DATE]T20:00"
click at [1010, 649] on input "Pickup End Time" at bounding box center [1027, 654] width 232 height 32
type input "[DATE]T20:30"
click at [1258, 582] on input "Dropoff Start Time" at bounding box center [1270, 580] width 232 height 32
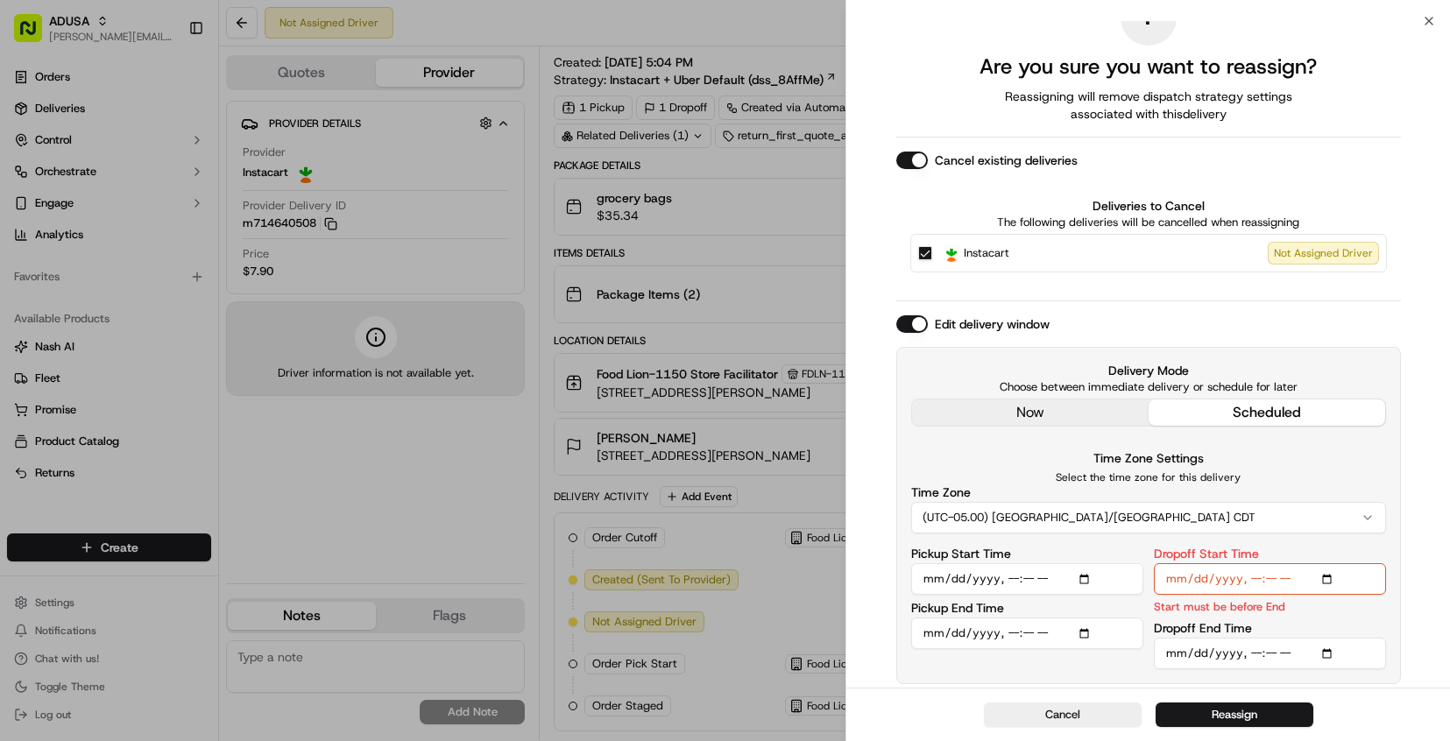
type input "[DATE]T20:30"
click at [1258, 652] on input "Dropoff End Time" at bounding box center [1270, 654] width 232 height 32
click at [1080, 712] on button "Cancel" at bounding box center [1063, 715] width 158 height 25
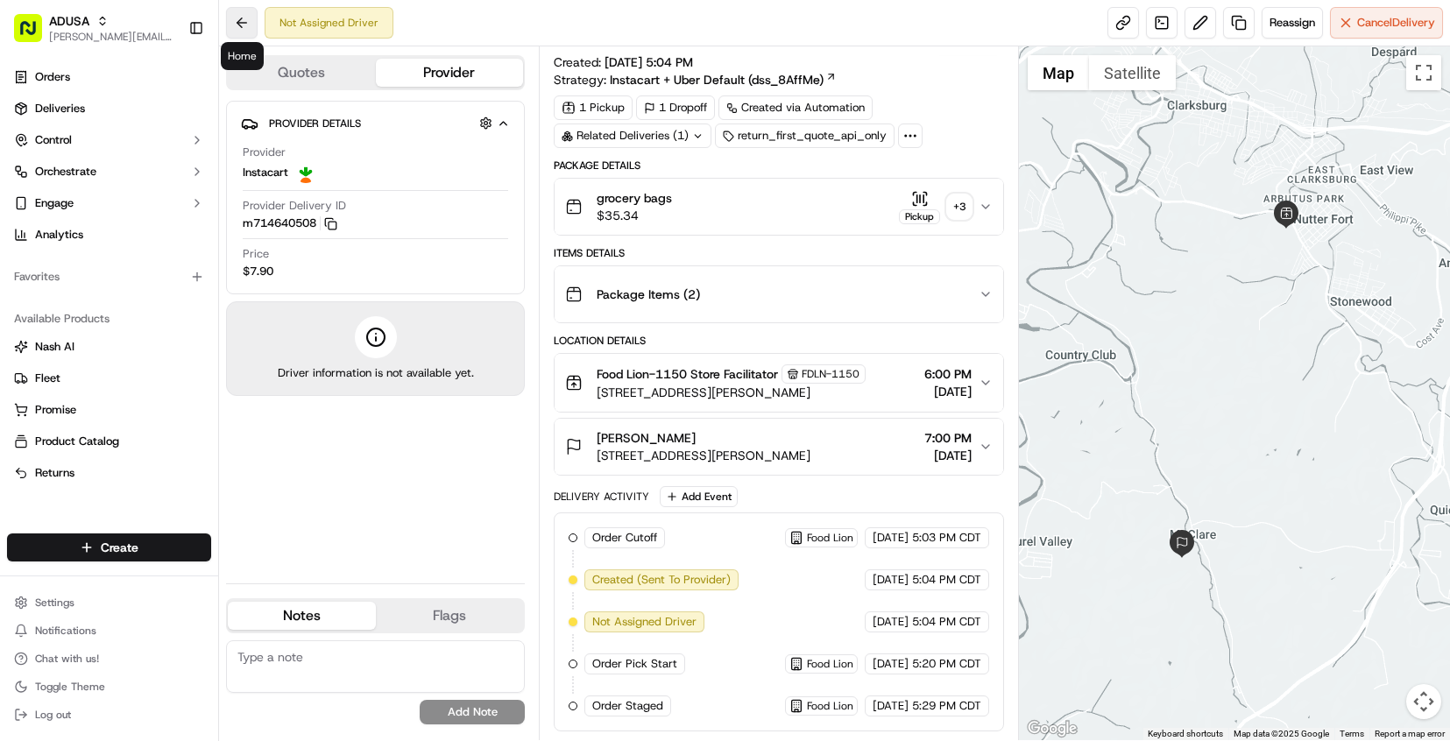
click at [248, 32] on button at bounding box center [242, 23] width 32 height 32
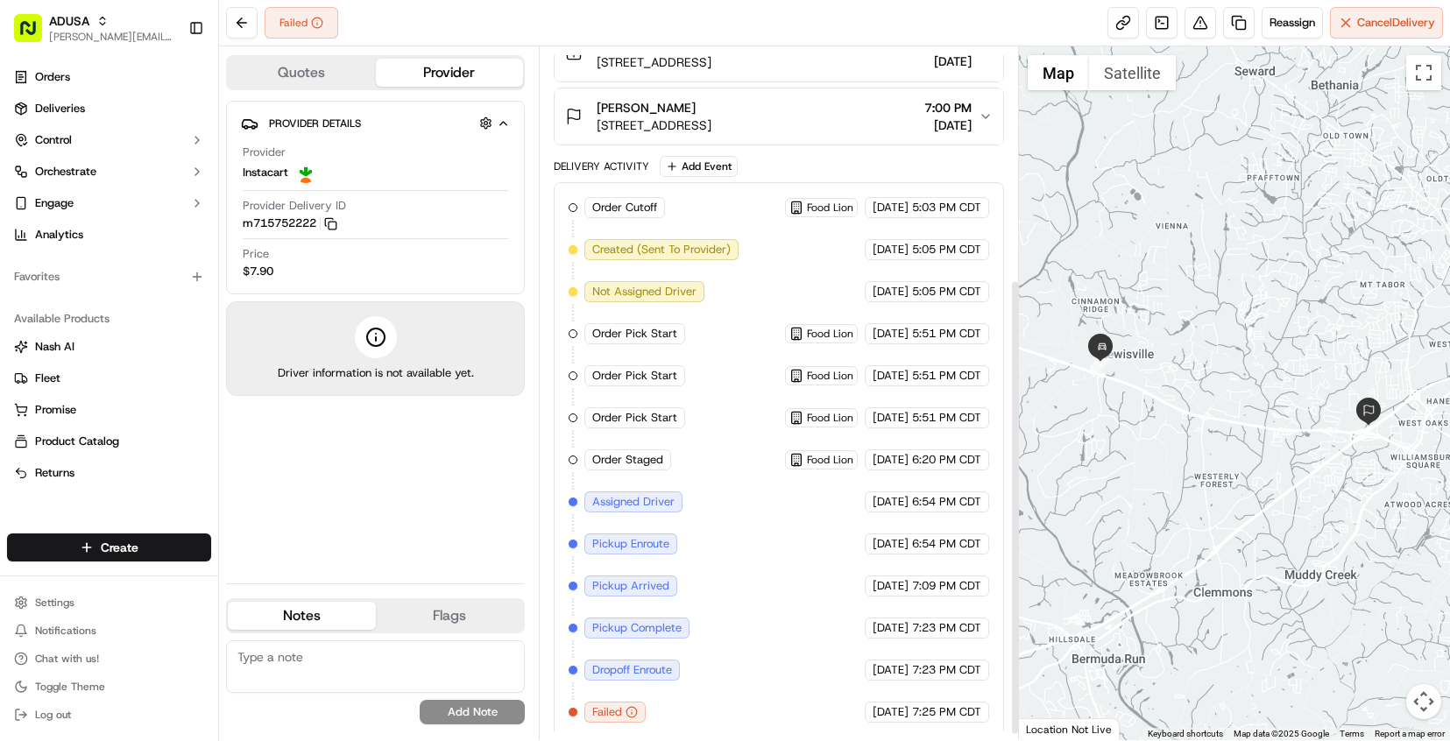
scroll to position [363, 0]
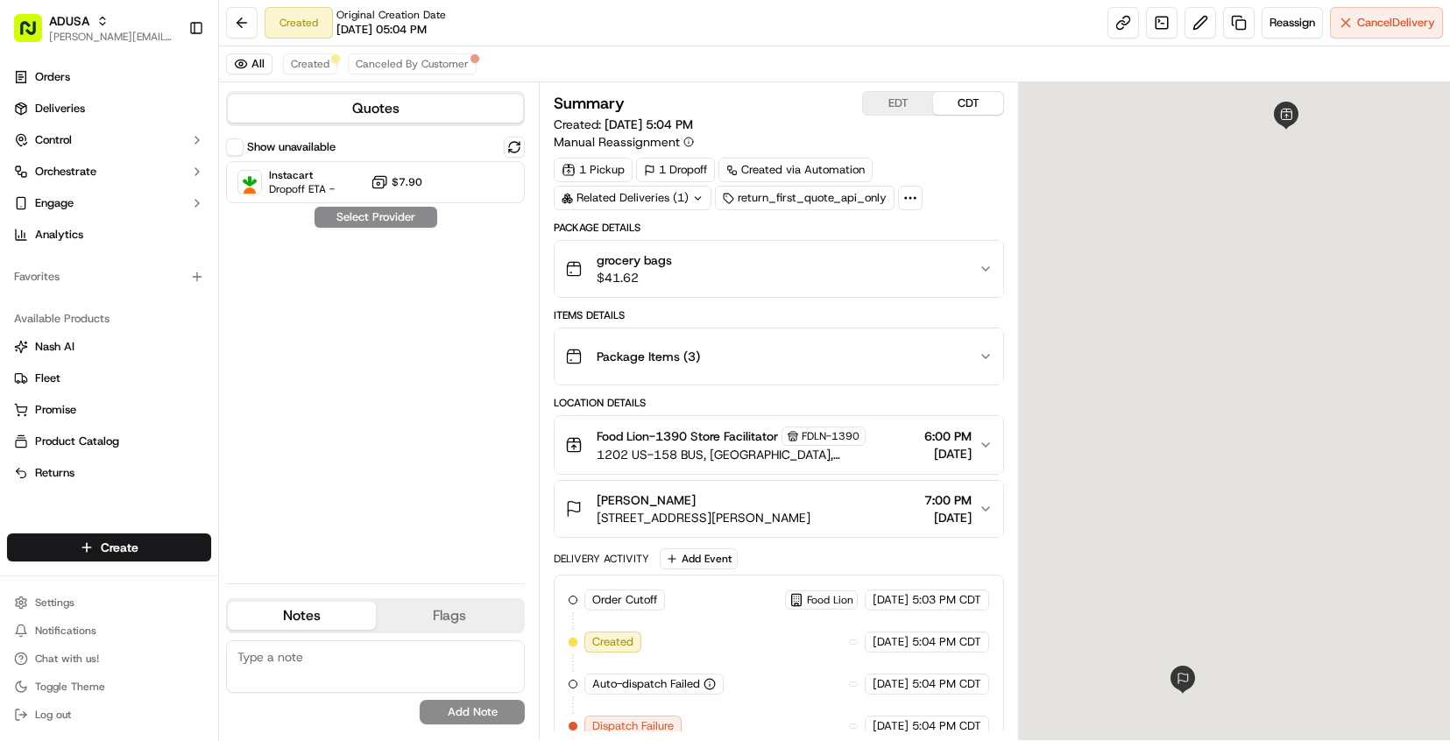
click at [282, 670] on textarea at bounding box center [375, 667] width 299 height 53
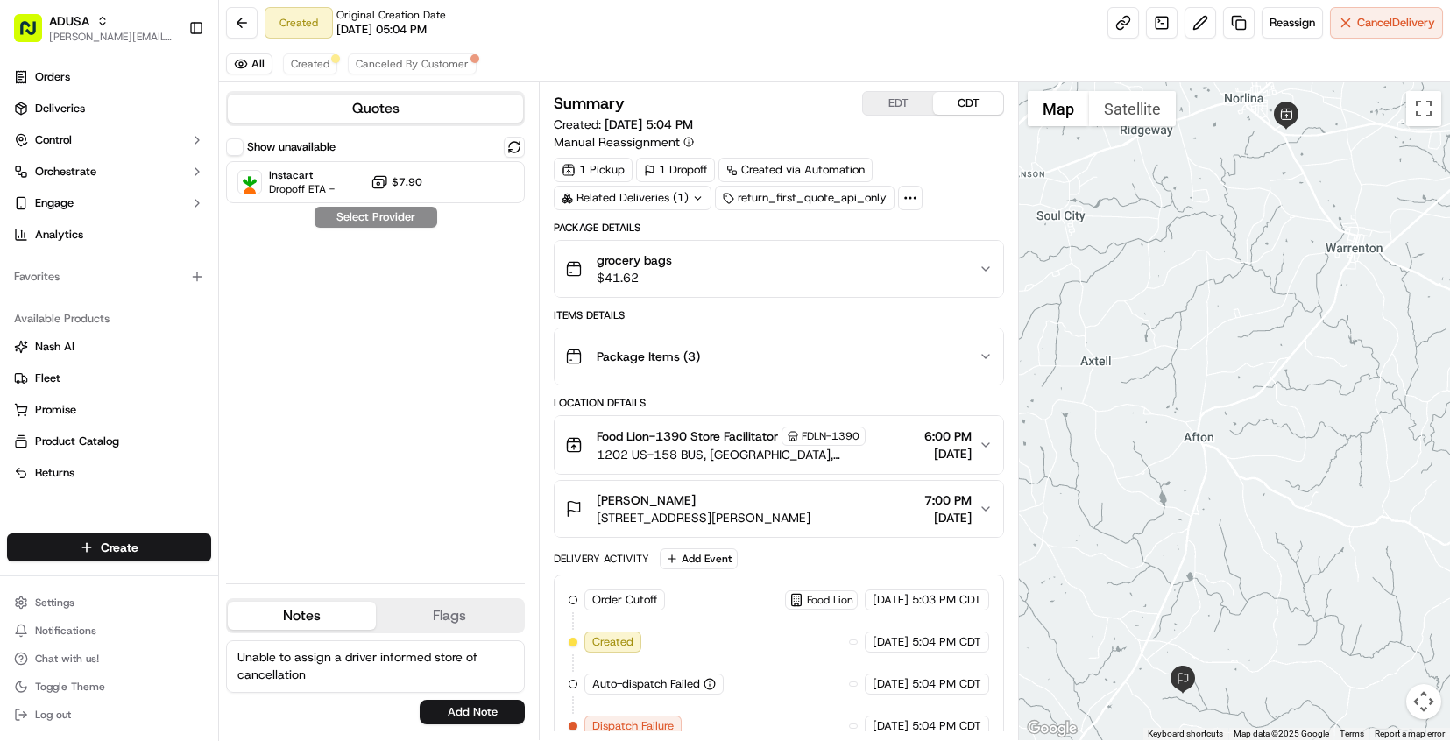
click at [314, 679] on textarea "Unable to assign a driver informed store of cancellation" at bounding box center [375, 667] width 299 height 53
type textarea "Unable to assign a driver informed store of cancellation no answer"
click at [467, 715] on button "Add Note" at bounding box center [472, 712] width 105 height 25
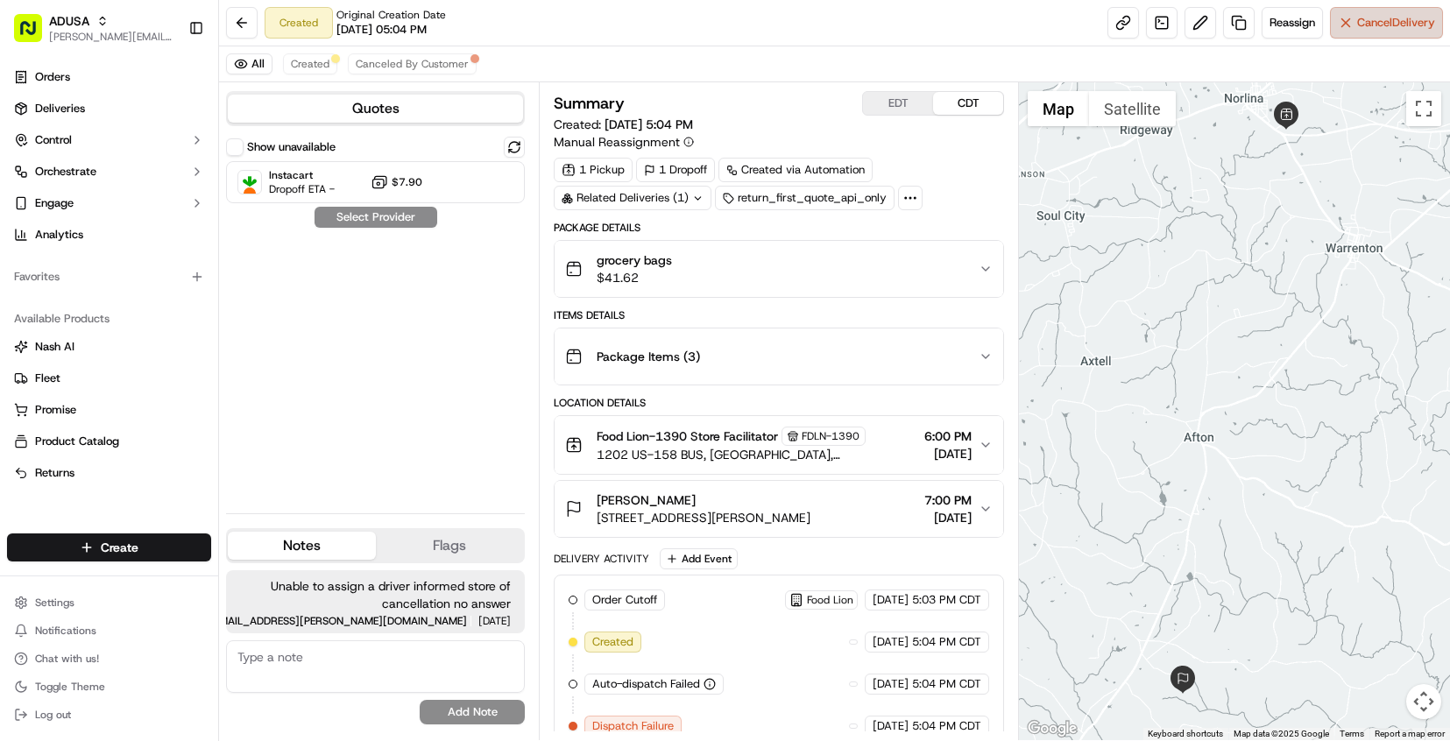
click at [1372, 18] on span "Cancel Delivery" at bounding box center [1396, 23] width 78 height 16
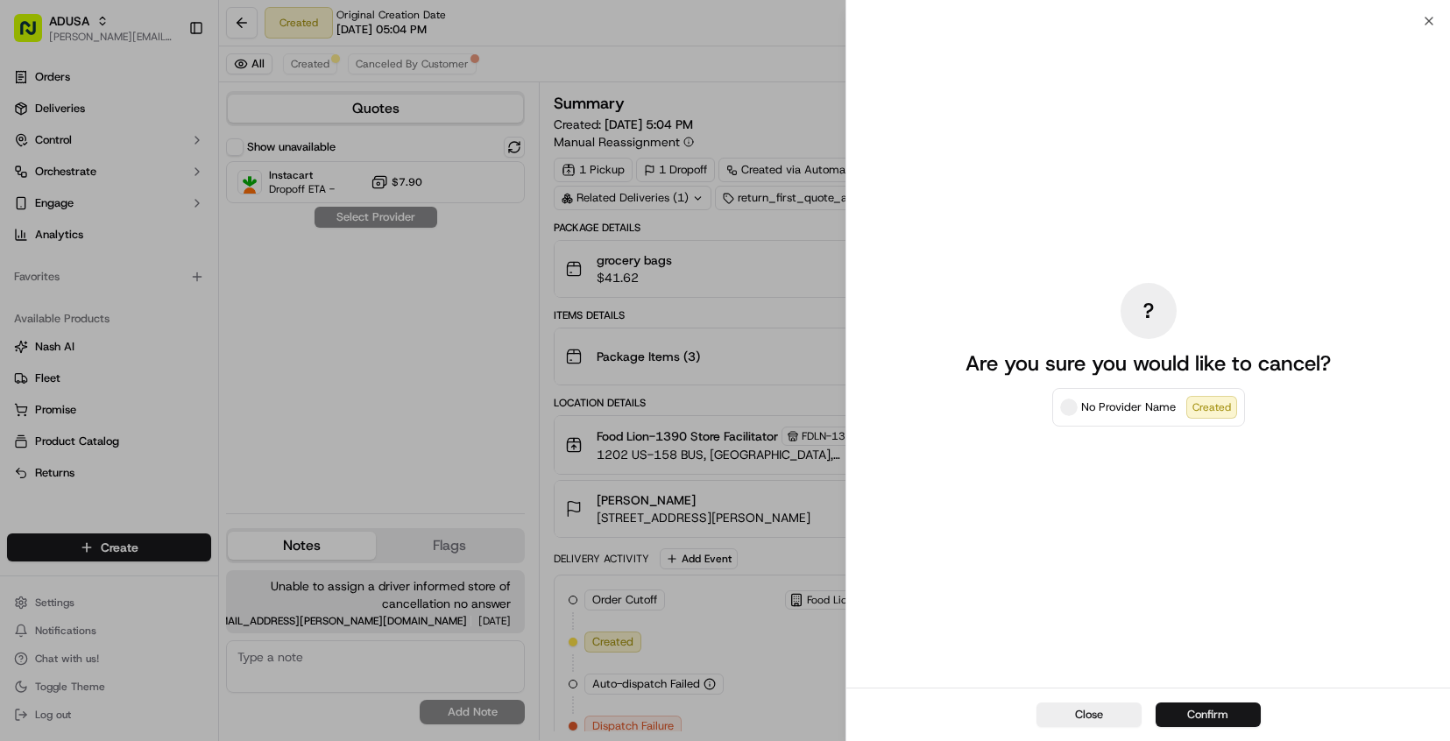
click at [1196, 716] on button "Confirm" at bounding box center [1208, 715] width 105 height 25
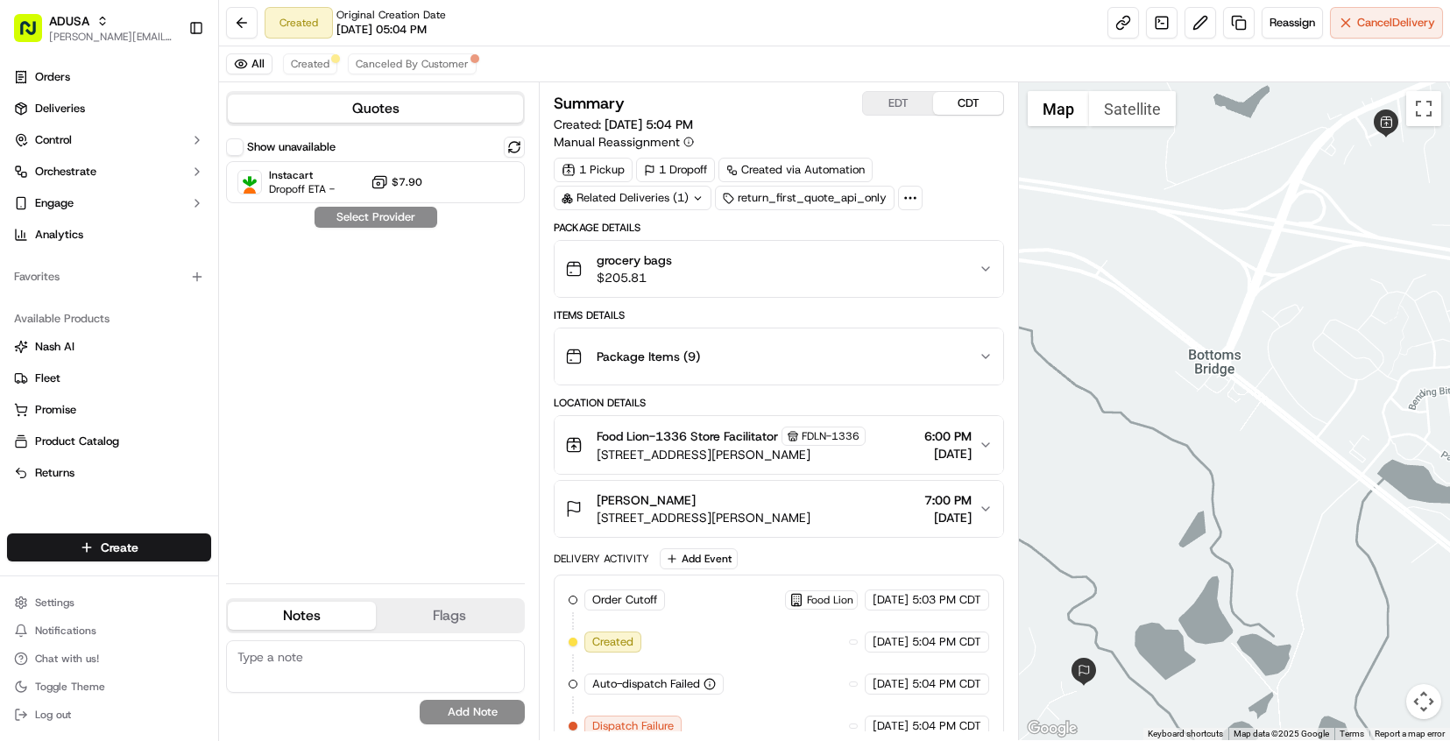
click at [459, 654] on textarea at bounding box center [375, 667] width 299 height 53
click at [421, 690] on textarea "unable to assign a driver for the delivery called store to inform of cancel" at bounding box center [375, 667] width 299 height 53
type textarea "unable to assign a driver for the delivery called store to inform of cancel no …"
click at [478, 712] on button "Add Note" at bounding box center [472, 712] width 105 height 25
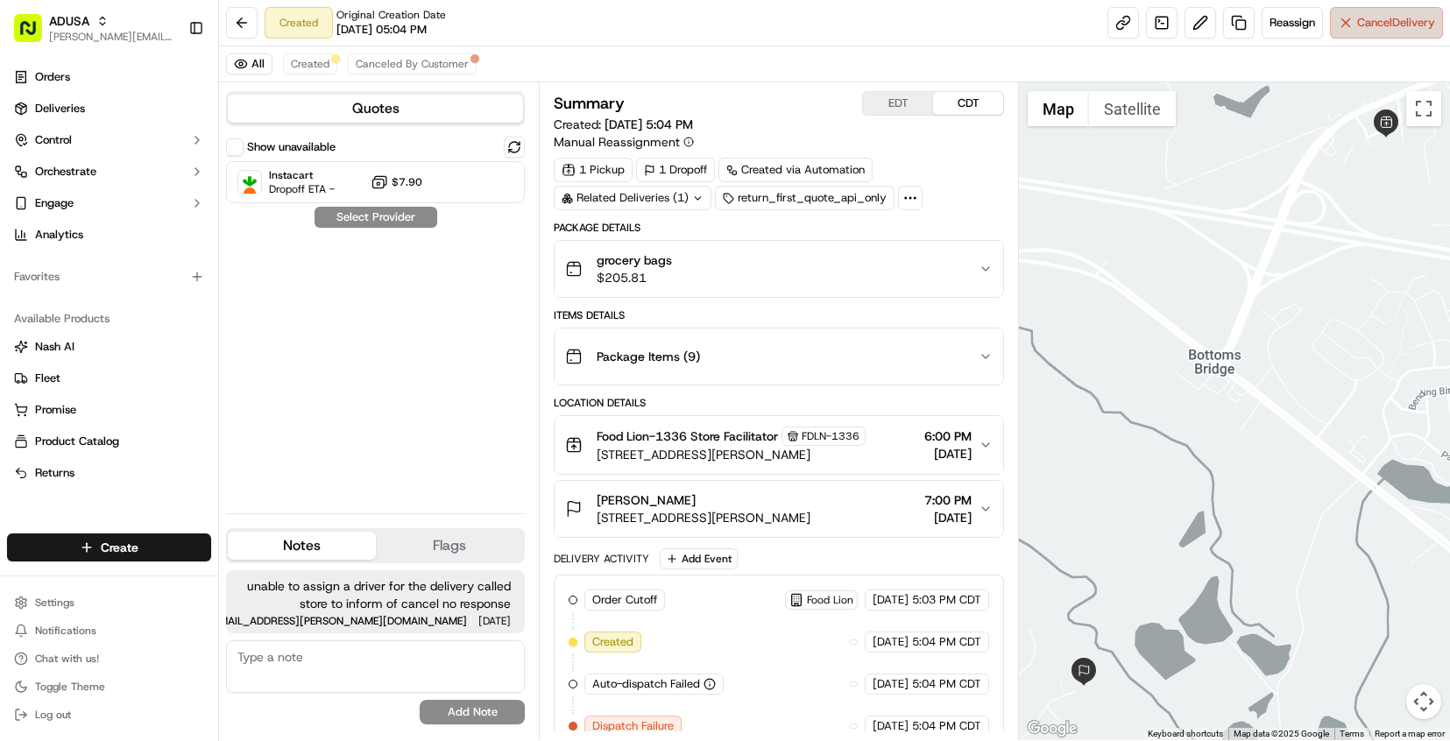
click at [1347, 28] on button "Cancel Delivery" at bounding box center [1386, 23] width 113 height 32
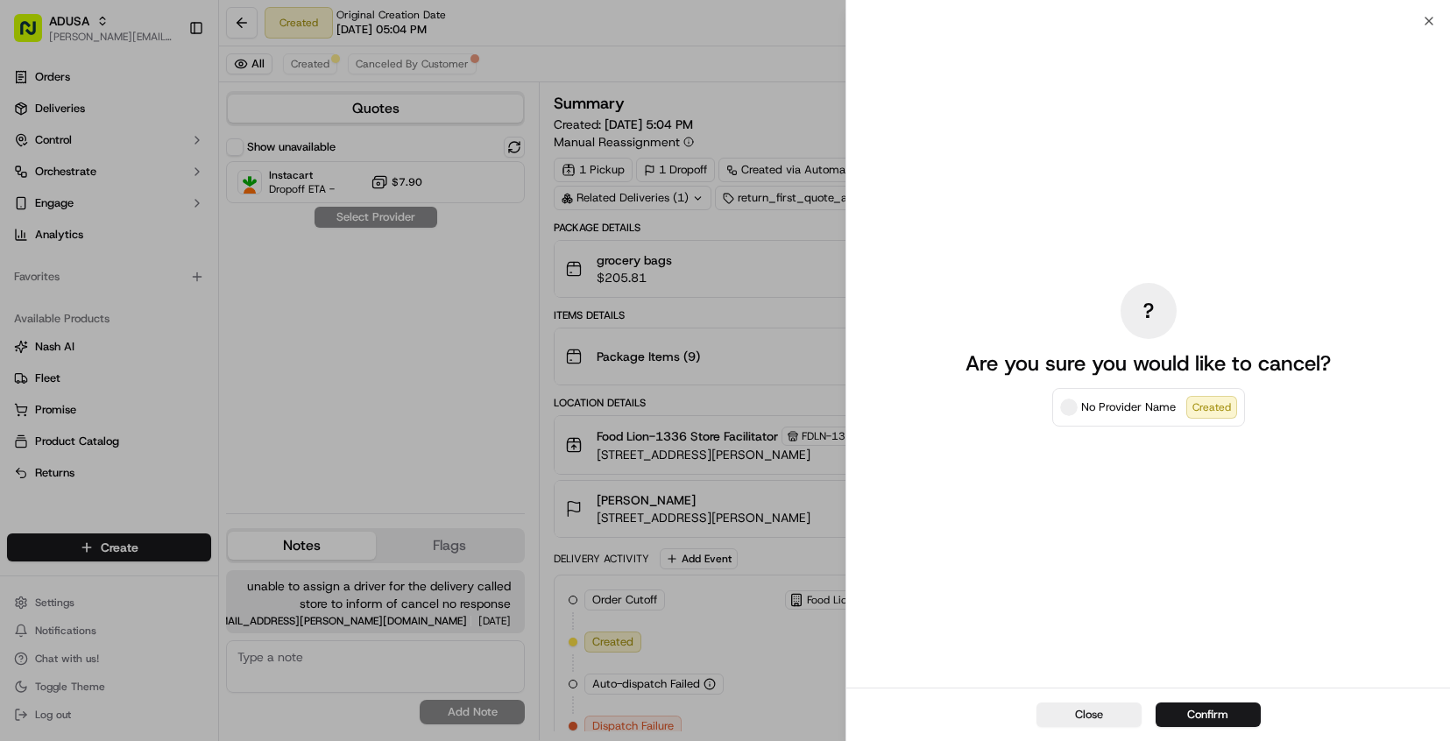
click at [1216, 708] on button "Confirm" at bounding box center [1208, 715] width 105 height 25
